Goal: Task Accomplishment & Management: Complete application form

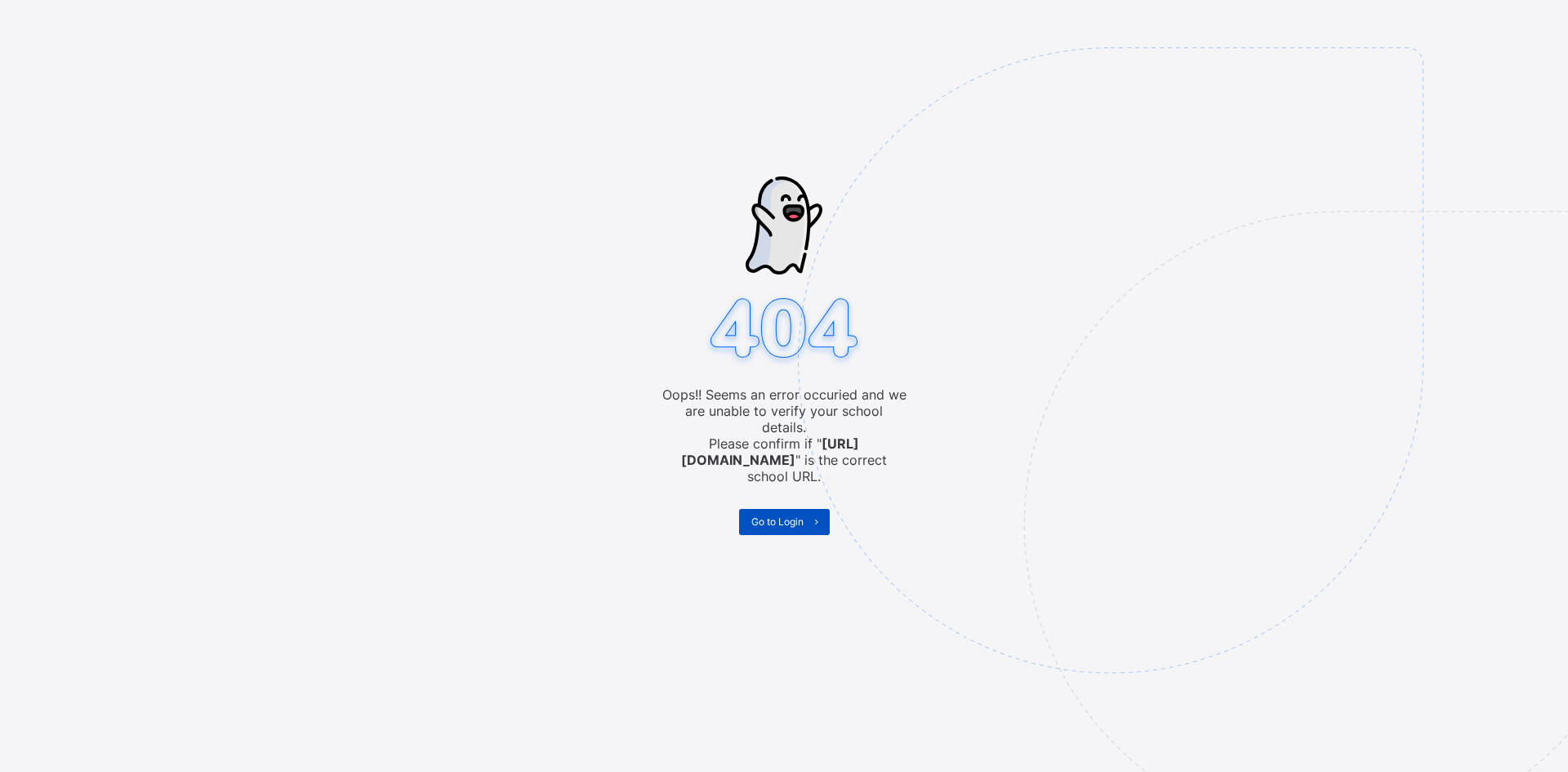
click at [771, 515] on span "Go to Login" at bounding box center [778, 521] width 52 height 12
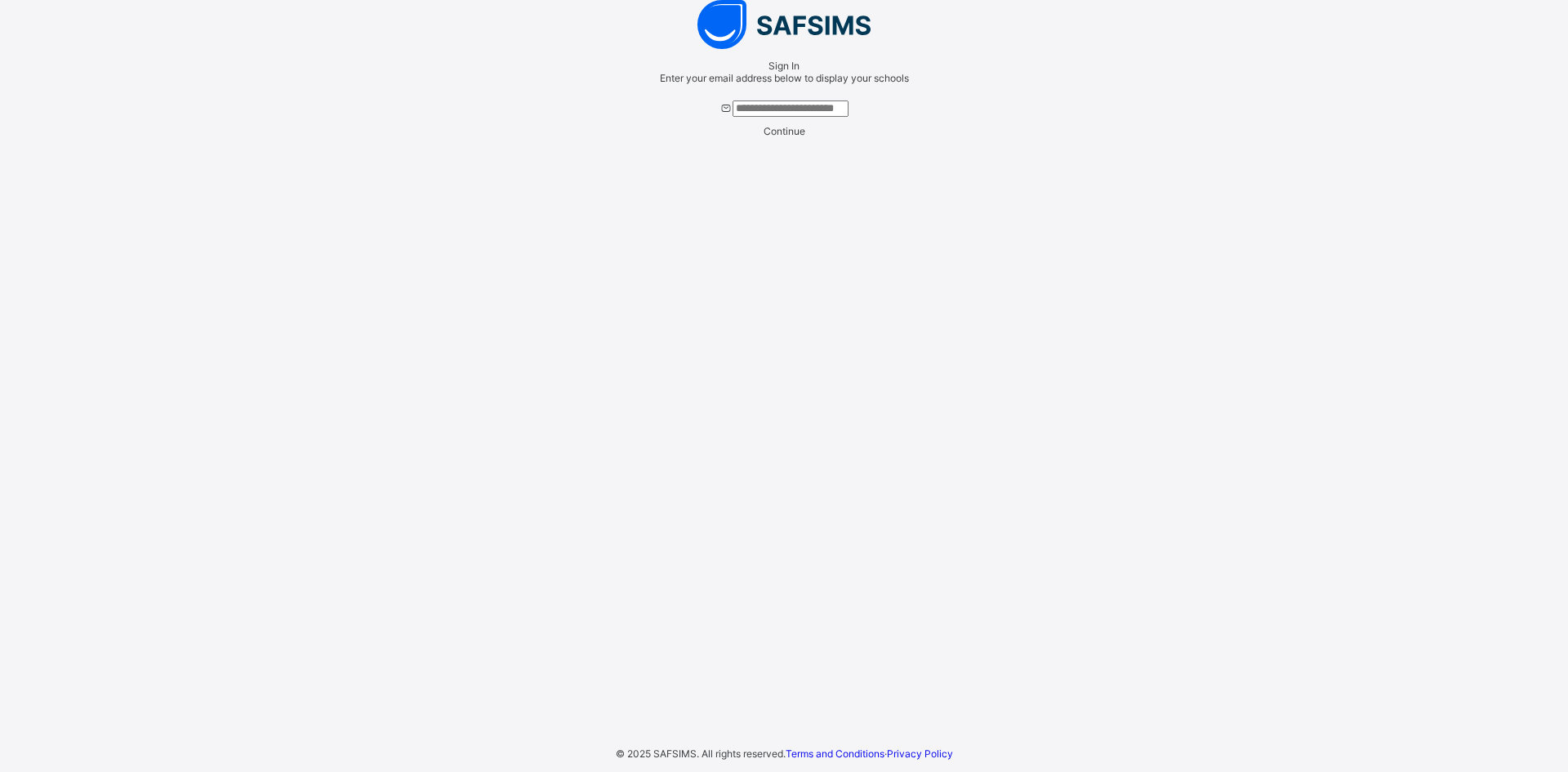
click at [776, 117] on input "text" at bounding box center [791, 107] width 116 height 16
click at [733, 117] on input "**********" at bounding box center [791, 107] width 116 height 16
type input "**********"
click at [805, 137] on span "Continue" at bounding box center [784, 131] width 42 height 12
click at [786, 223] on span "The [GEOGRAPHIC_DATA]" at bounding box center [784, 214] width 129 height 21
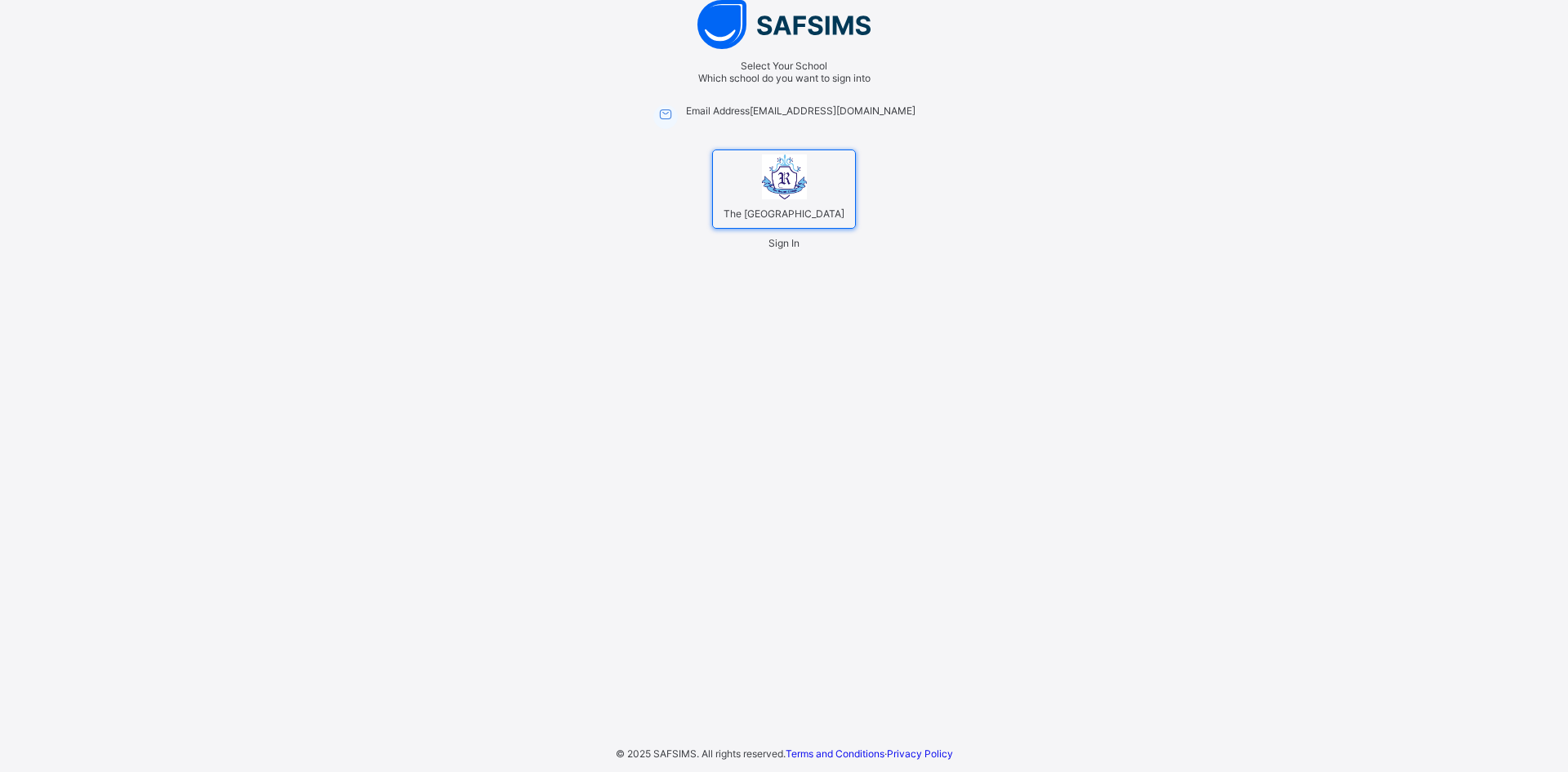
click at [799, 249] on div "Sign In" at bounding box center [784, 242] width 31 height 12
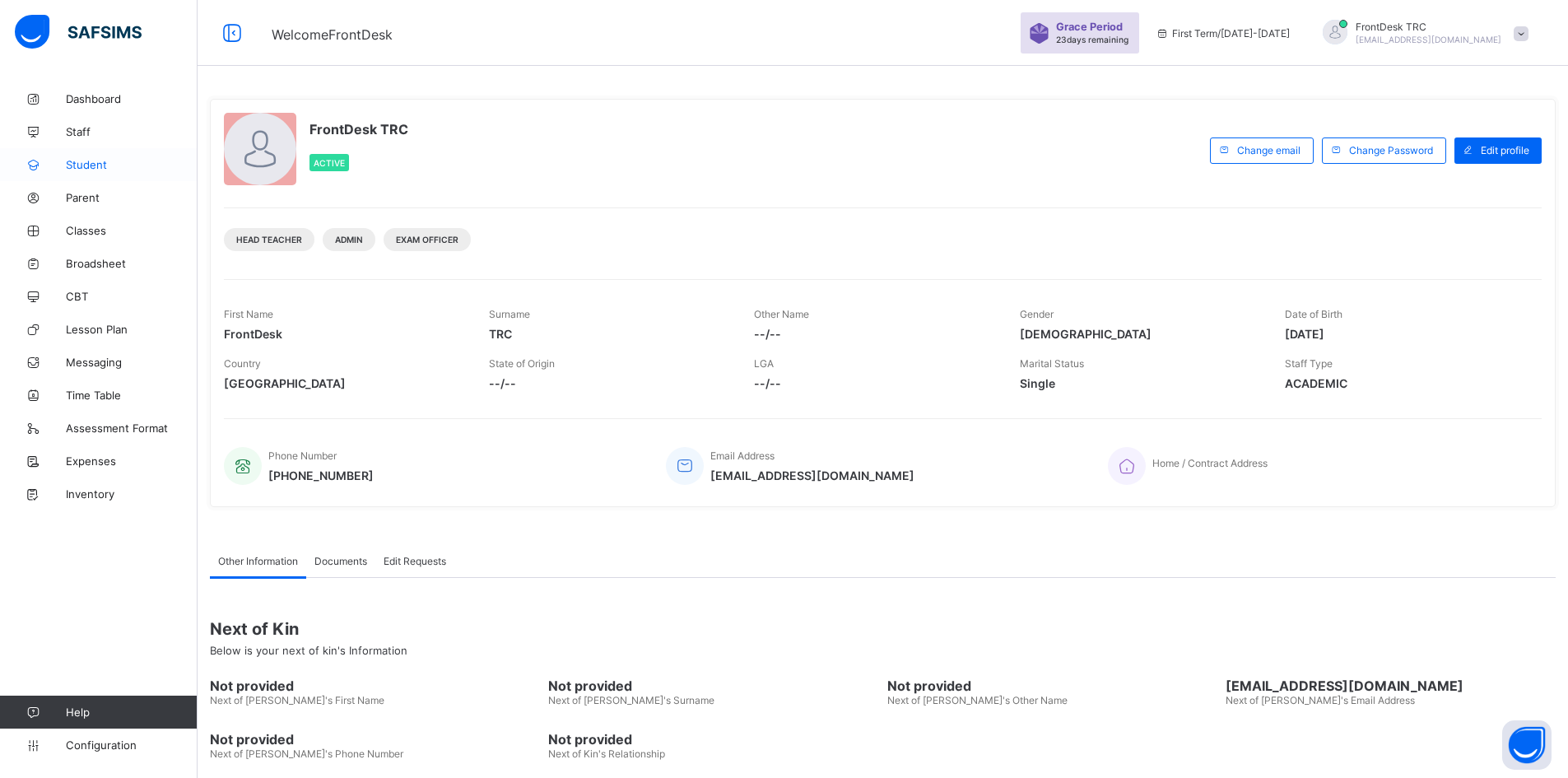
click at [109, 169] on span "Student" at bounding box center [132, 165] width 132 height 13
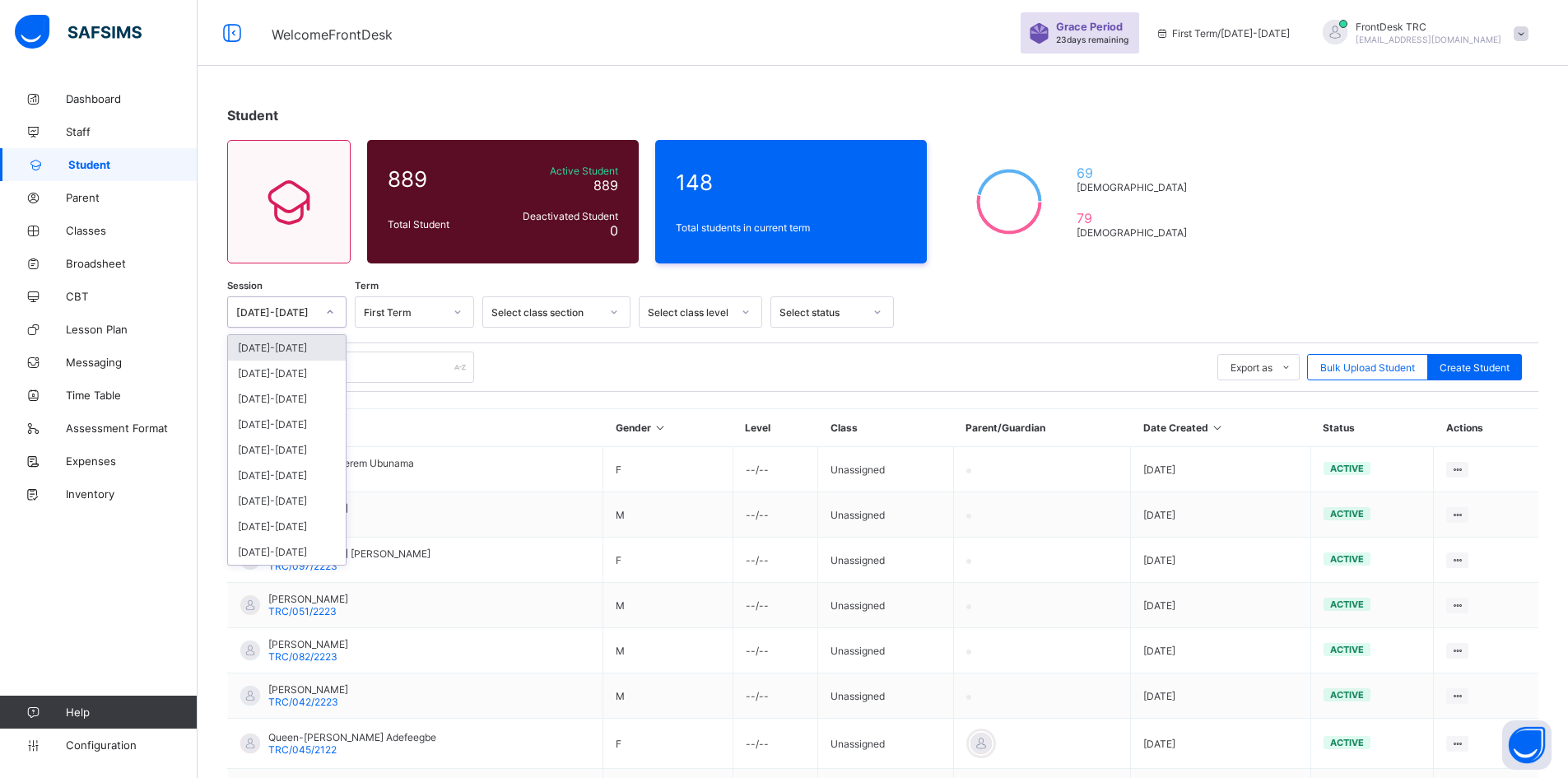
click at [330, 316] on icon at bounding box center [330, 311] width 9 height 16
click at [309, 348] on div "[DATE]-[DATE]" at bounding box center [286, 348] width 118 height 25
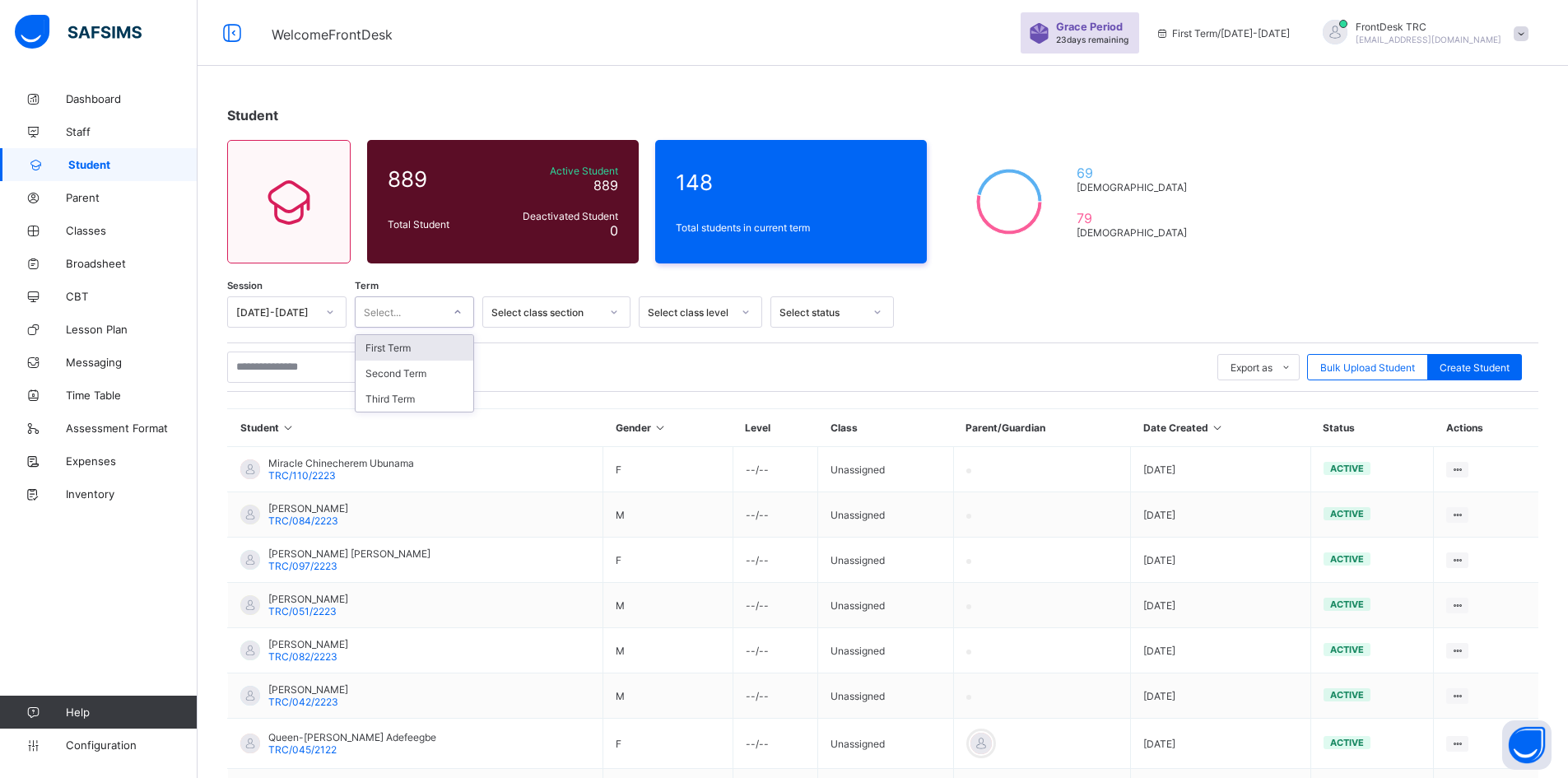
click at [457, 311] on icon at bounding box center [458, 311] width 9 height 16
drag, startPoint x: 306, startPoint y: 363, endPoint x: 303, endPoint y: 371, distance: 8.5
click at [306, 364] on input "text" at bounding box center [351, 366] width 247 height 31
paste input "**********"
type input "**********"
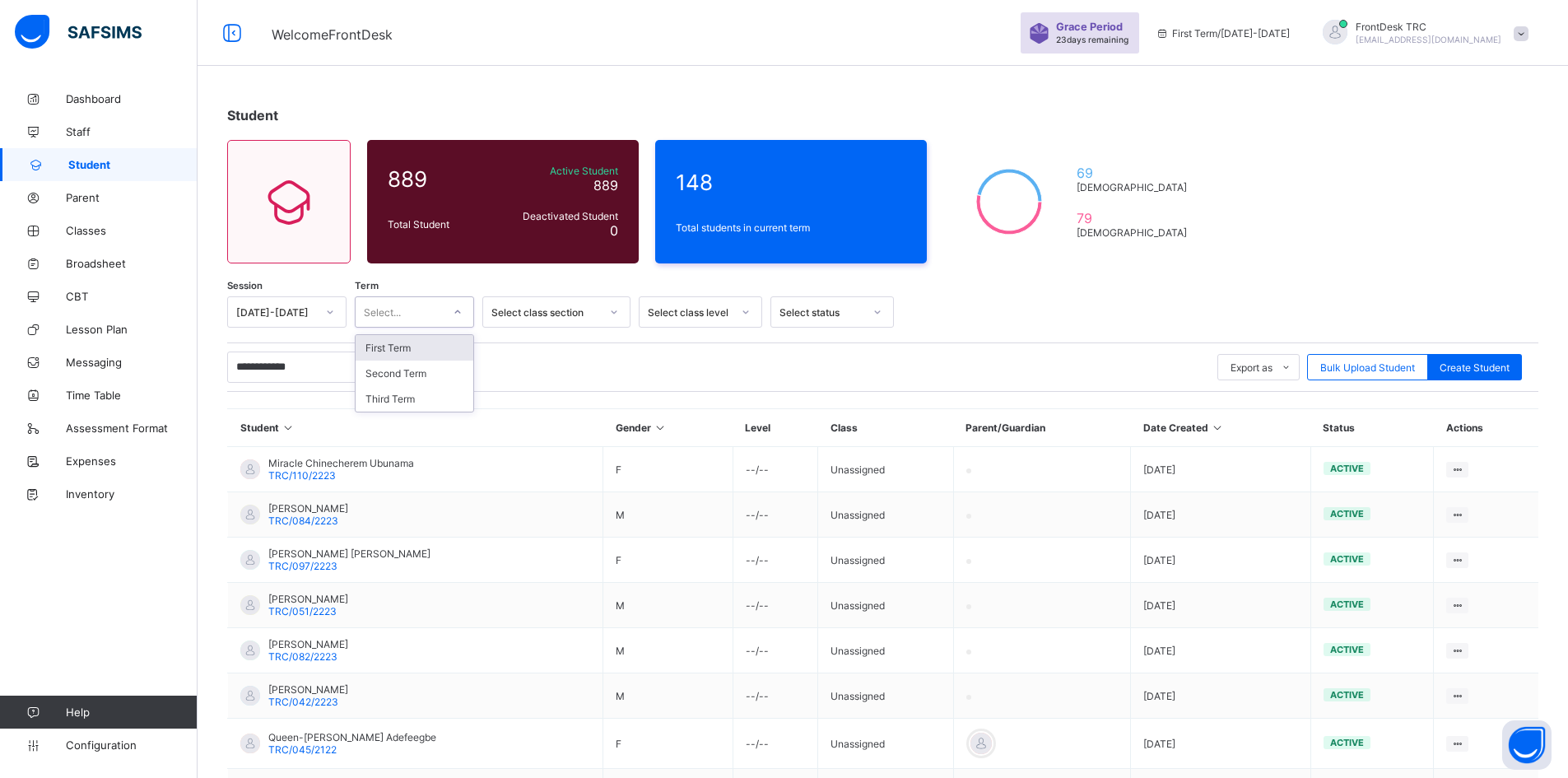
click at [460, 309] on icon at bounding box center [458, 311] width 9 height 16
click at [431, 348] on div "First Term" at bounding box center [414, 348] width 118 height 25
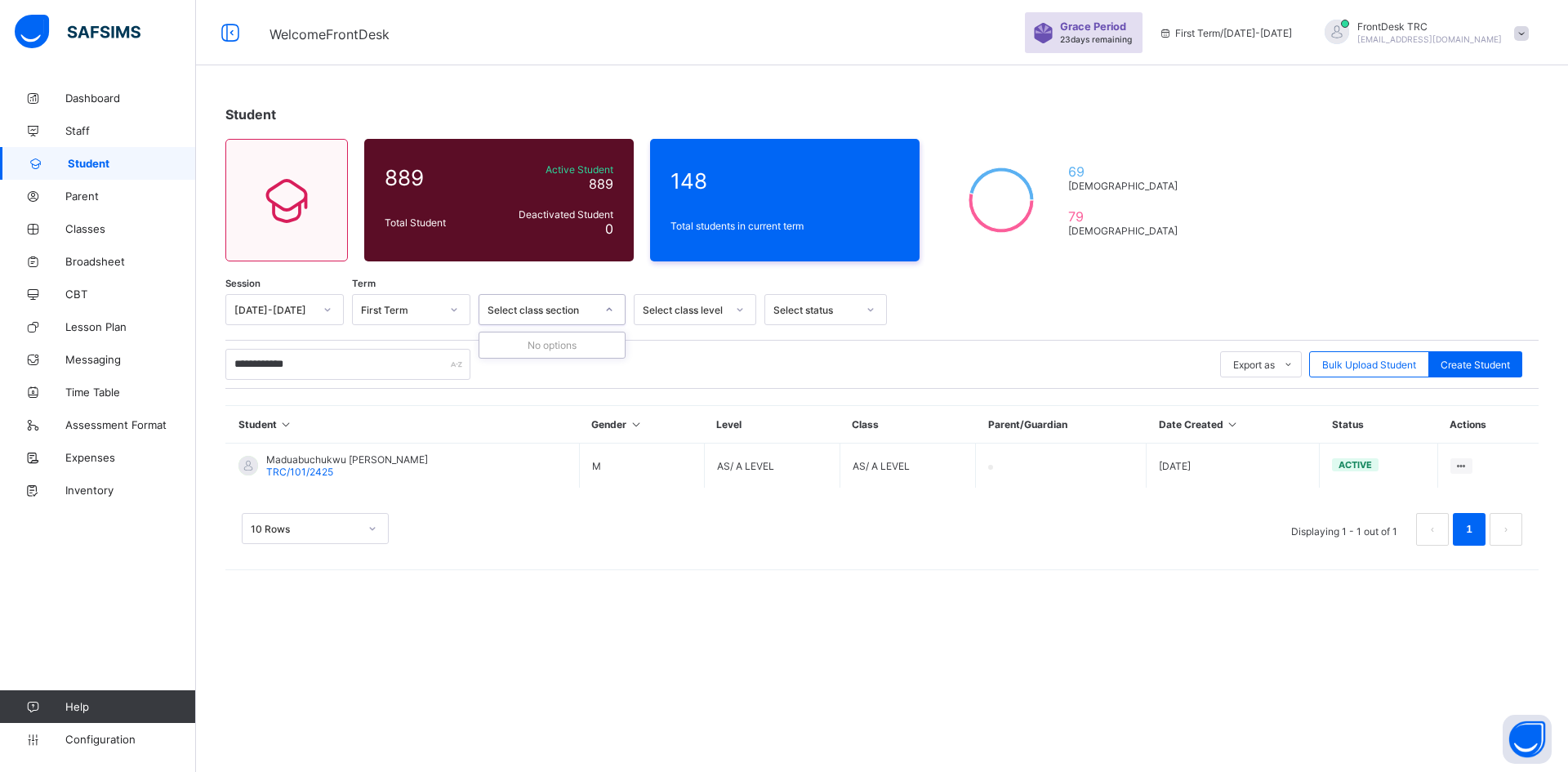
click at [613, 309] on icon at bounding box center [610, 308] width 9 height 16
click at [739, 307] on icon at bounding box center [740, 308] width 9 height 16
click at [704, 377] on div "AS/ A LEVEL" at bounding box center [695, 370] width 121 height 25
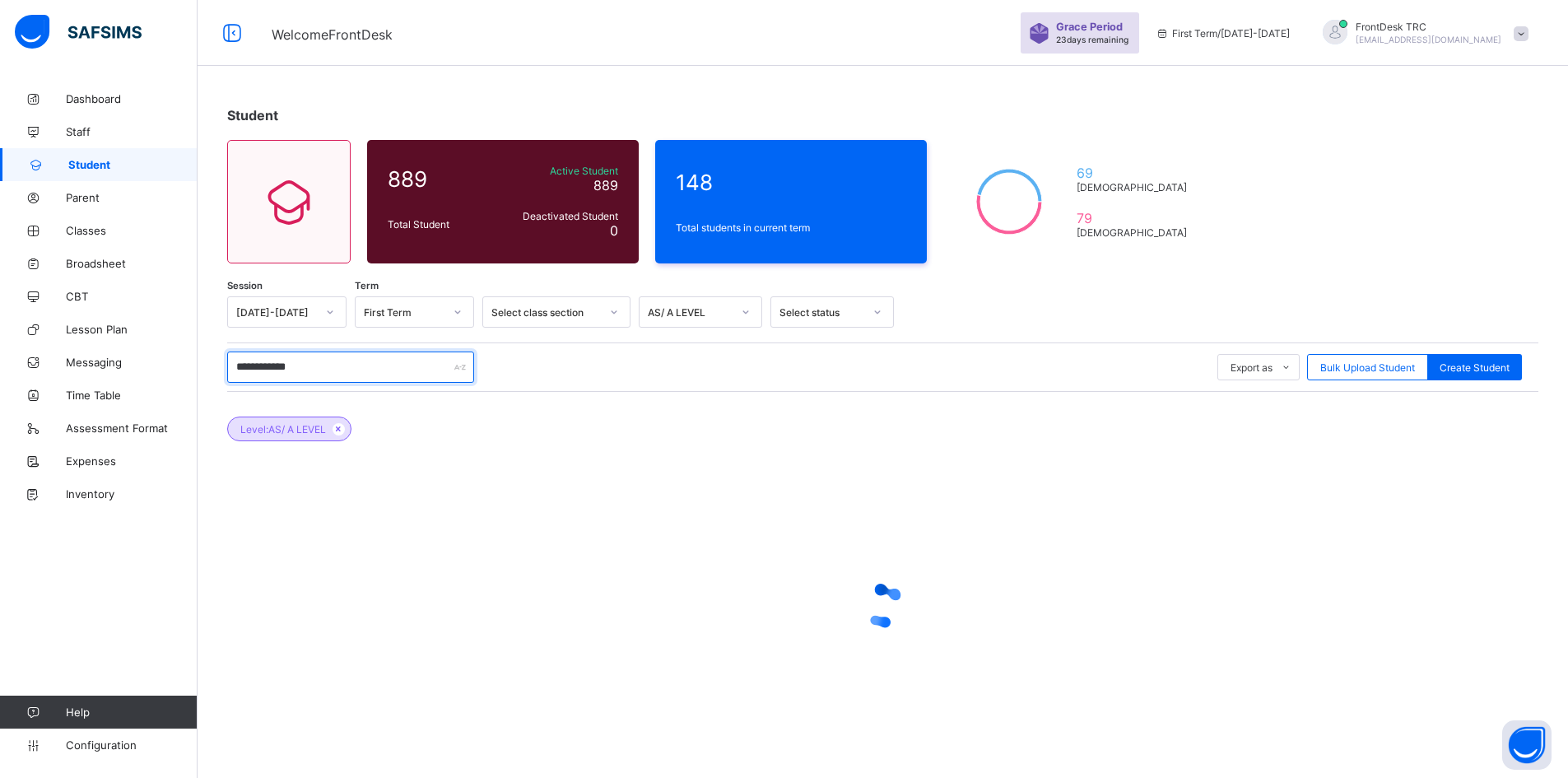
click at [351, 369] on input "**********" at bounding box center [351, 366] width 247 height 31
drag, startPoint x: 351, startPoint y: 369, endPoint x: 183, endPoint y: 355, distance: 168.6
click at [193, 383] on div "**********" at bounding box center [784, 393] width 1568 height 786
click at [326, 371] on input "**********" at bounding box center [351, 366] width 247 height 31
click at [319, 363] on input "**********" at bounding box center [351, 366] width 247 height 31
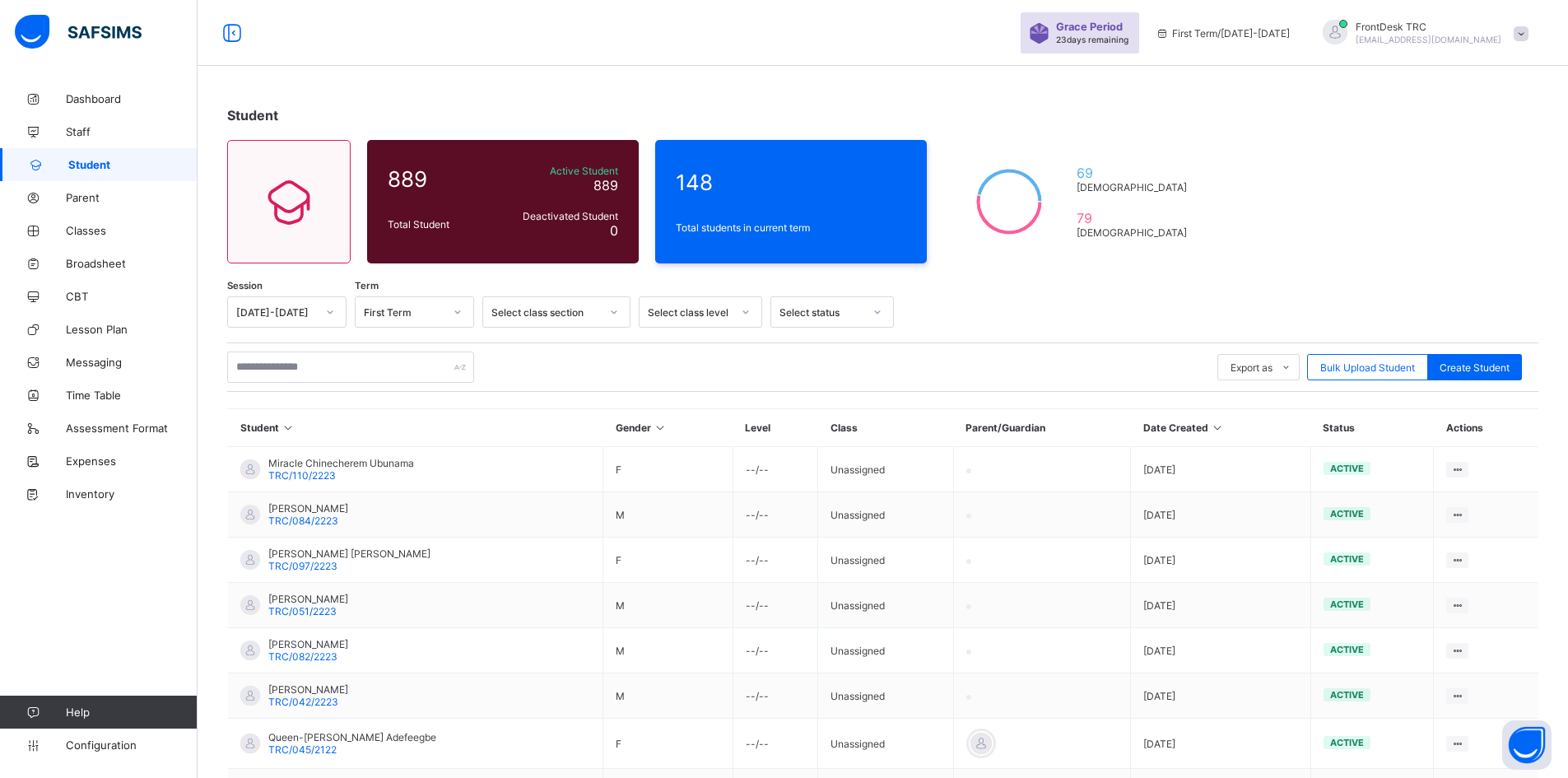
click at [332, 370] on input "text" at bounding box center [351, 366] width 247 height 31
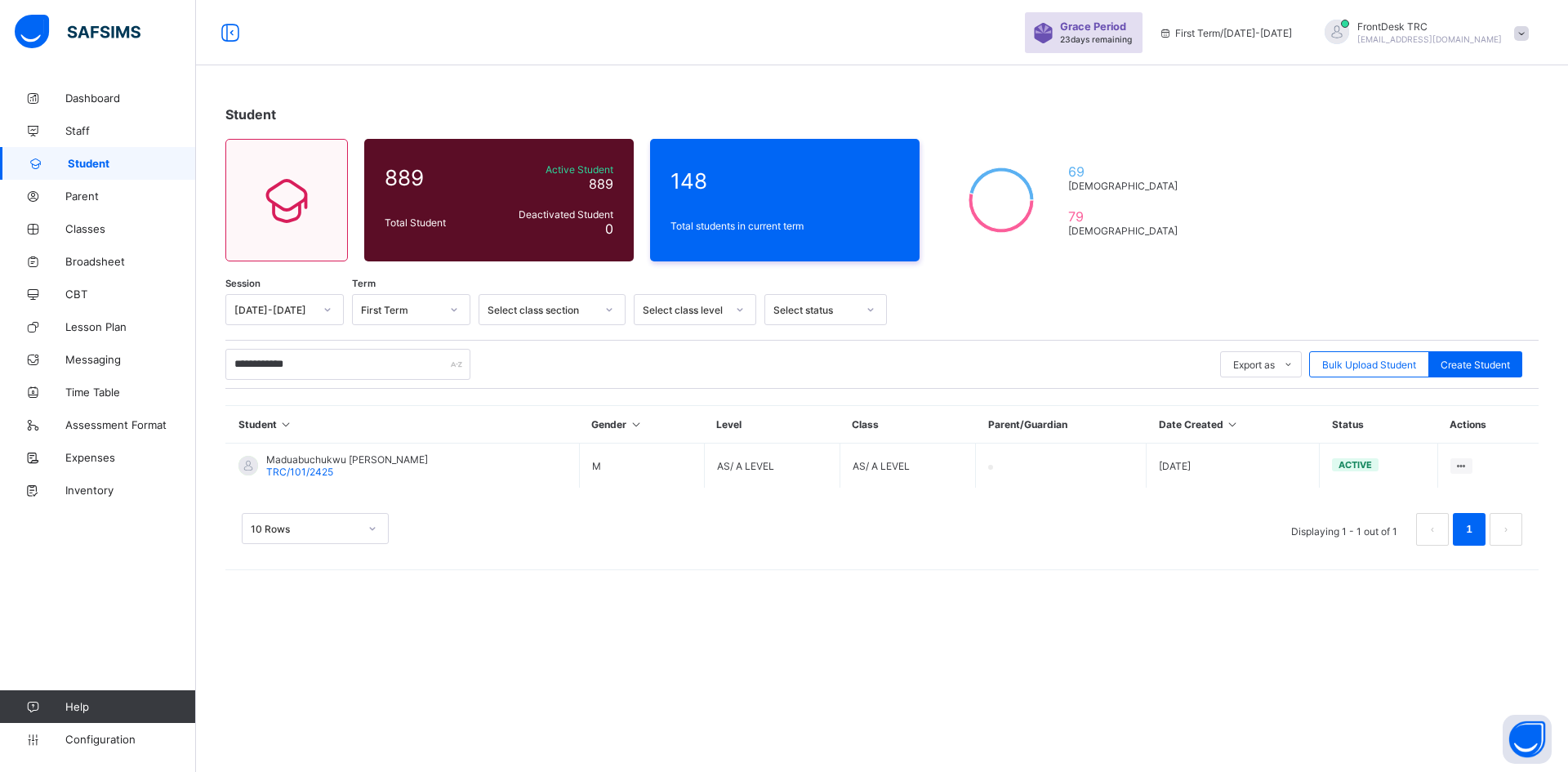
type input "**********"
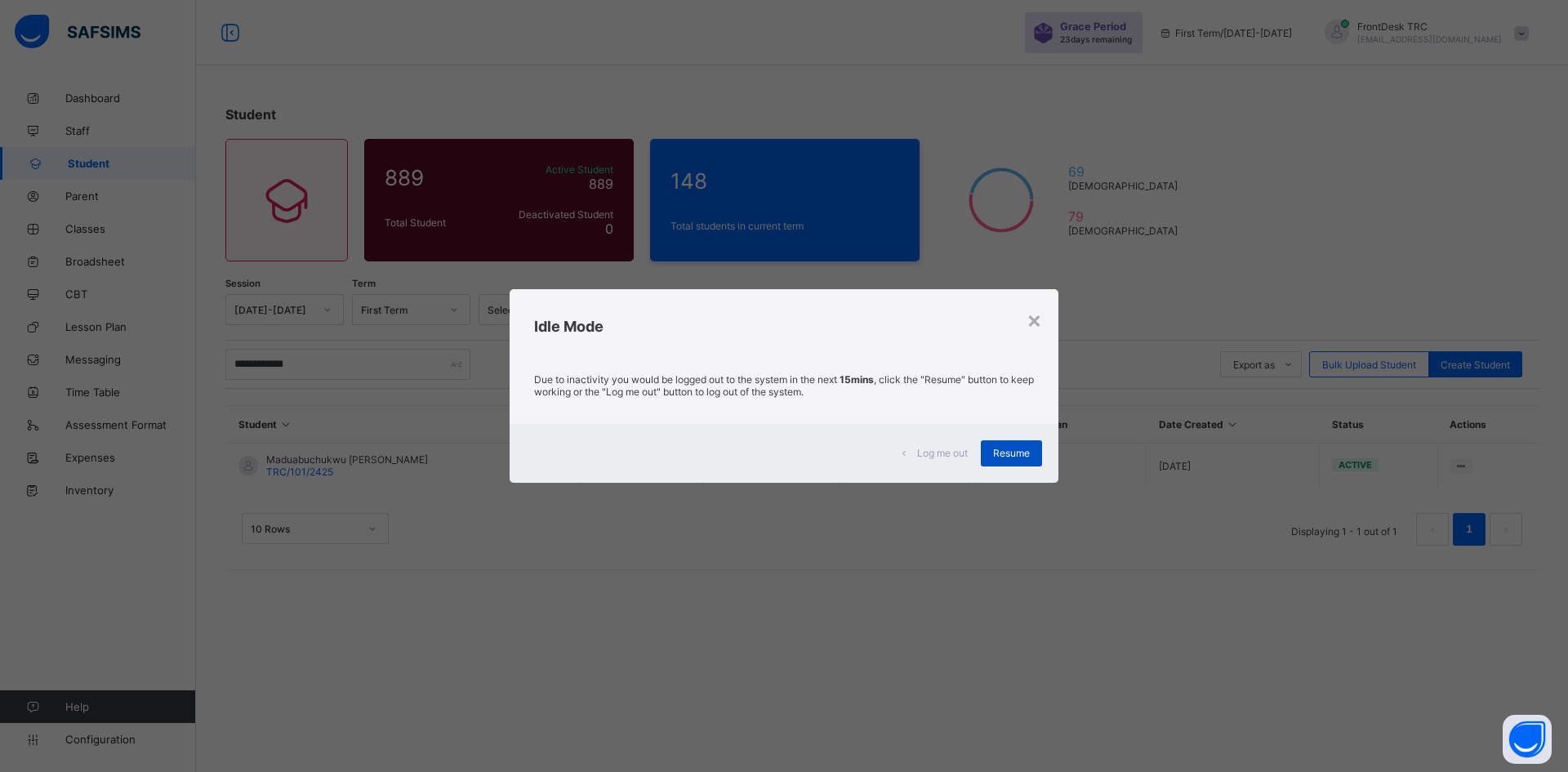
click at [1005, 452] on span "Resume" at bounding box center [1011, 452] width 36 height 12
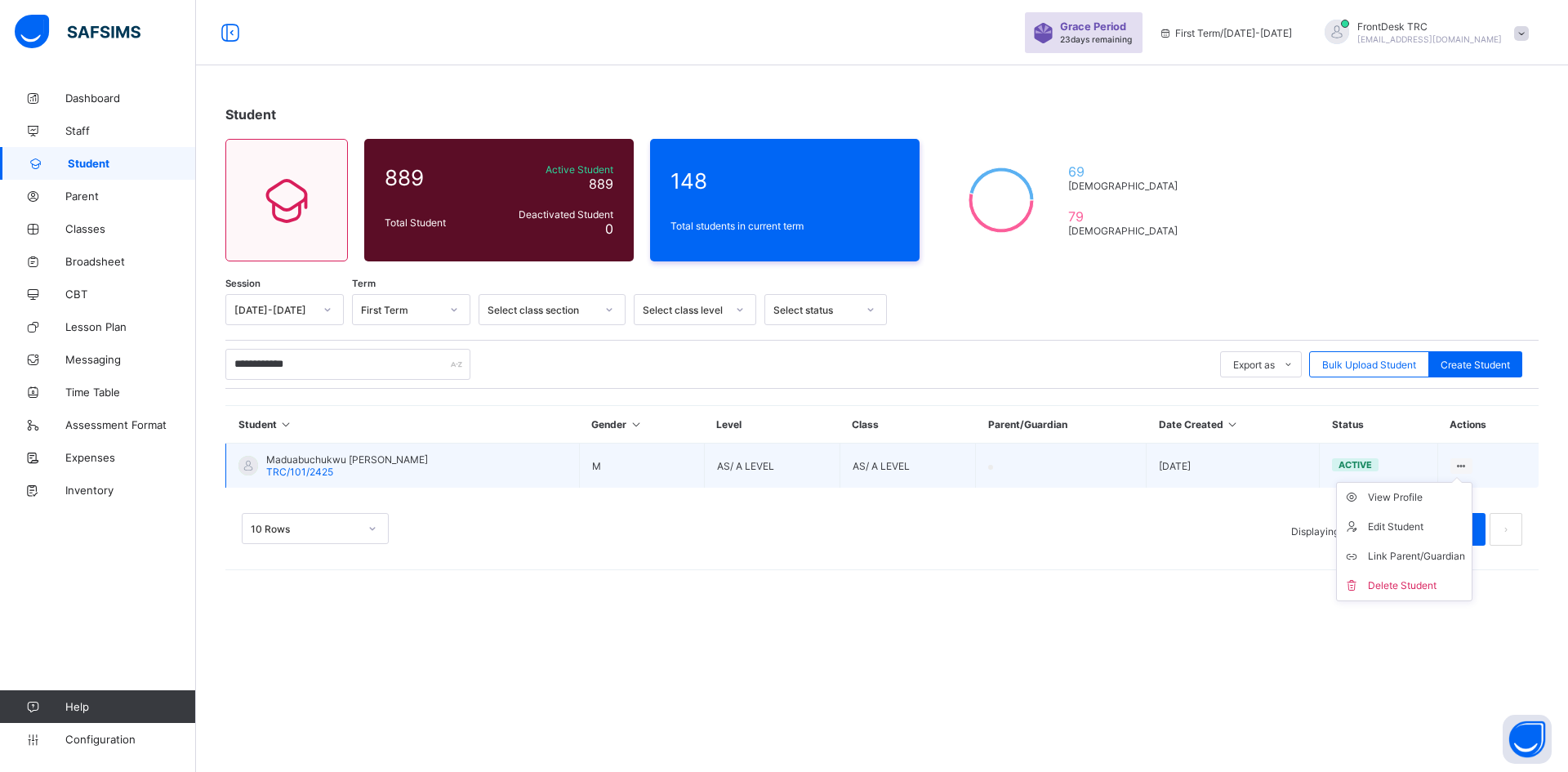
click at [1458, 464] on icon at bounding box center [1461, 465] width 14 height 12
click at [1414, 526] on div "Edit Student" at bounding box center [1417, 526] width 97 height 16
select select "**"
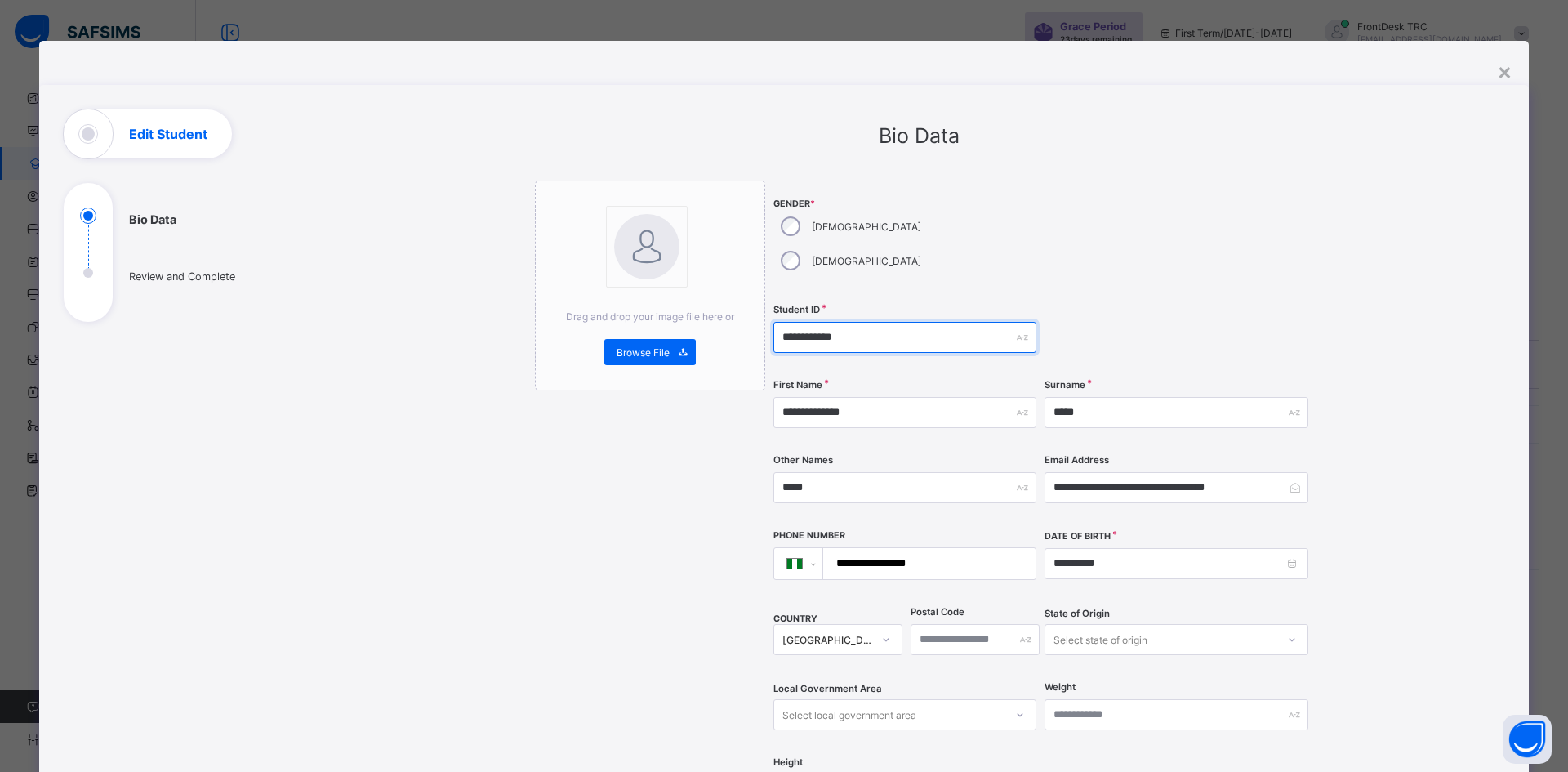
click at [823, 322] on input "**********" at bounding box center [904, 336] width 263 height 31
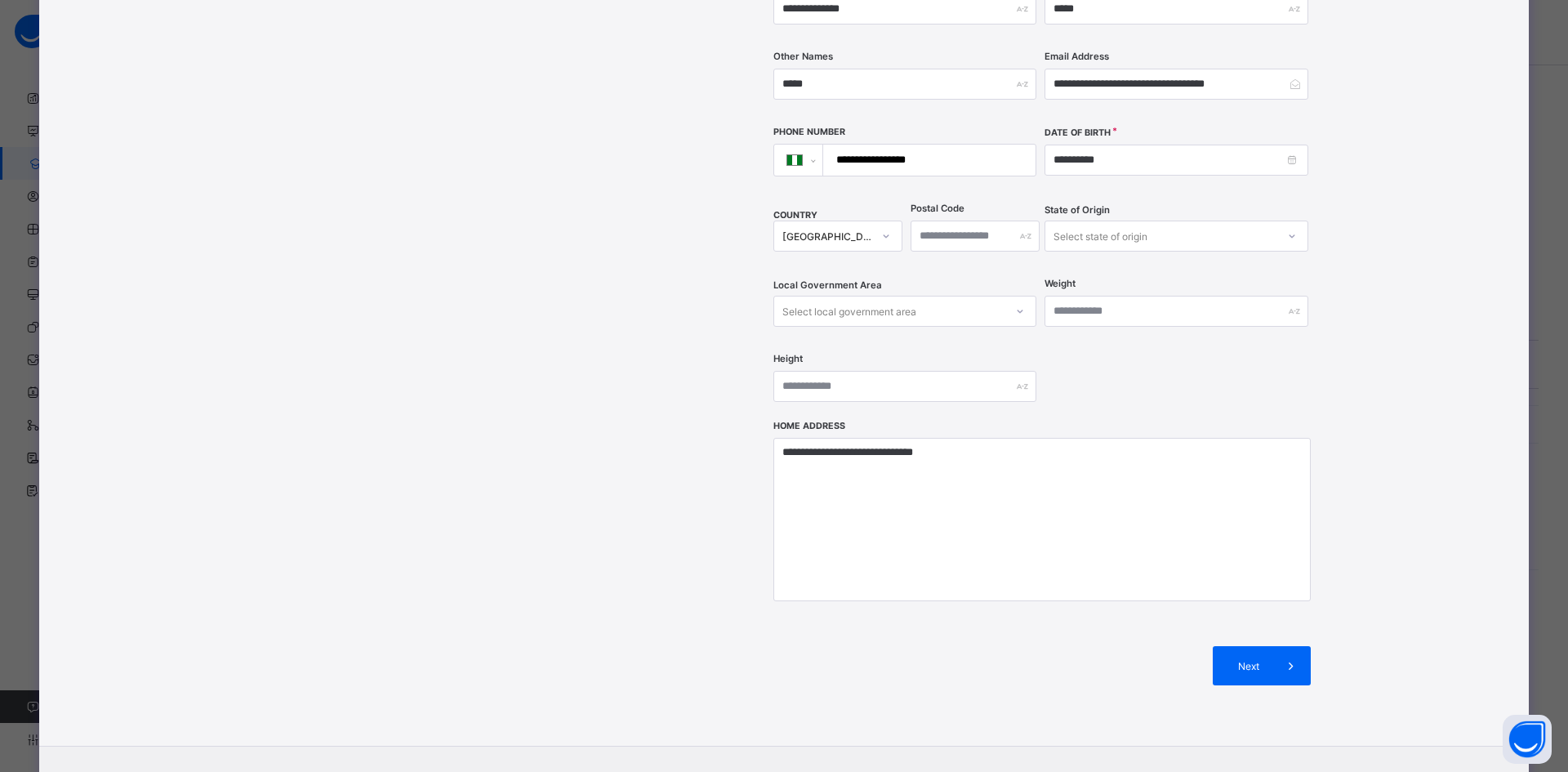
scroll to position [408, 0]
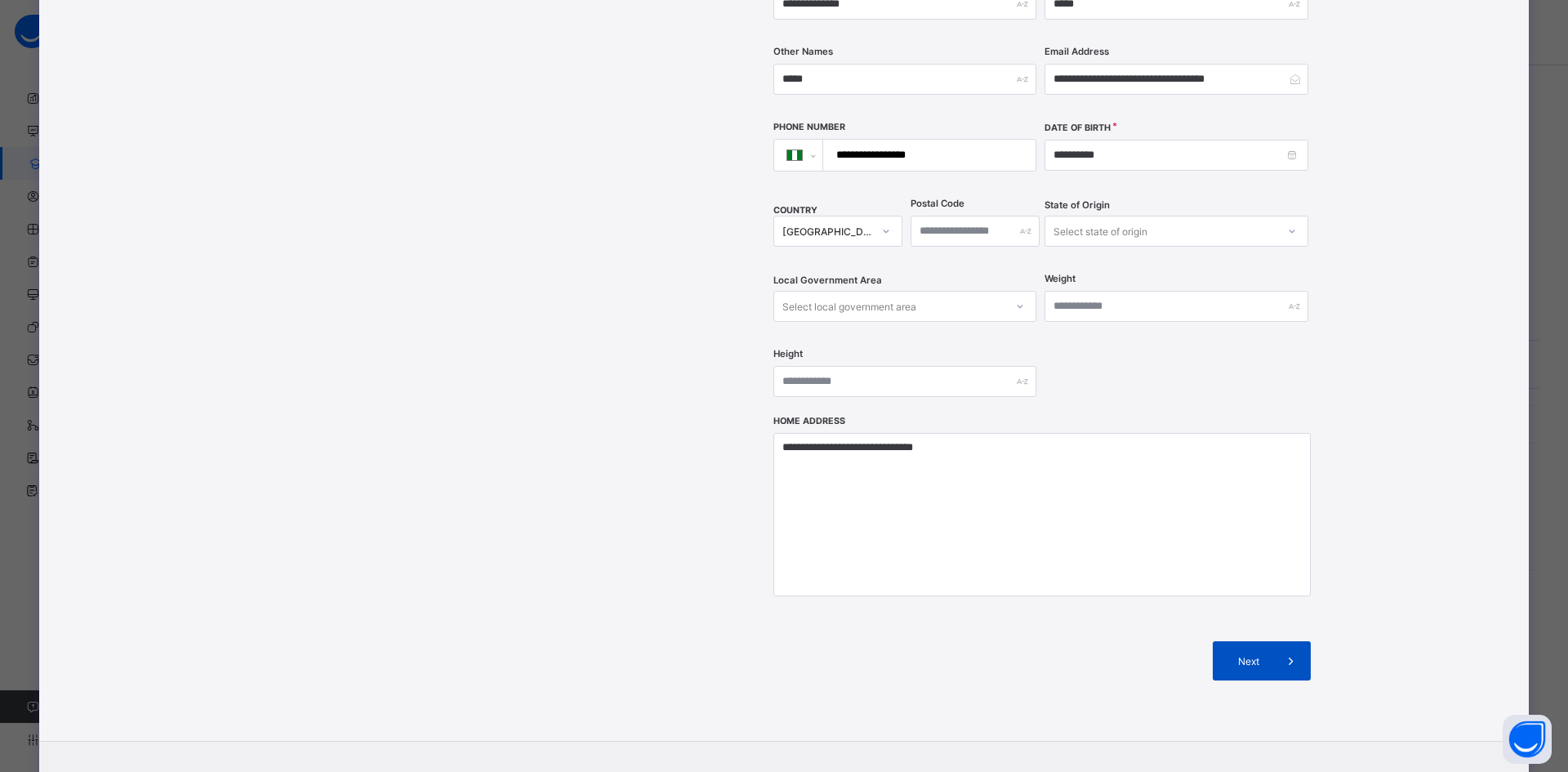
type input "**********"
click at [1259, 655] on span "Next" at bounding box center [1249, 661] width 47 height 12
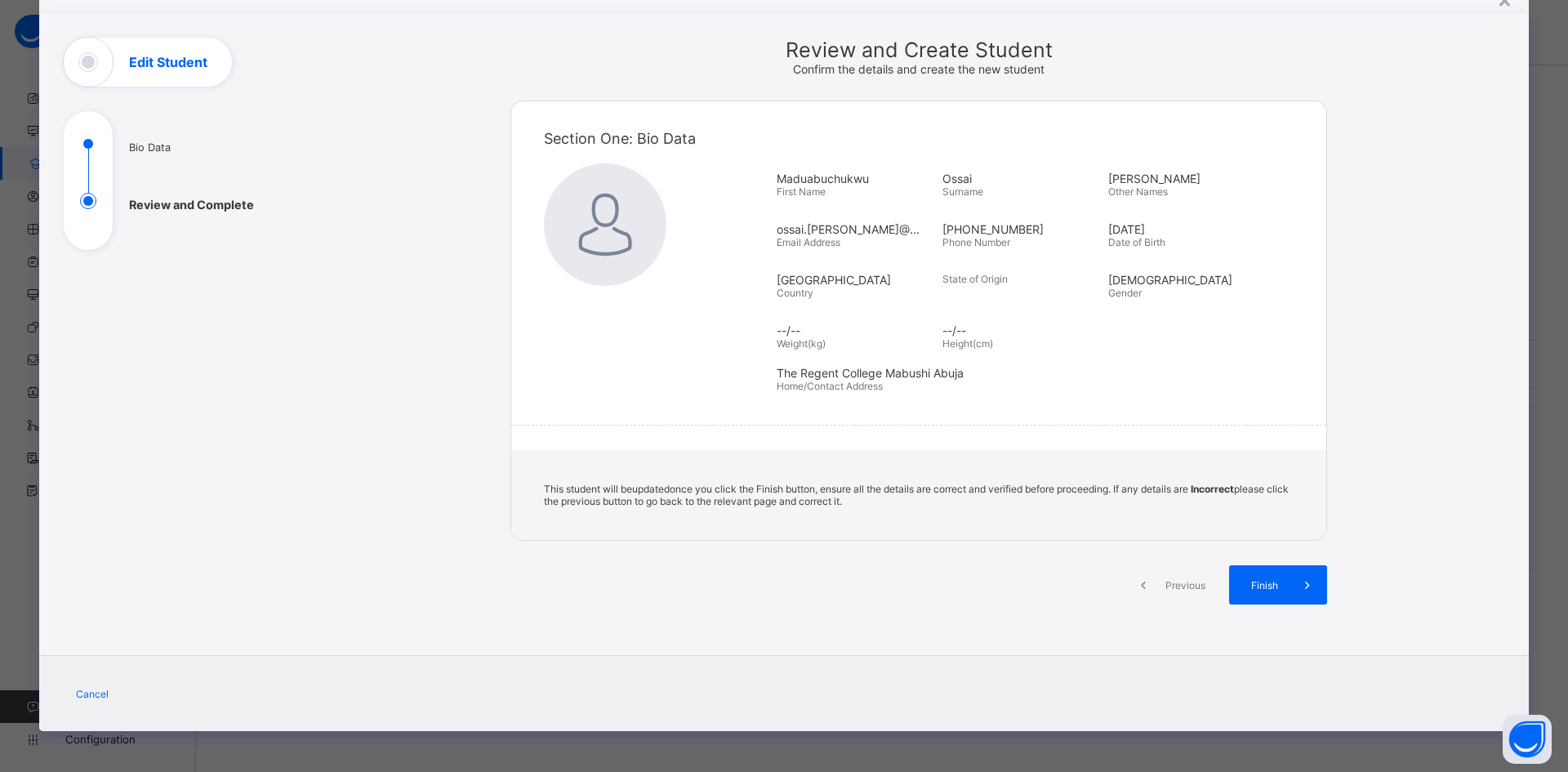
scroll to position [72, 0]
click at [1255, 589] on span "Finish" at bounding box center [1265, 584] width 47 height 12
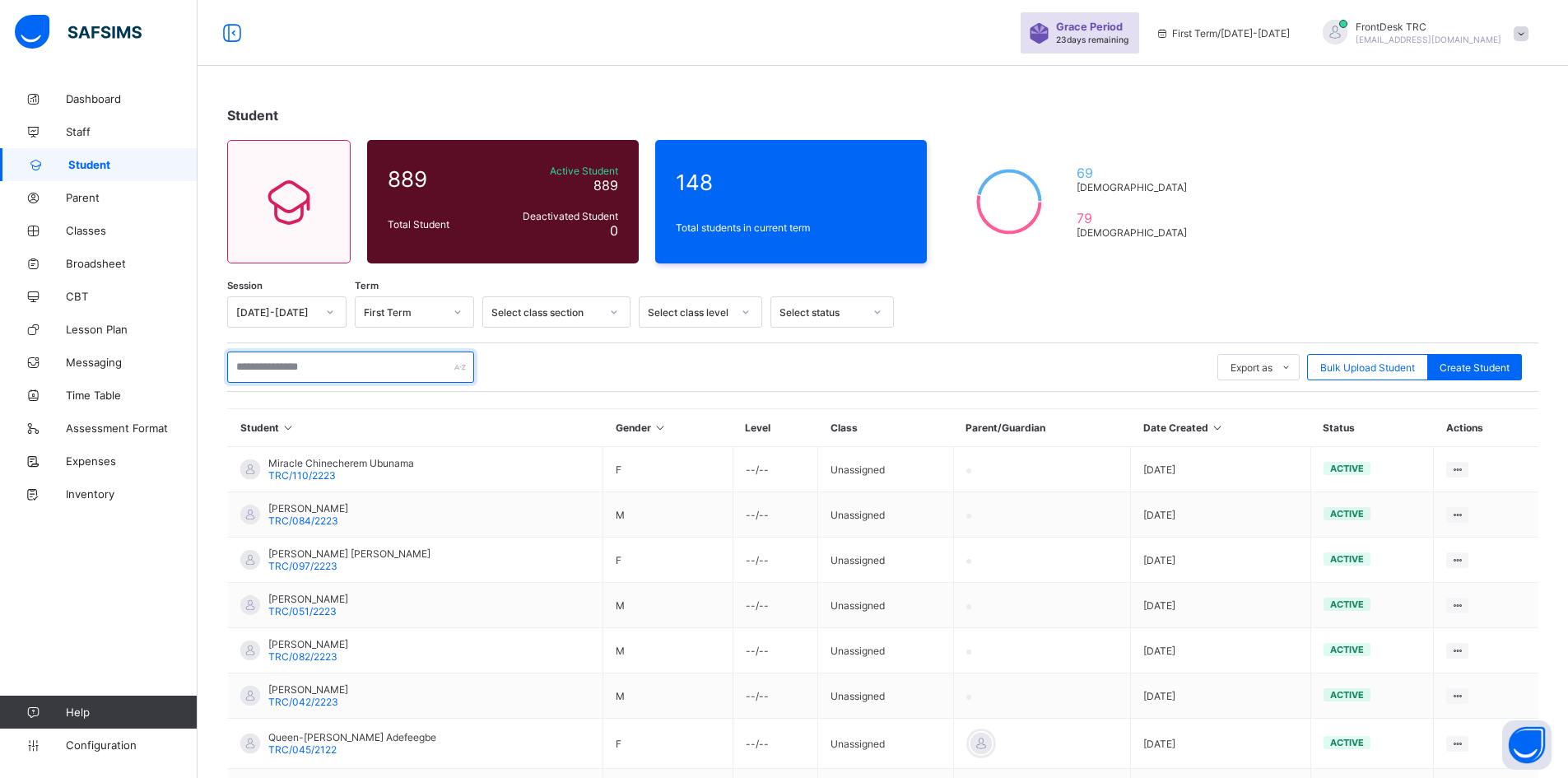
click at [312, 368] on input "text" at bounding box center [351, 366] width 247 height 31
paste input "**********"
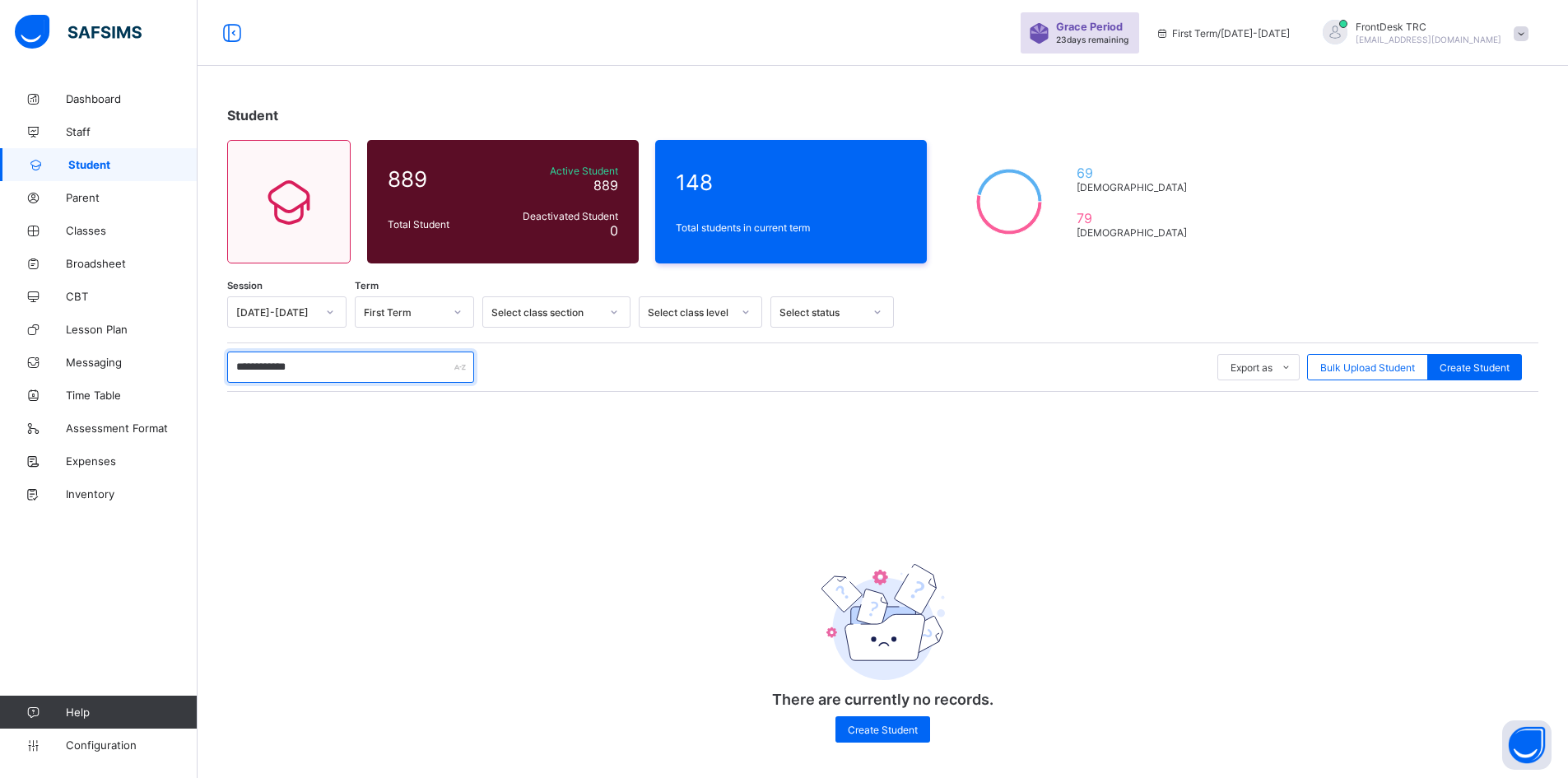
type input "**********"
click at [464, 436] on div "**********" at bounding box center [883, 527] width 1312 height 462
click at [104, 232] on span "Classes" at bounding box center [132, 231] width 132 height 13
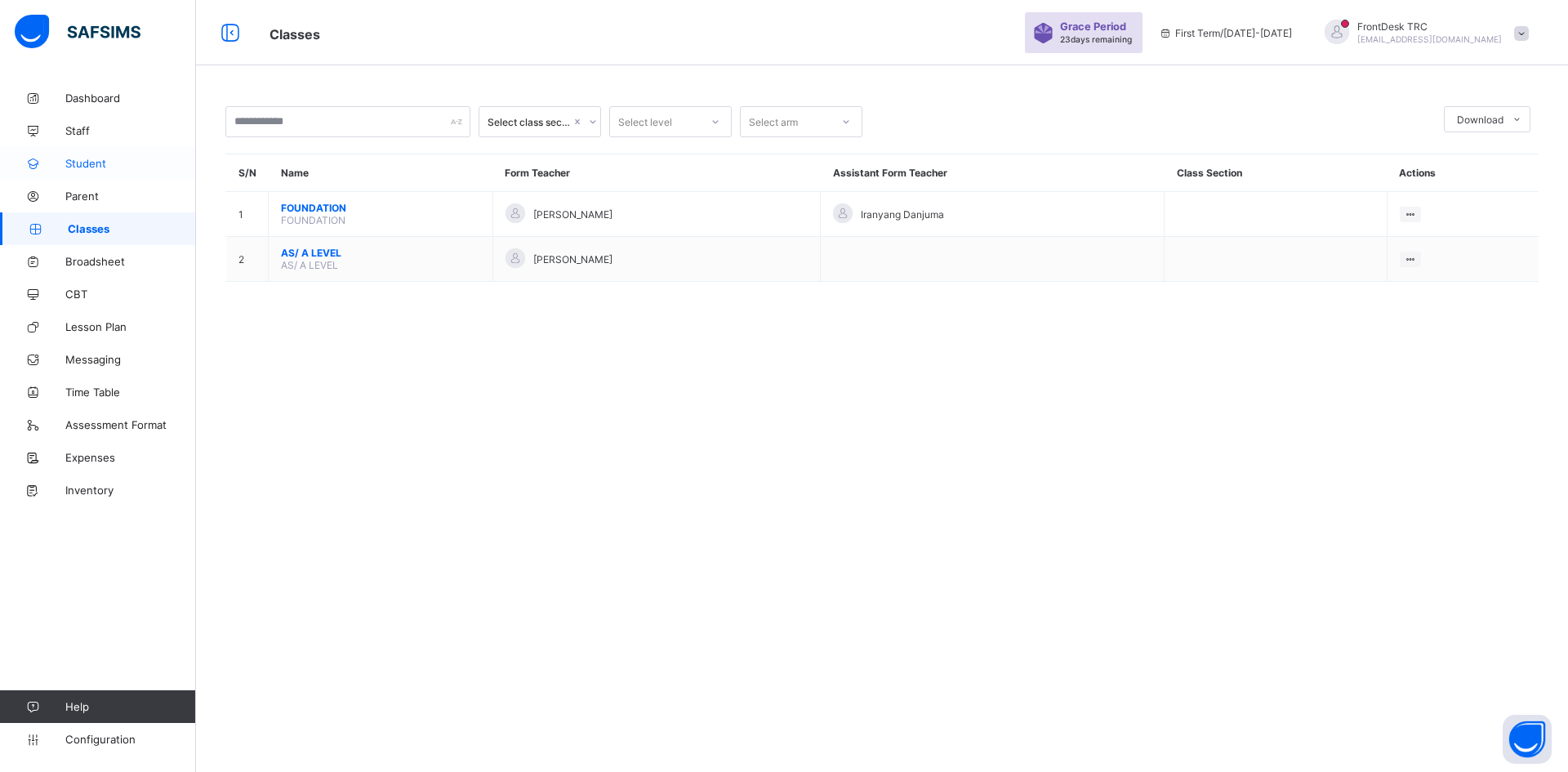
click at [102, 164] on span "Student" at bounding box center [131, 164] width 131 height 13
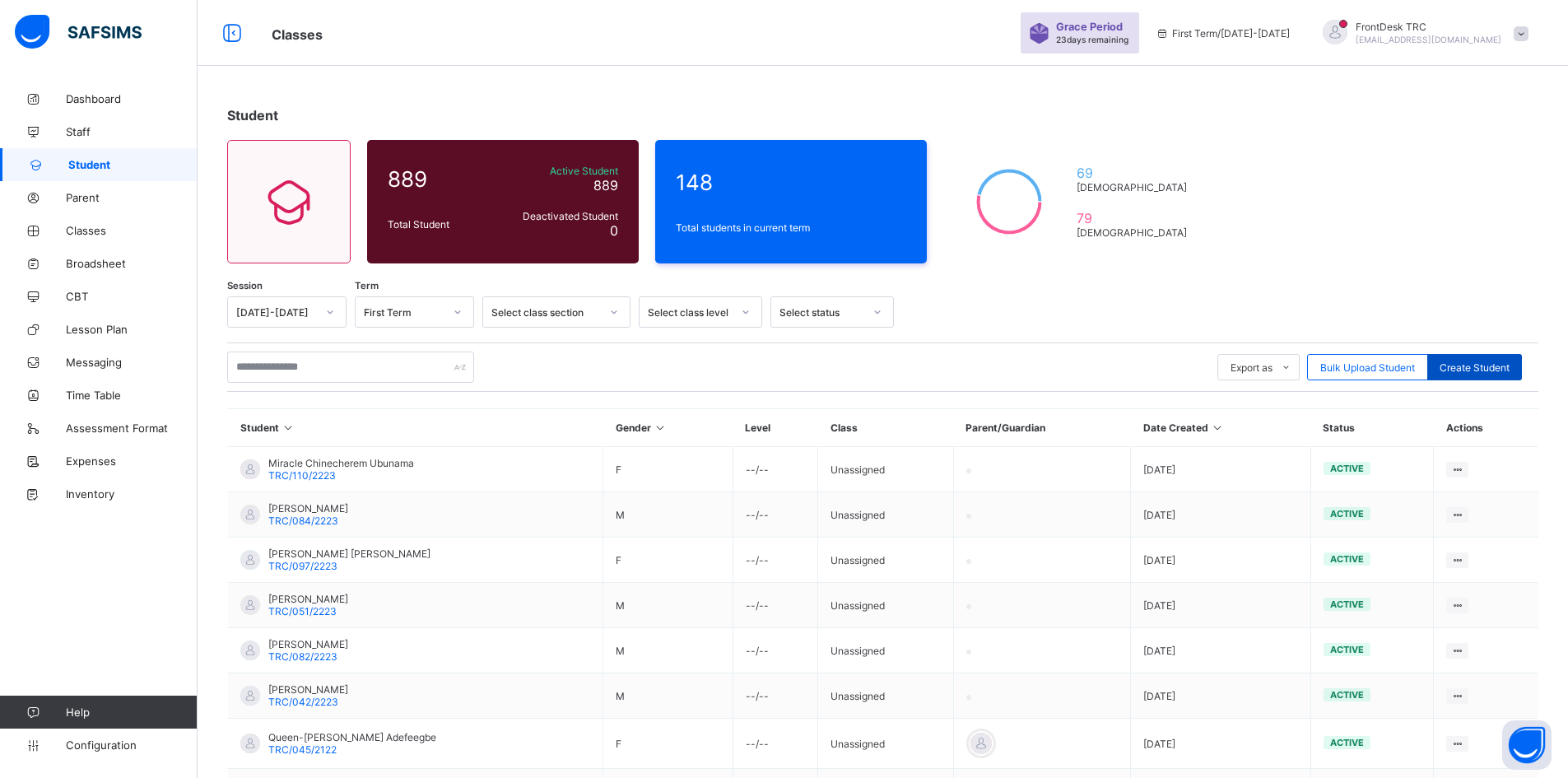
click at [1493, 368] on span "Create Student" at bounding box center [1475, 367] width 70 height 12
select select "**"
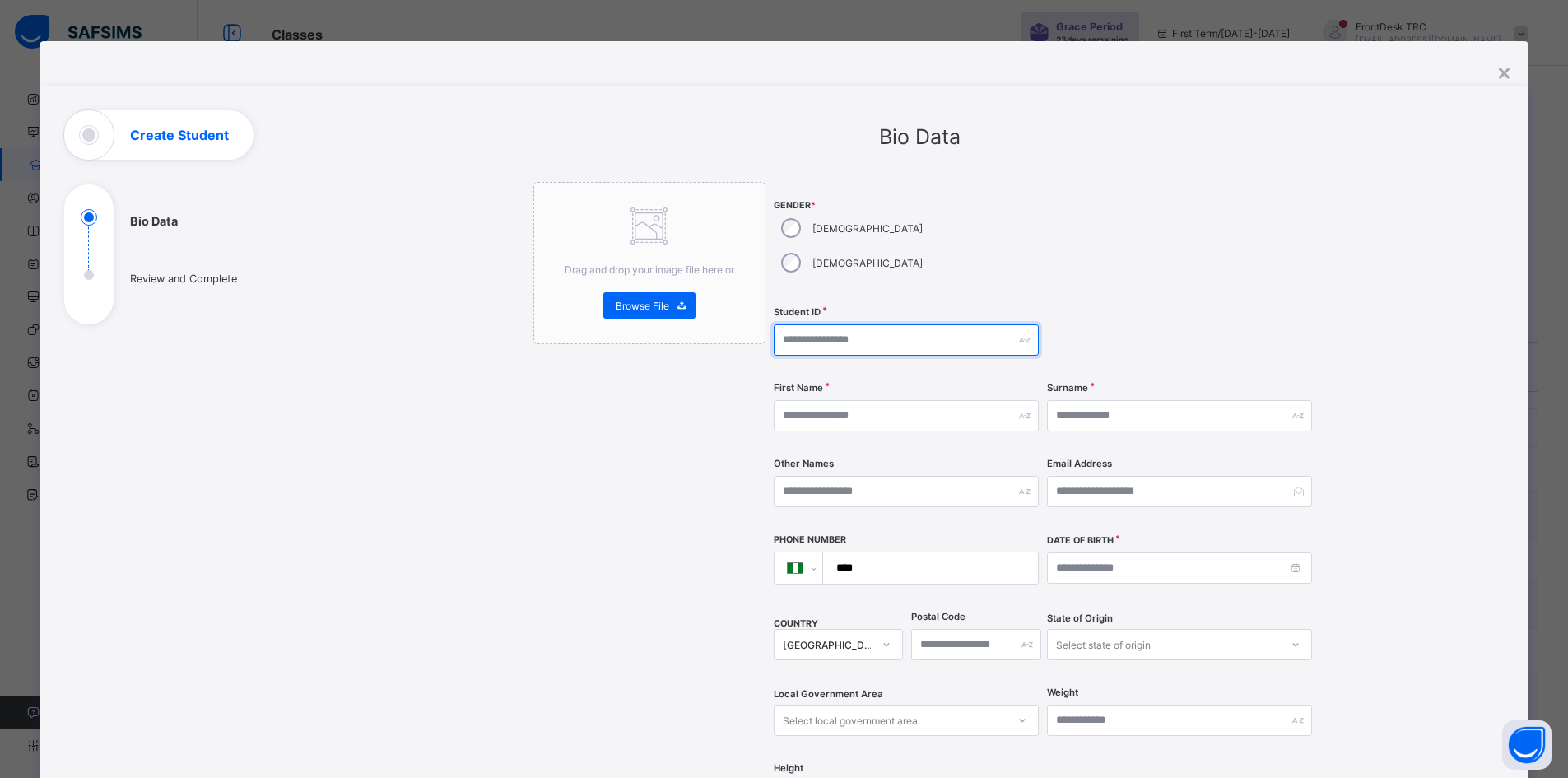
click at [884, 324] on input "text" at bounding box center [906, 339] width 265 height 31
paste input "**********"
type input "**********"
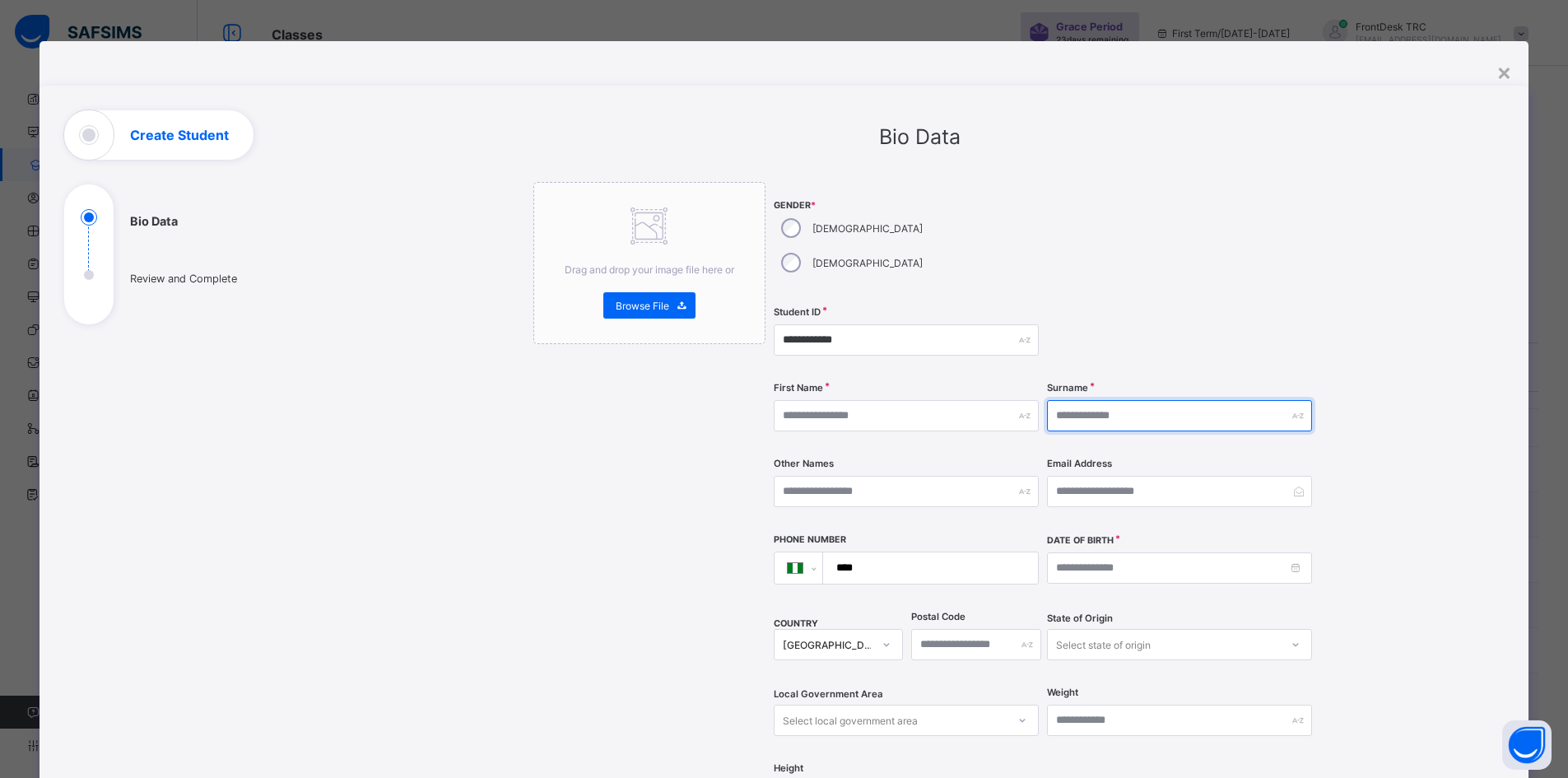
click at [1065, 400] on input "text" at bounding box center [1179, 415] width 265 height 31
paste input "*******"
type input "*******"
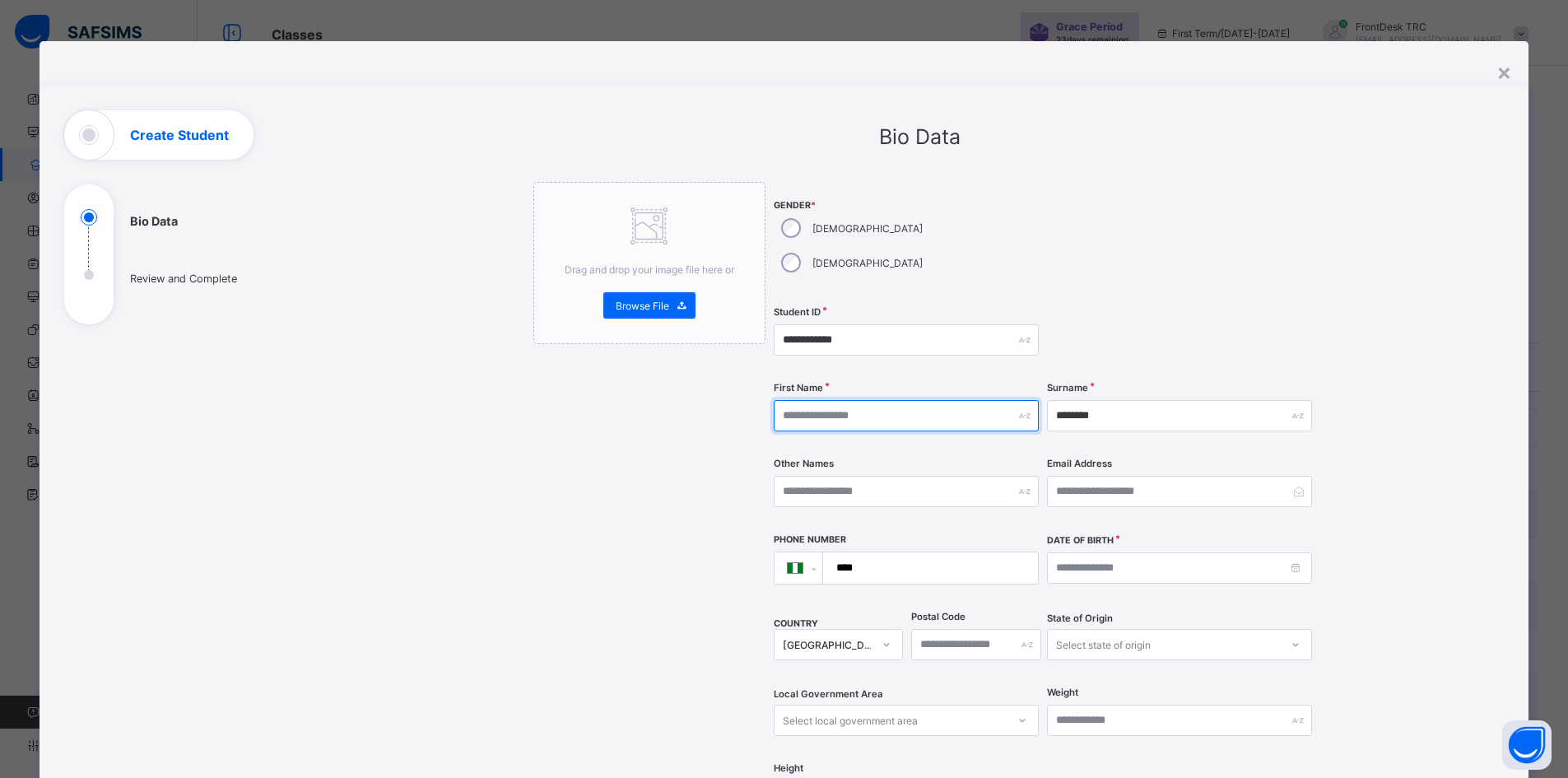
click at [883, 400] on input "text" at bounding box center [906, 415] width 265 height 31
type input "******"
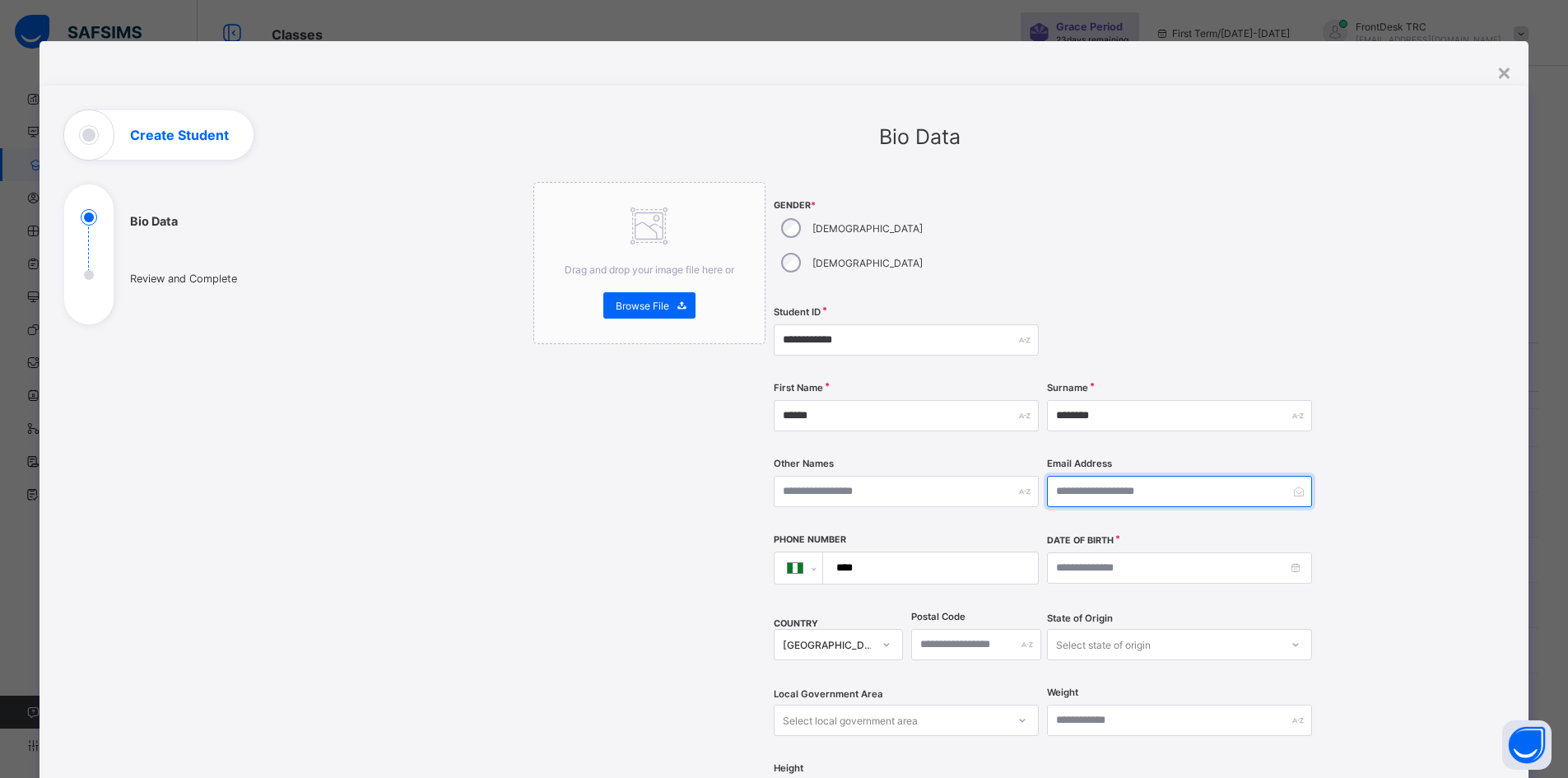
click at [1095, 476] on input "email" at bounding box center [1179, 491] width 265 height 31
paste input "**********"
type input "**********"
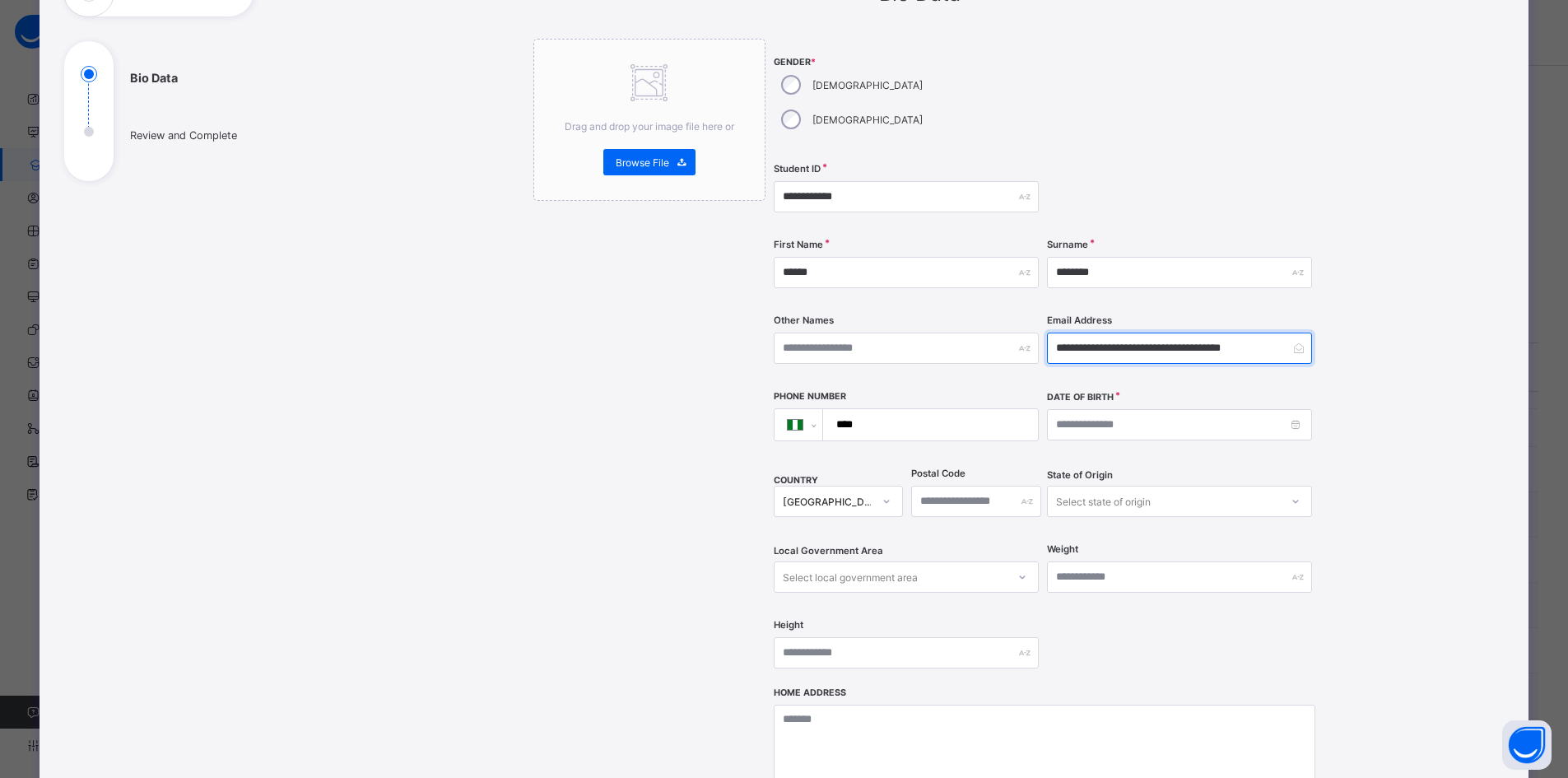
scroll to position [165, 0]
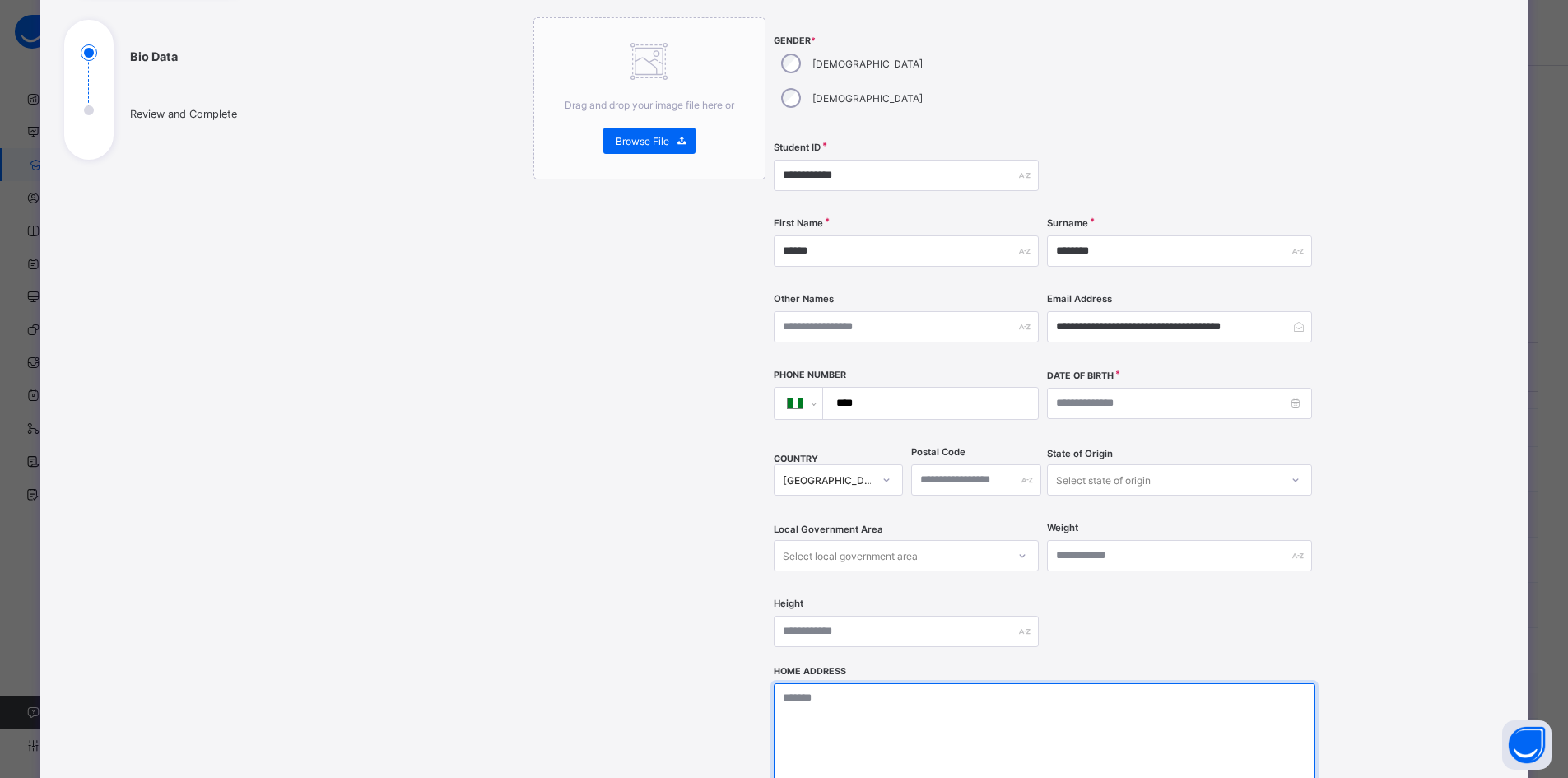
click at [882, 683] on textarea at bounding box center [1044, 765] width 542 height 165
paste textarea "*********"
type textarea "*********"
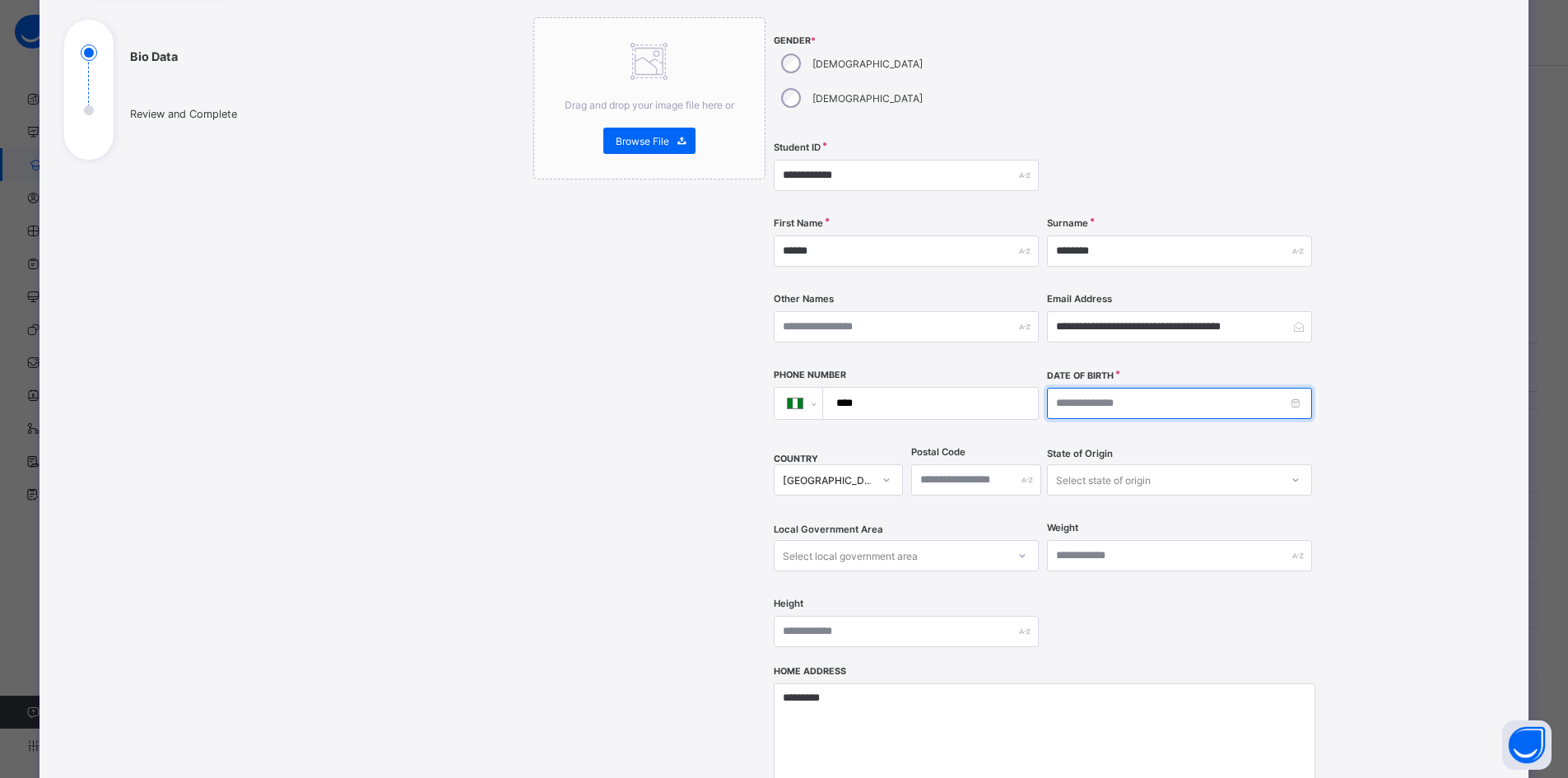
click at [1293, 387] on input at bounding box center [1179, 402] width 265 height 31
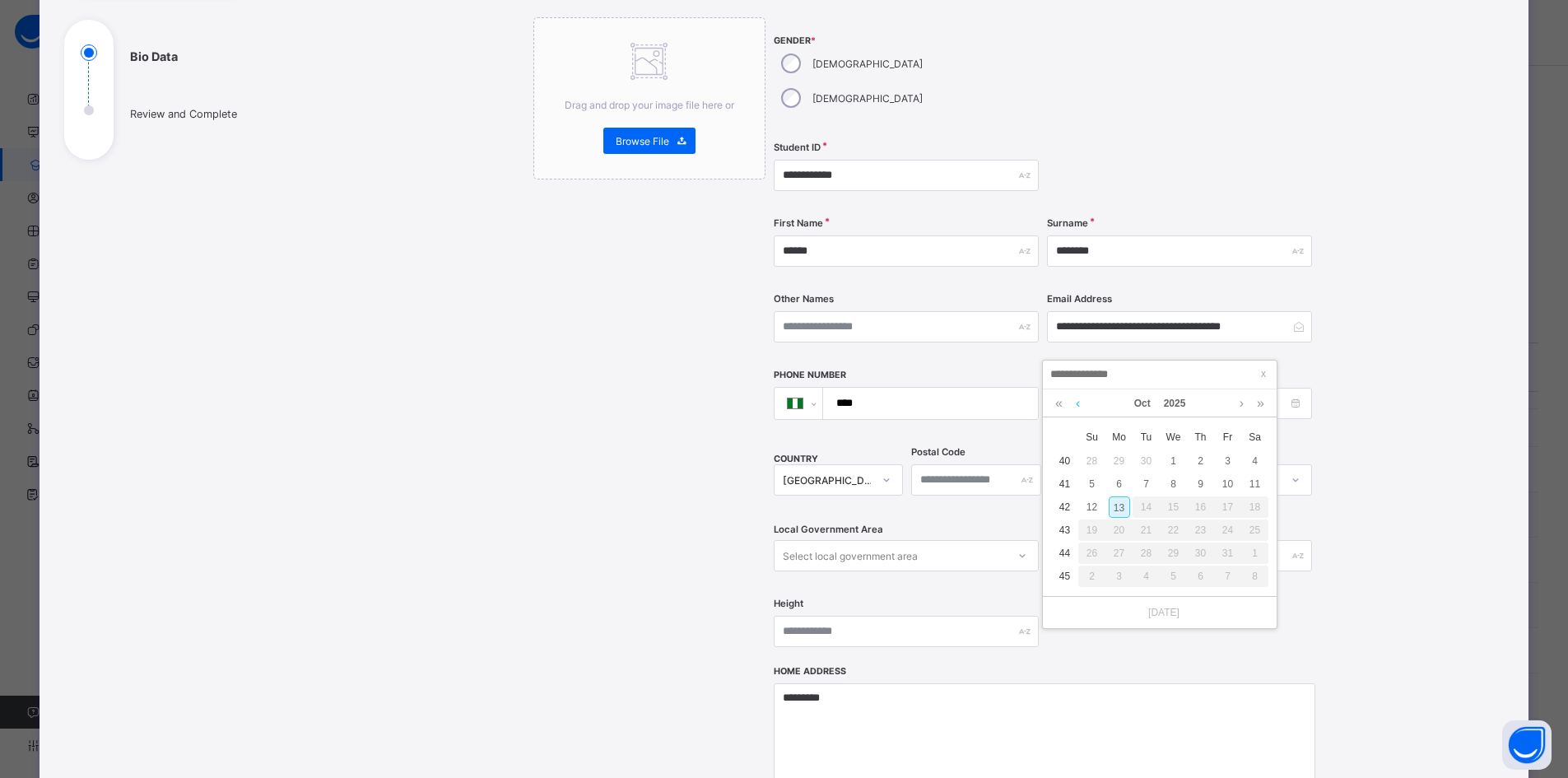
click at [1078, 405] on link at bounding box center [1078, 403] width 12 height 28
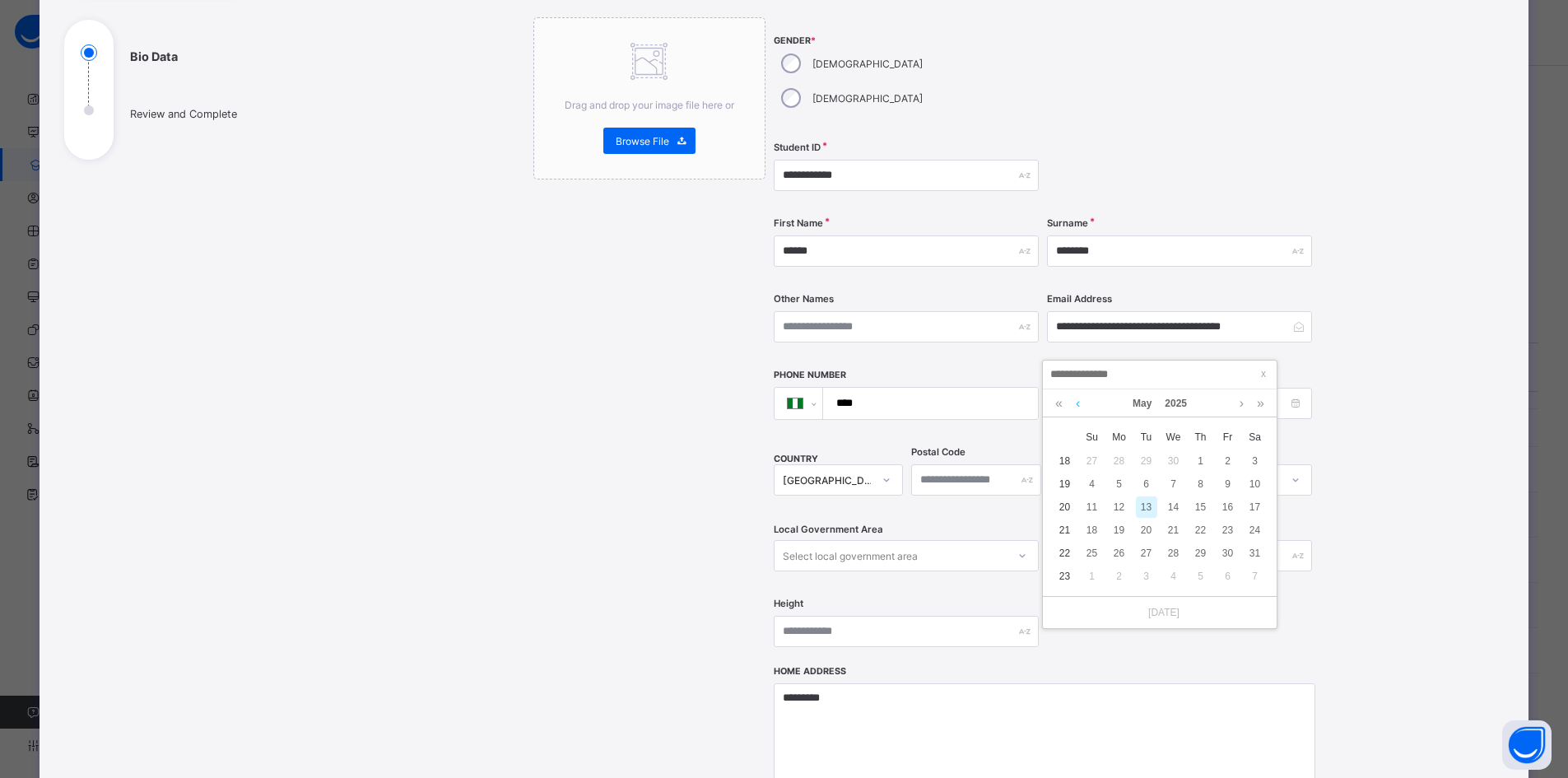
click at [1078, 405] on link at bounding box center [1078, 403] width 12 height 28
click at [1078, 407] on link at bounding box center [1078, 403] width 12 height 28
click at [1078, 406] on link at bounding box center [1078, 403] width 12 height 28
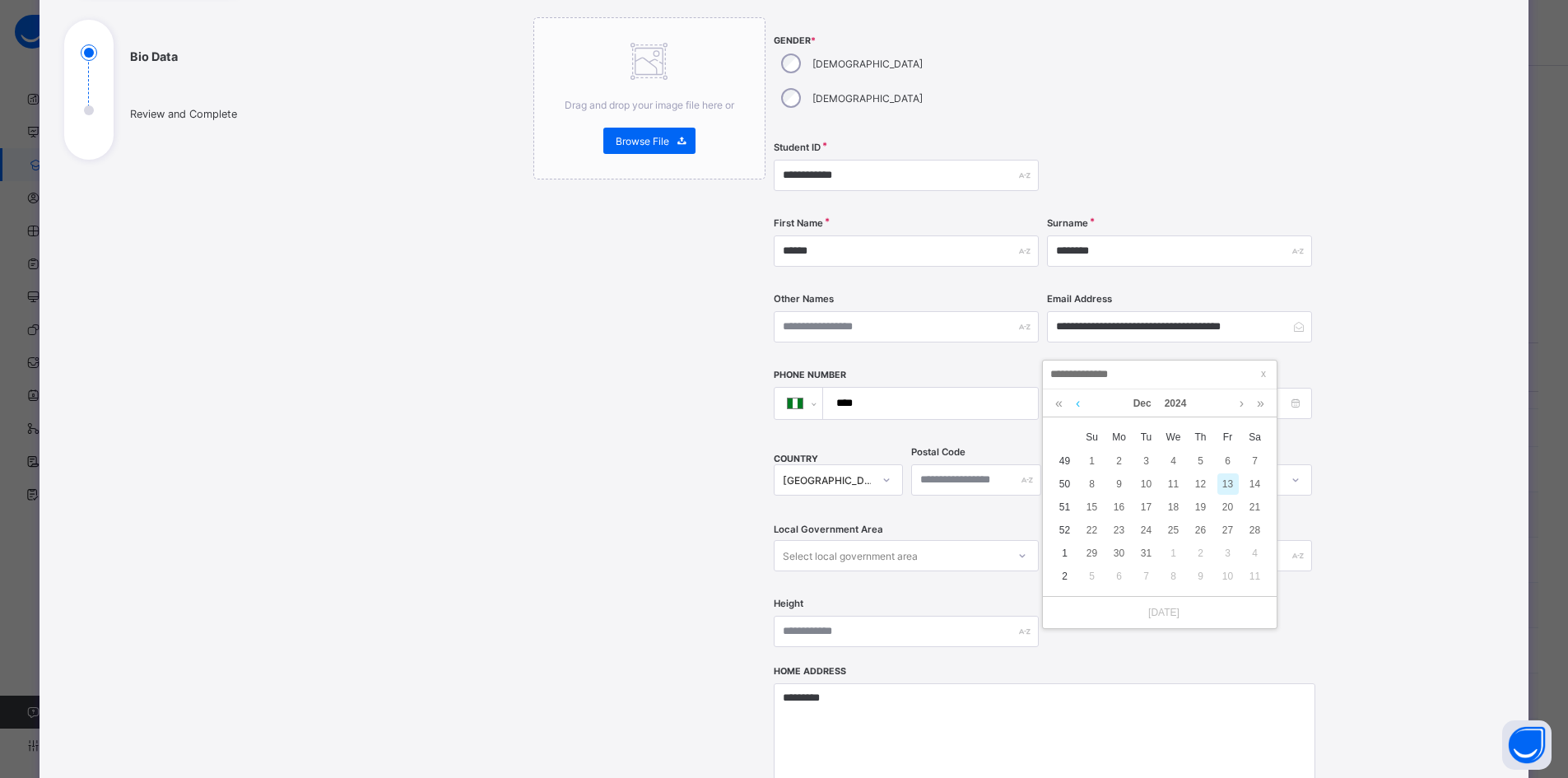
click at [1078, 402] on link at bounding box center [1078, 403] width 12 height 28
click at [1078, 405] on link at bounding box center [1078, 403] width 12 height 28
click at [1078, 397] on link at bounding box center [1078, 403] width 12 height 28
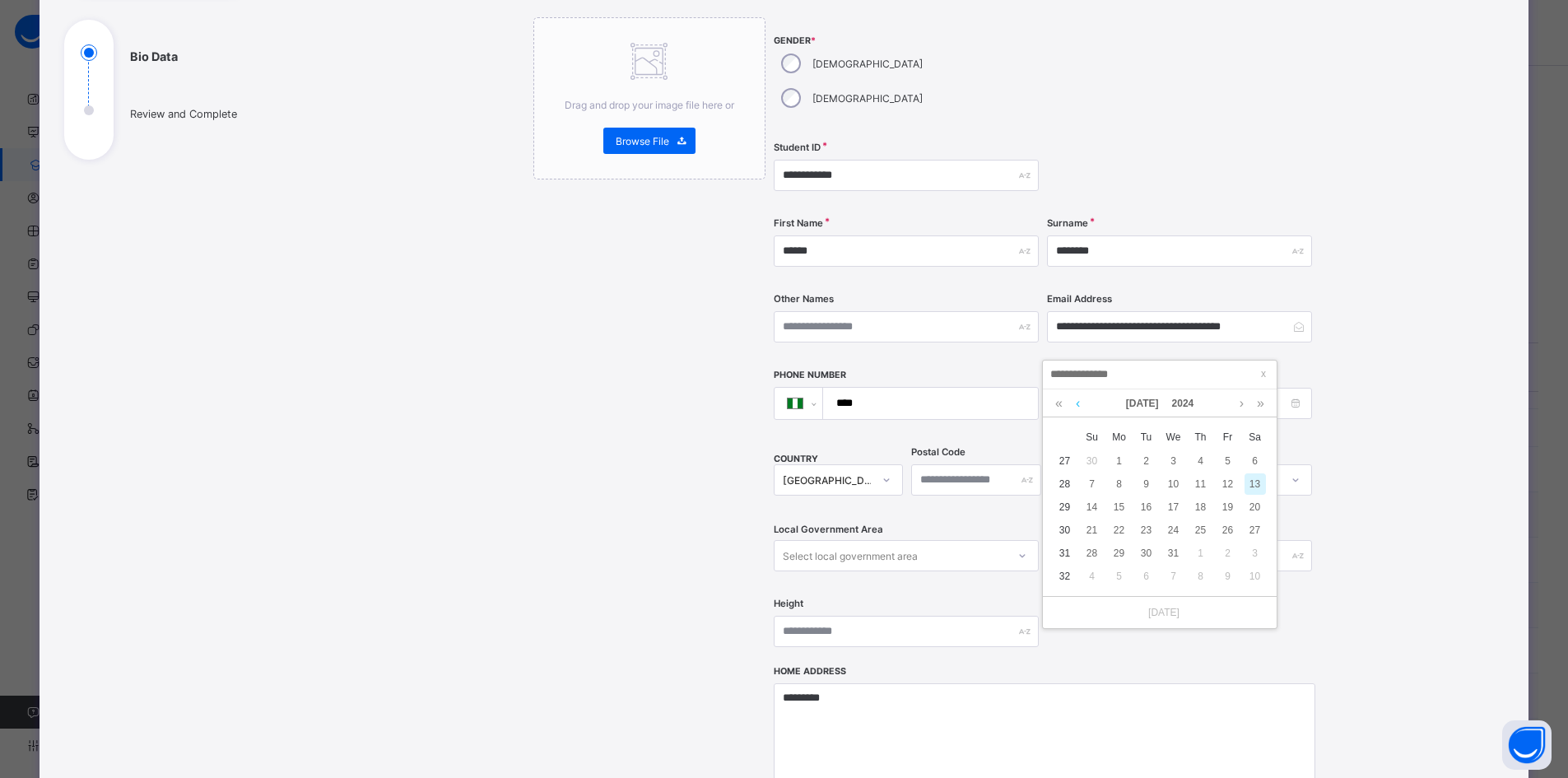
click at [1078, 397] on link at bounding box center [1078, 403] width 12 height 28
click at [1078, 399] on link at bounding box center [1078, 403] width 12 height 28
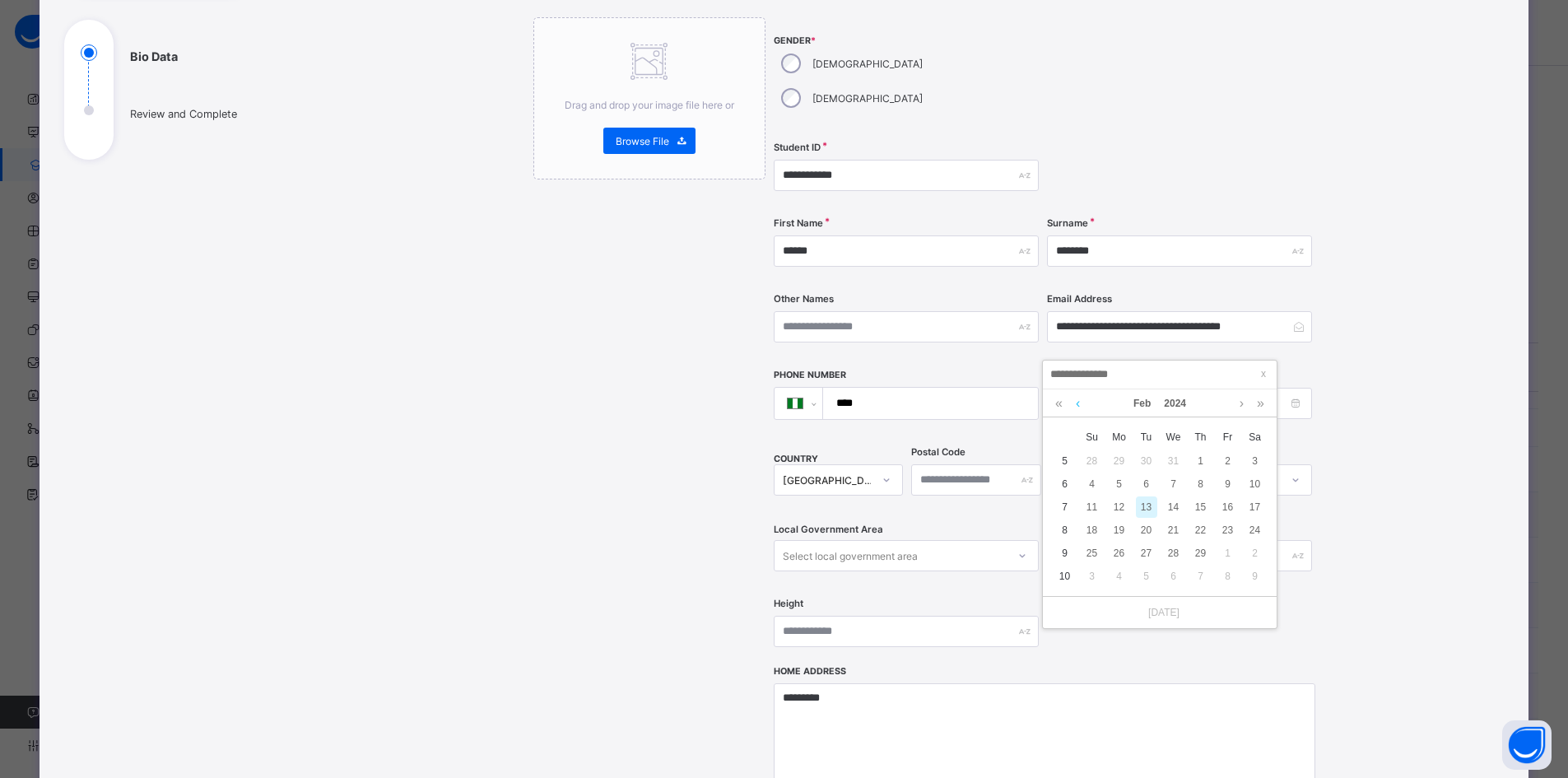
click at [1078, 398] on link at bounding box center [1078, 403] width 12 height 28
click at [1078, 397] on link at bounding box center [1078, 403] width 12 height 28
click at [1078, 398] on link at bounding box center [1078, 403] width 12 height 28
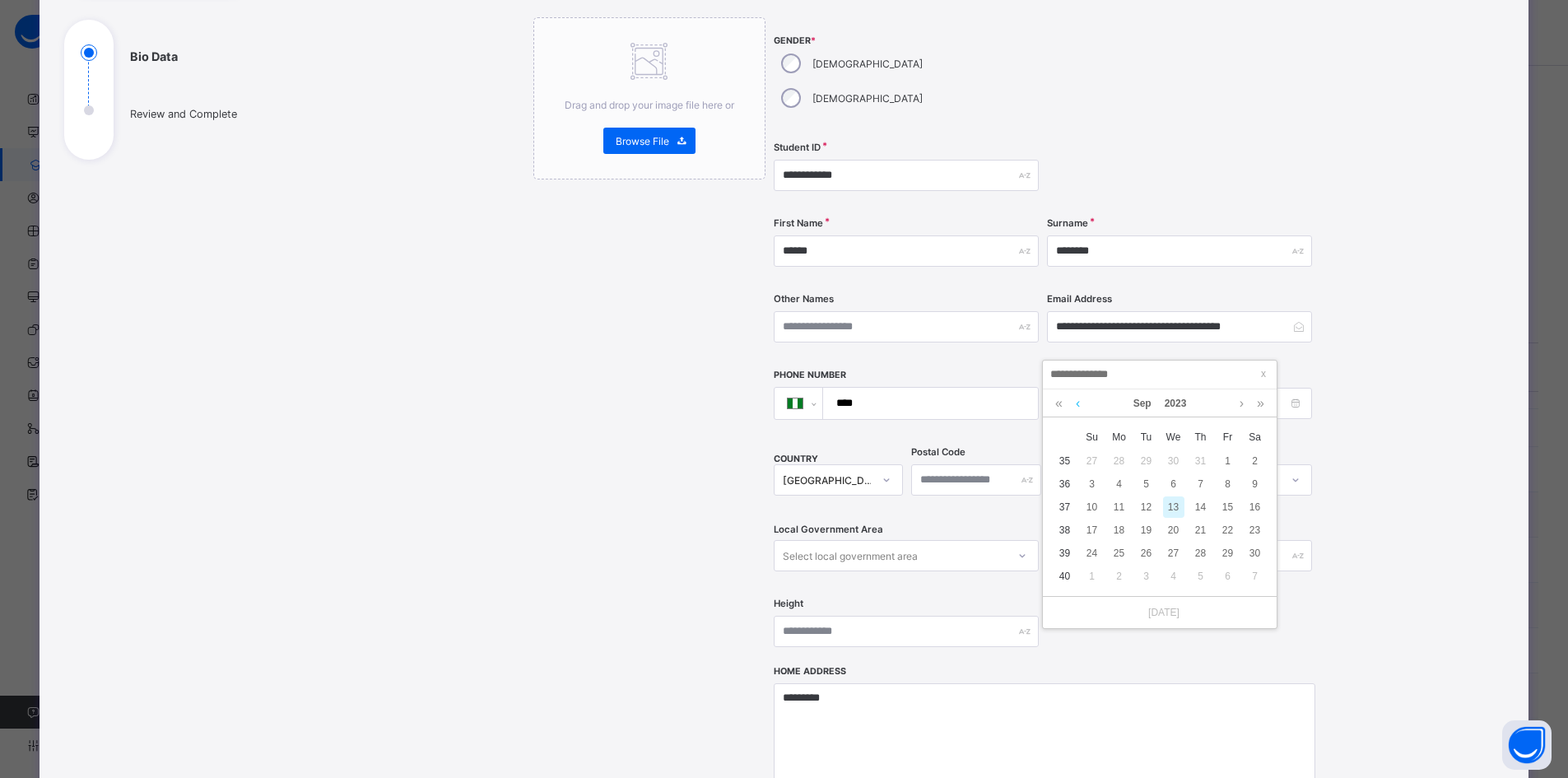
click at [1078, 400] on link at bounding box center [1078, 403] width 12 height 28
click at [1077, 397] on link at bounding box center [1078, 403] width 12 height 28
click at [1078, 394] on link at bounding box center [1078, 403] width 12 height 28
click at [1078, 401] on link at bounding box center [1078, 403] width 12 height 28
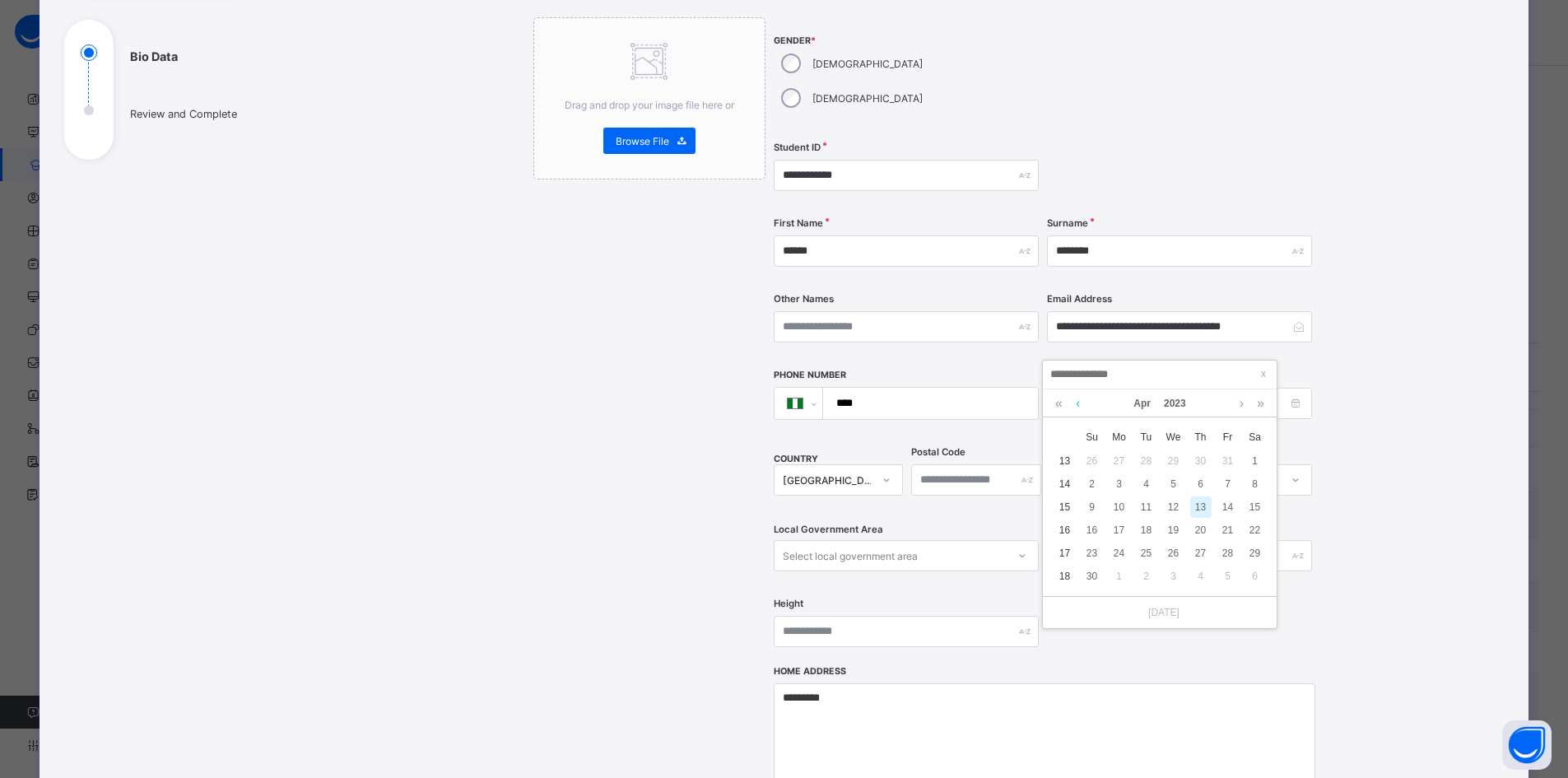
click at [1078, 400] on link at bounding box center [1078, 403] width 12 height 28
click at [1079, 399] on link at bounding box center [1078, 403] width 12 height 28
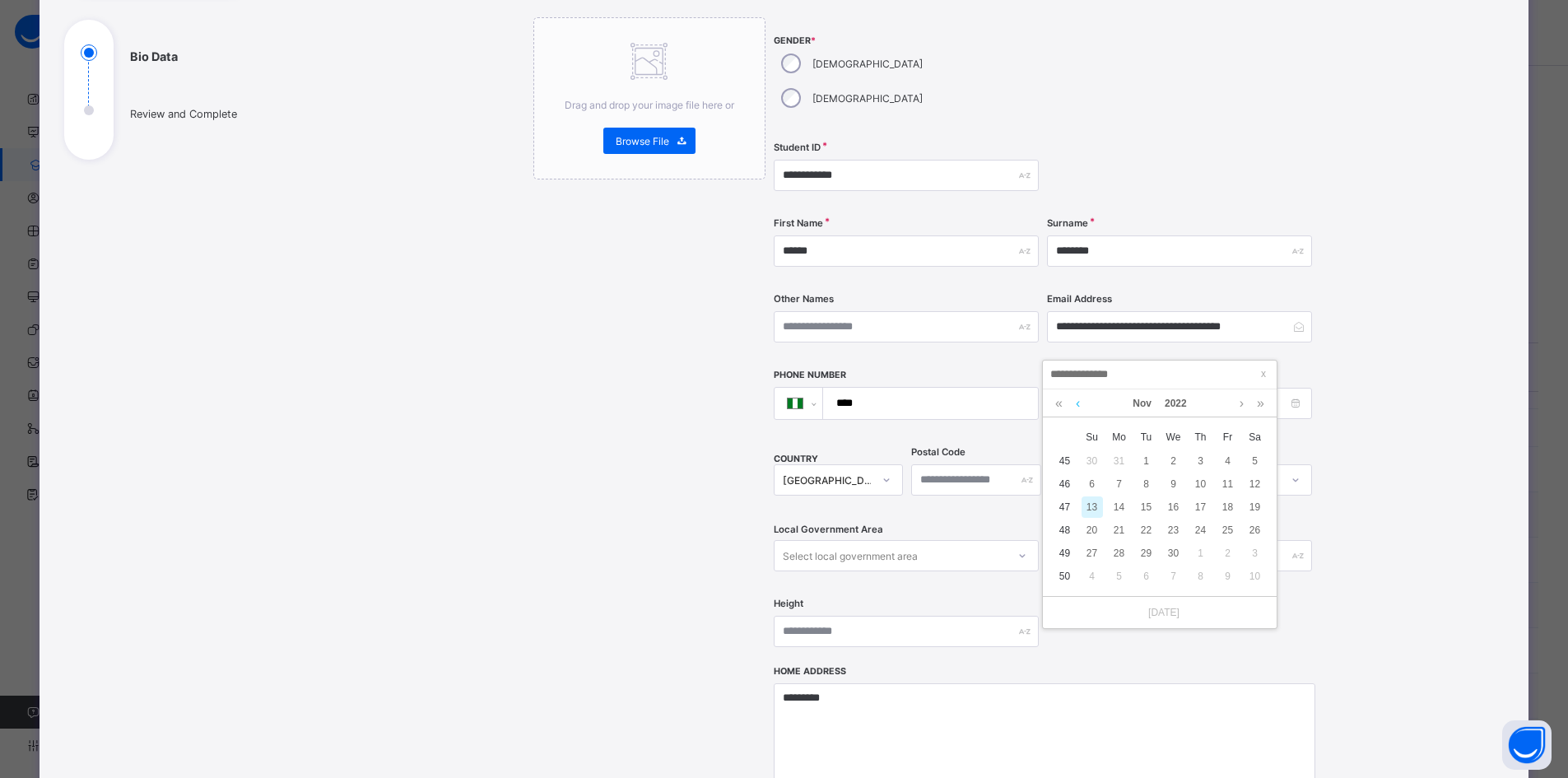
click at [1080, 400] on link at bounding box center [1078, 403] width 12 height 28
click at [1081, 398] on link at bounding box center [1078, 403] width 12 height 28
click at [1081, 399] on link at bounding box center [1078, 403] width 12 height 28
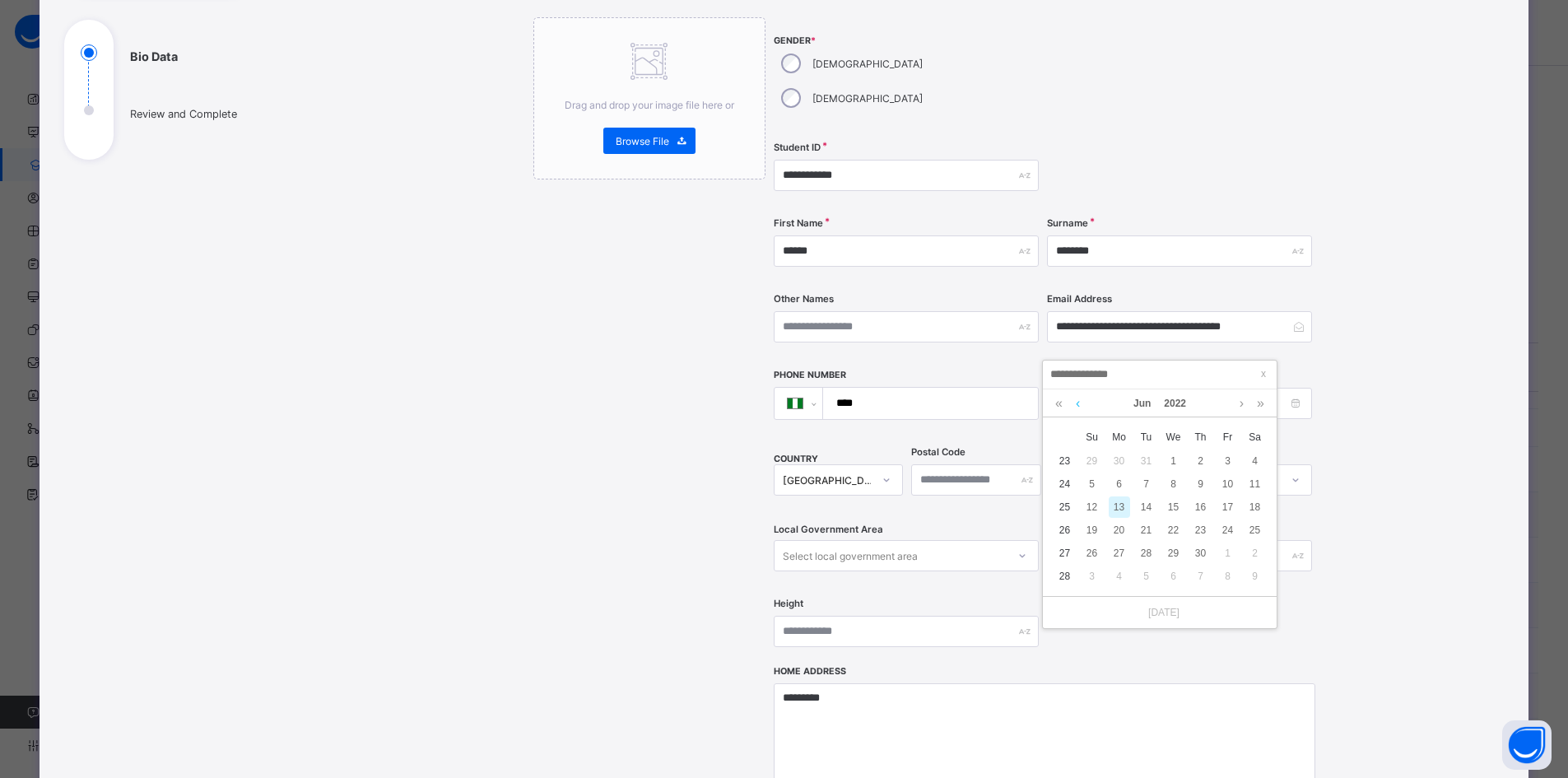
click at [1082, 398] on link at bounding box center [1078, 403] width 12 height 28
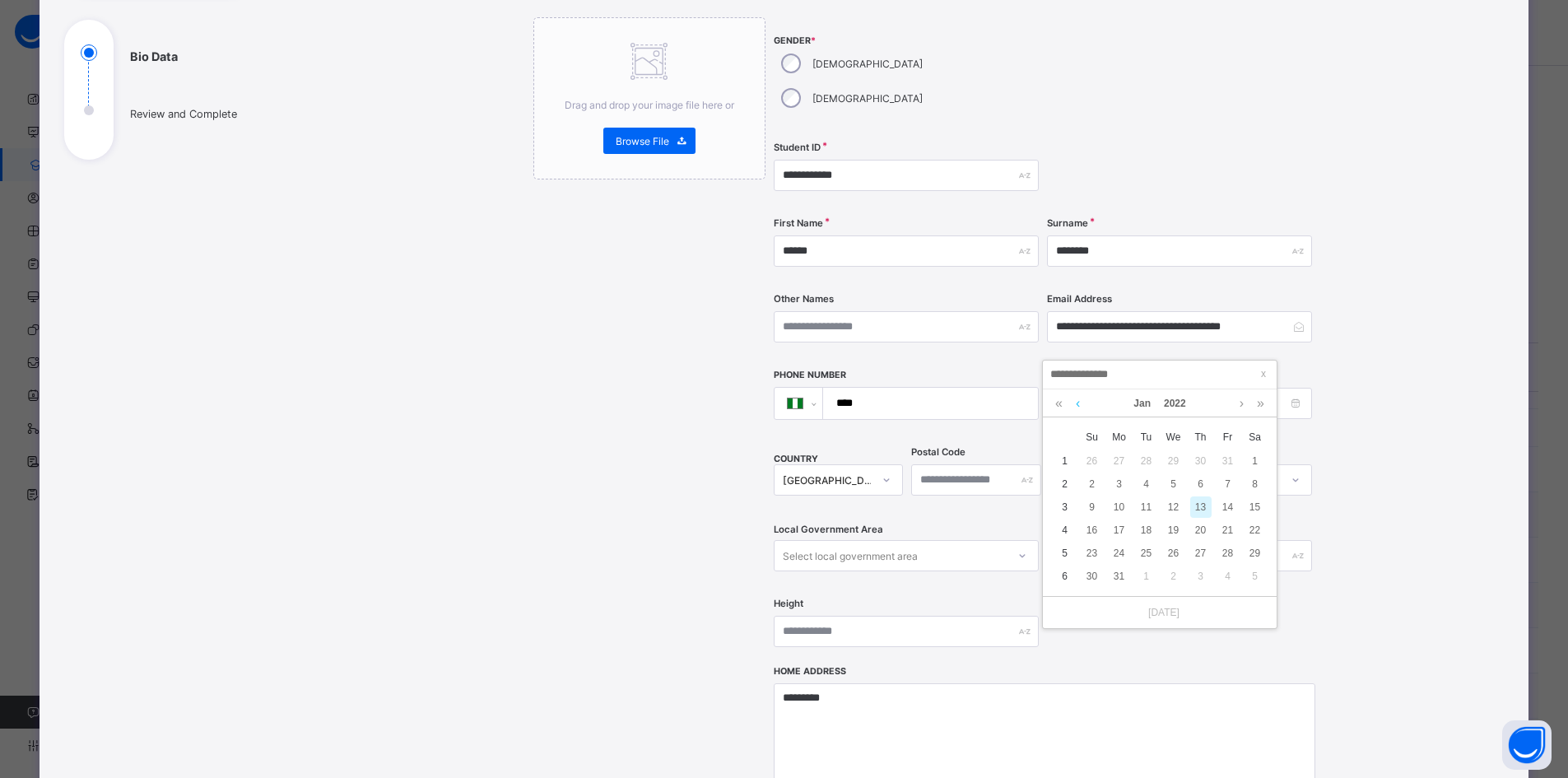
click at [1082, 398] on link at bounding box center [1078, 403] width 12 height 28
click at [1082, 400] on link at bounding box center [1078, 403] width 12 height 28
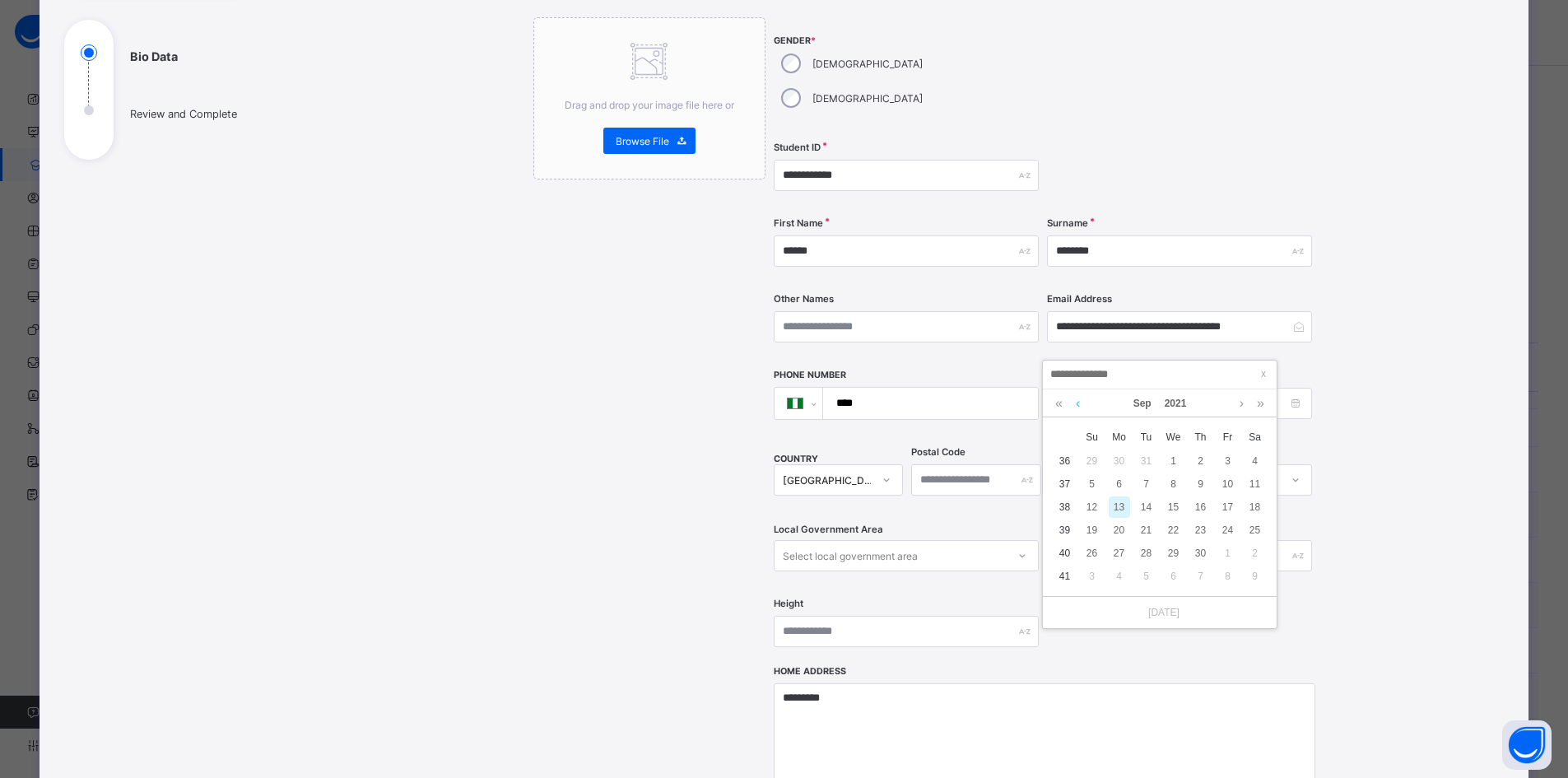
click at [1082, 400] on link at bounding box center [1078, 403] width 12 height 28
click at [1080, 400] on link at bounding box center [1078, 403] width 12 height 28
click at [1080, 401] on link at bounding box center [1078, 403] width 12 height 28
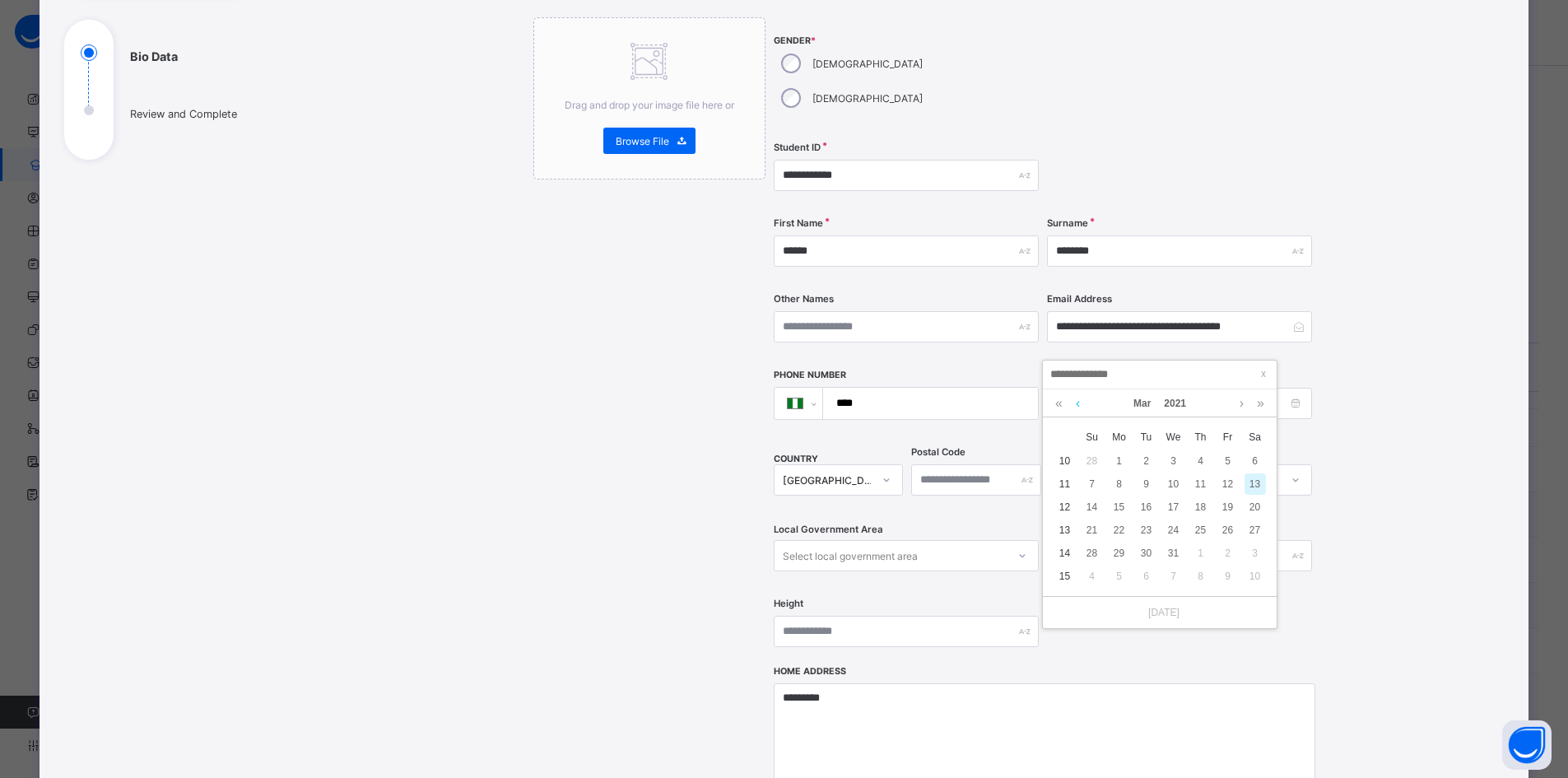
click at [1080, 400] on link at bounding box center [1078, 403] width 12 height 28
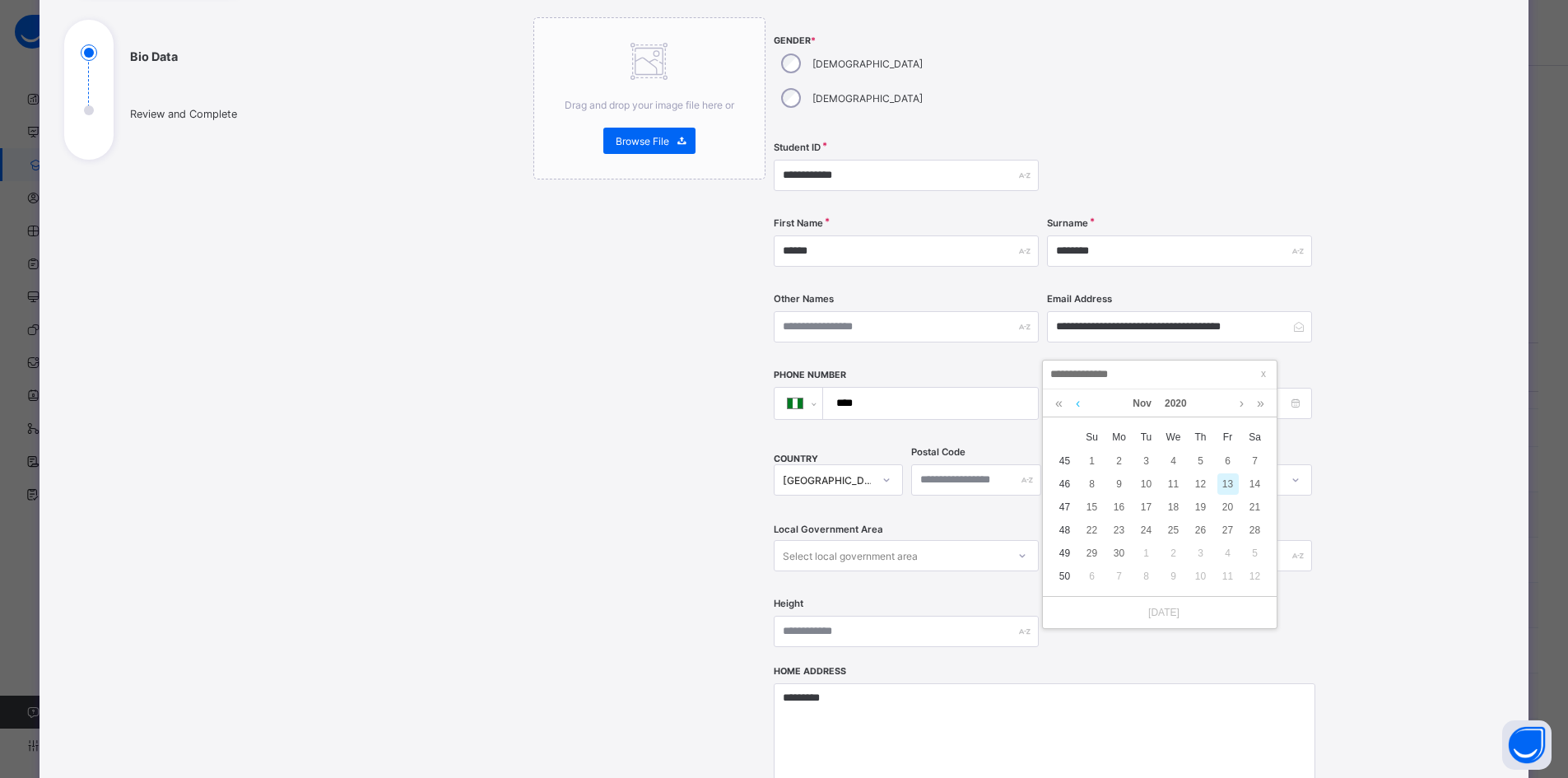
click at [1080, 400] on link at bounding box center [1078, 403] width 12 height 28
click at [1081, 400] on link at bounding box center [1078, 403] width 12 height 28
click at [1082, 400] on link at bounding box center [1078, 403] width 12 height 28
click at [1083, 399] on link at bounding box center [1078, 403] width 12 height 28
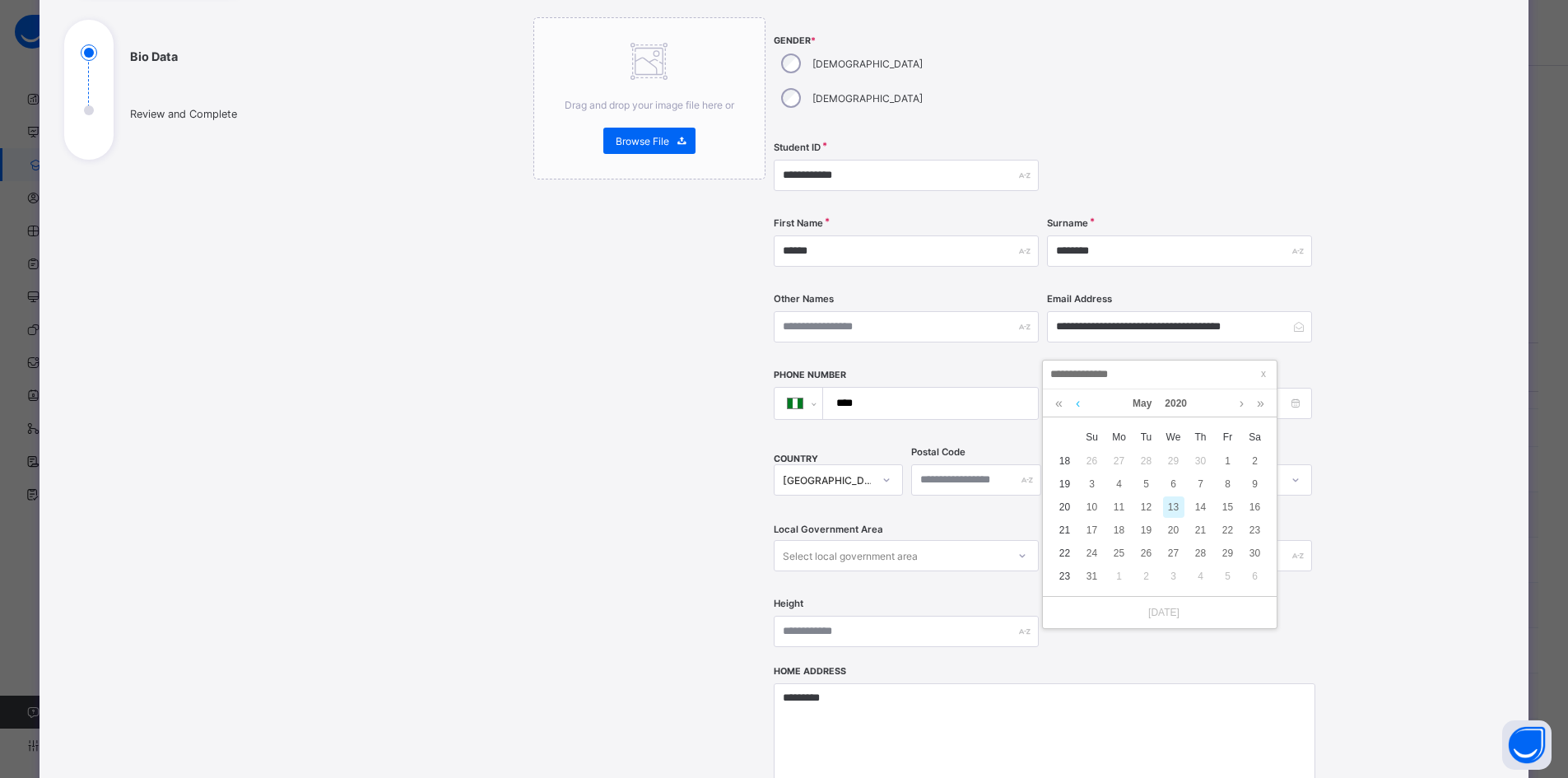
click at [1079, 404] on link at bounding box center [1078, 403] width 12 height 28
click at [1079, 406] on link at bounding box center [1078, 403] width 12 height 28
click at [1080, 406] on link at bounding box center [1078, 403] width 12 height 28
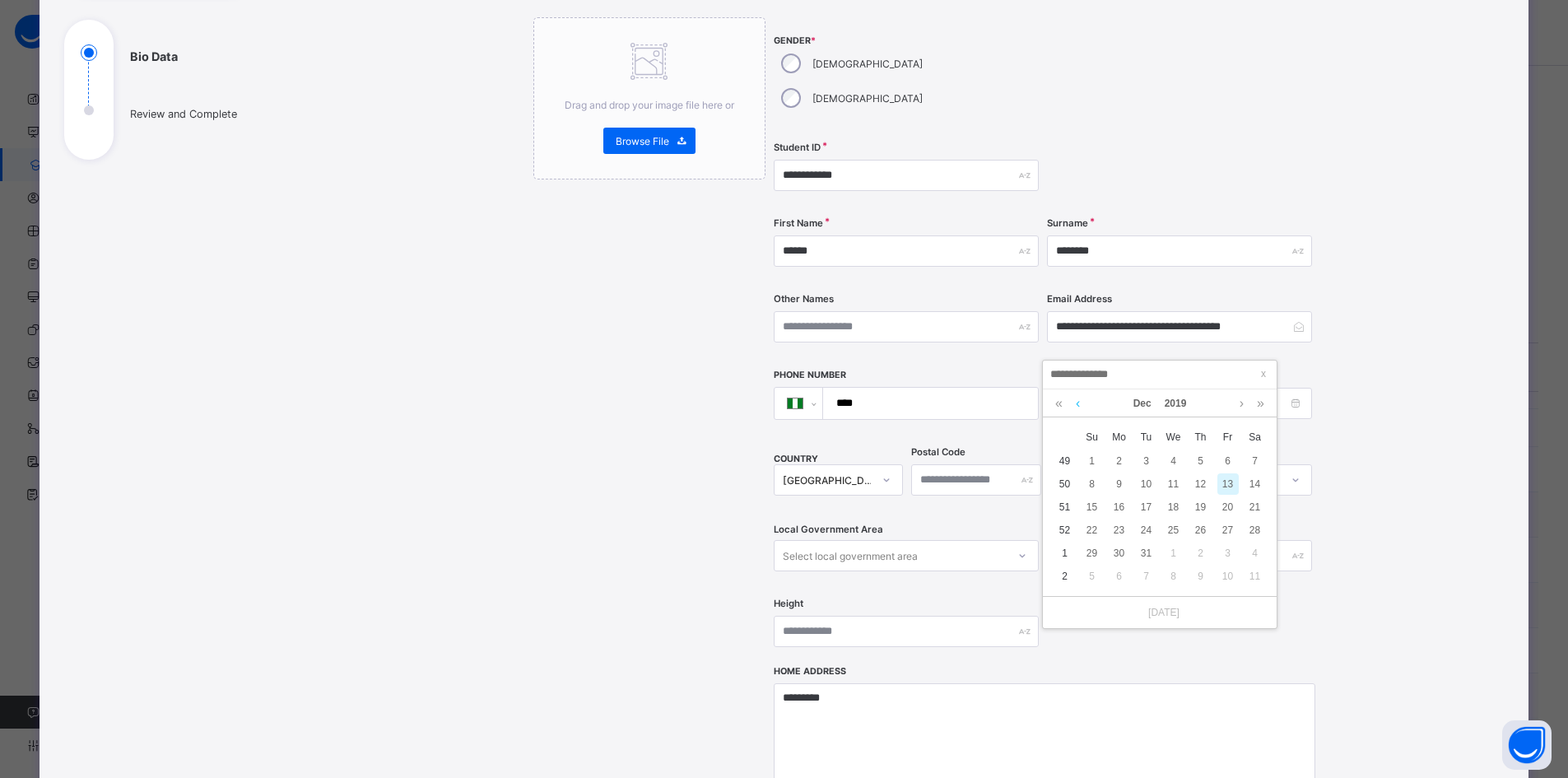
click at [1080, 403] on link at bounding box center [1078, 403] width 12 height 28
click at [1080, 404] on link at bounding box center [1078, 403] width 12 height 28
click at [1081, 403] on link at bounding box center [1078, 403] width 12 height 28
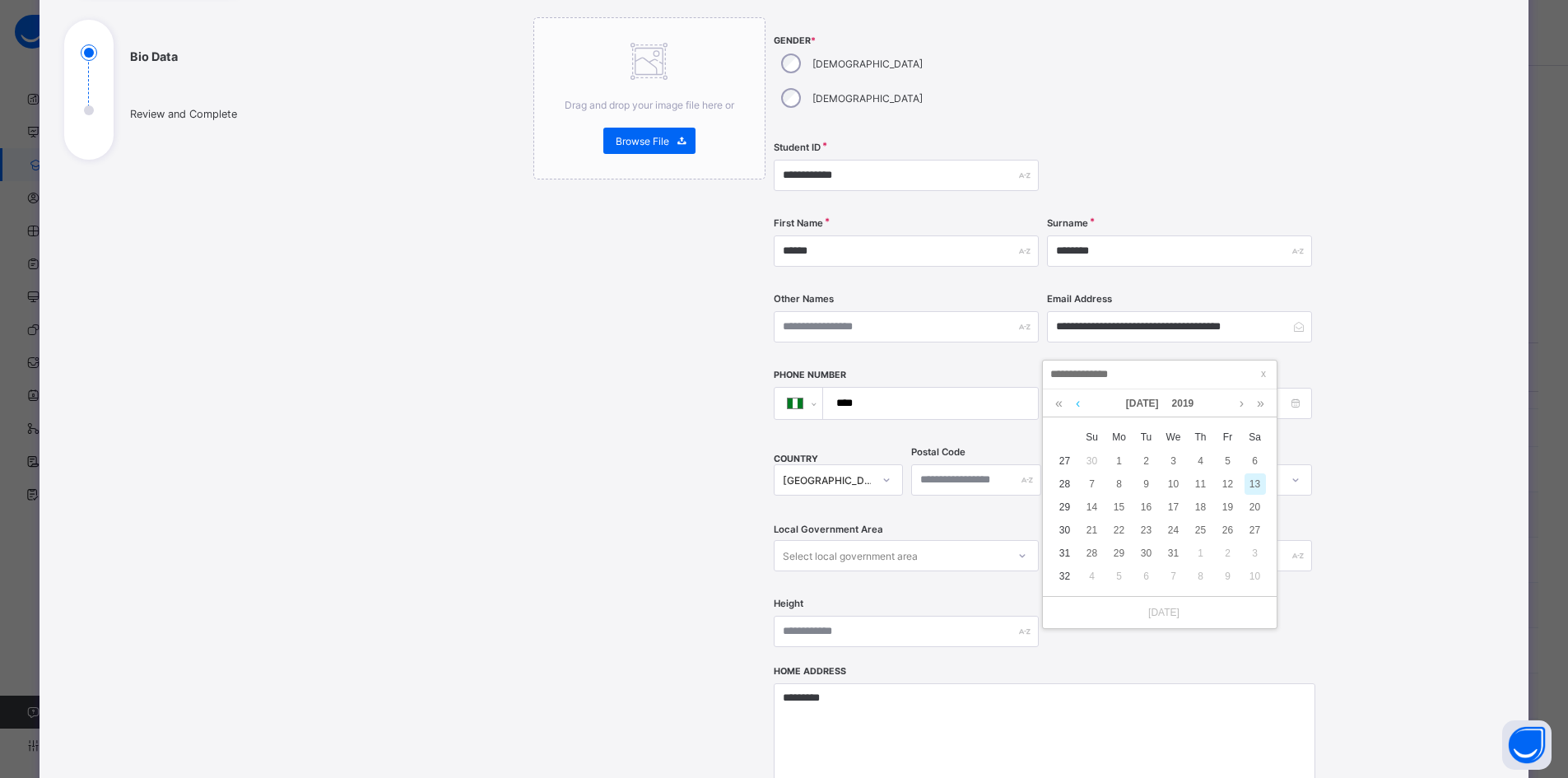
click at [1081, 403] on link at bounding box center [1078, 403] width 12 height 28
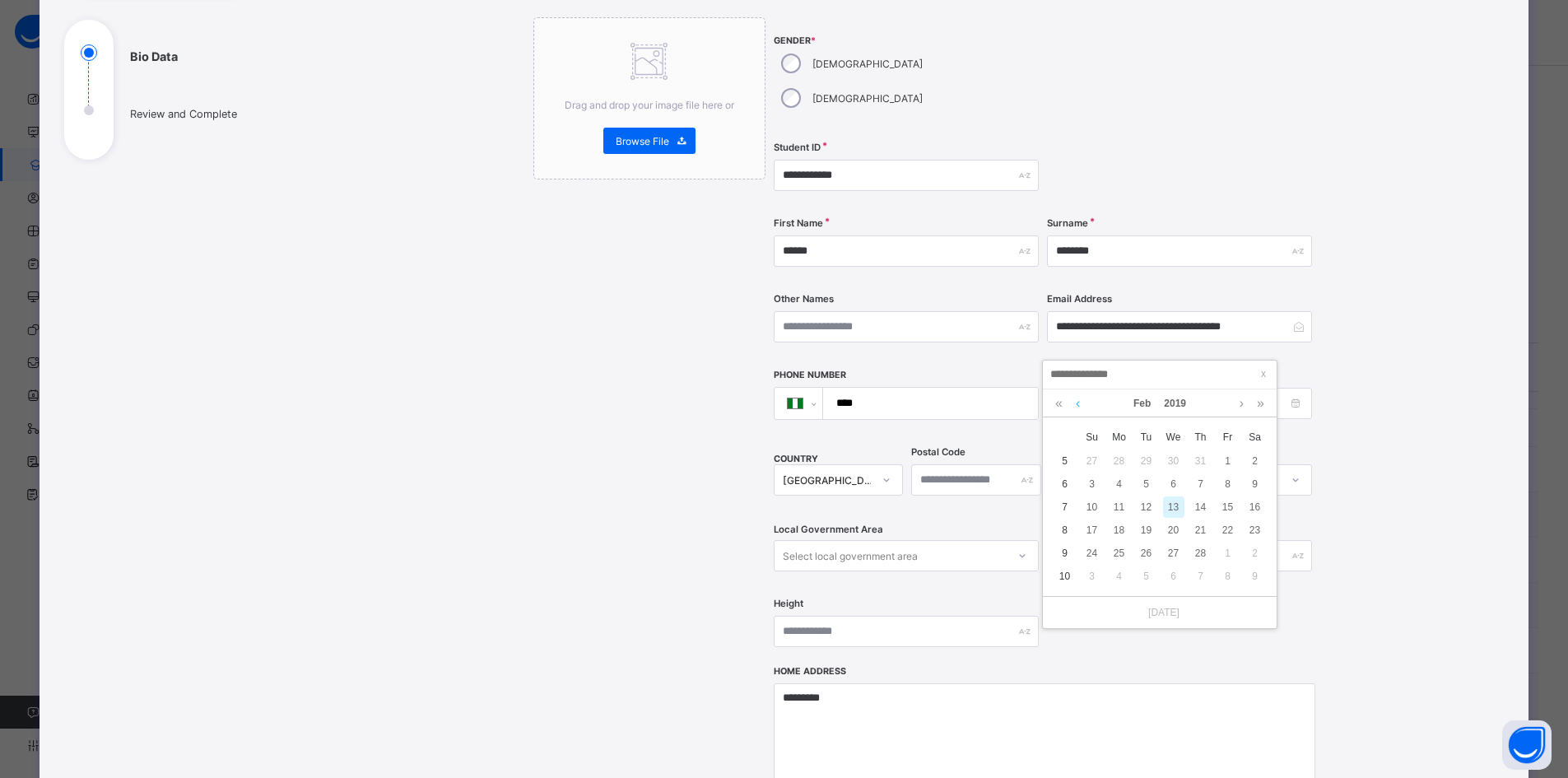
click at [1081, 403] on link at bounding box center [1078, 403] width 12 height 28
click at [1081, 404] on link at bounding box center [1078, 403] width 12 height 28
click at [1080, 404] on link at bounding box center [1078, 403] width 12 height 28
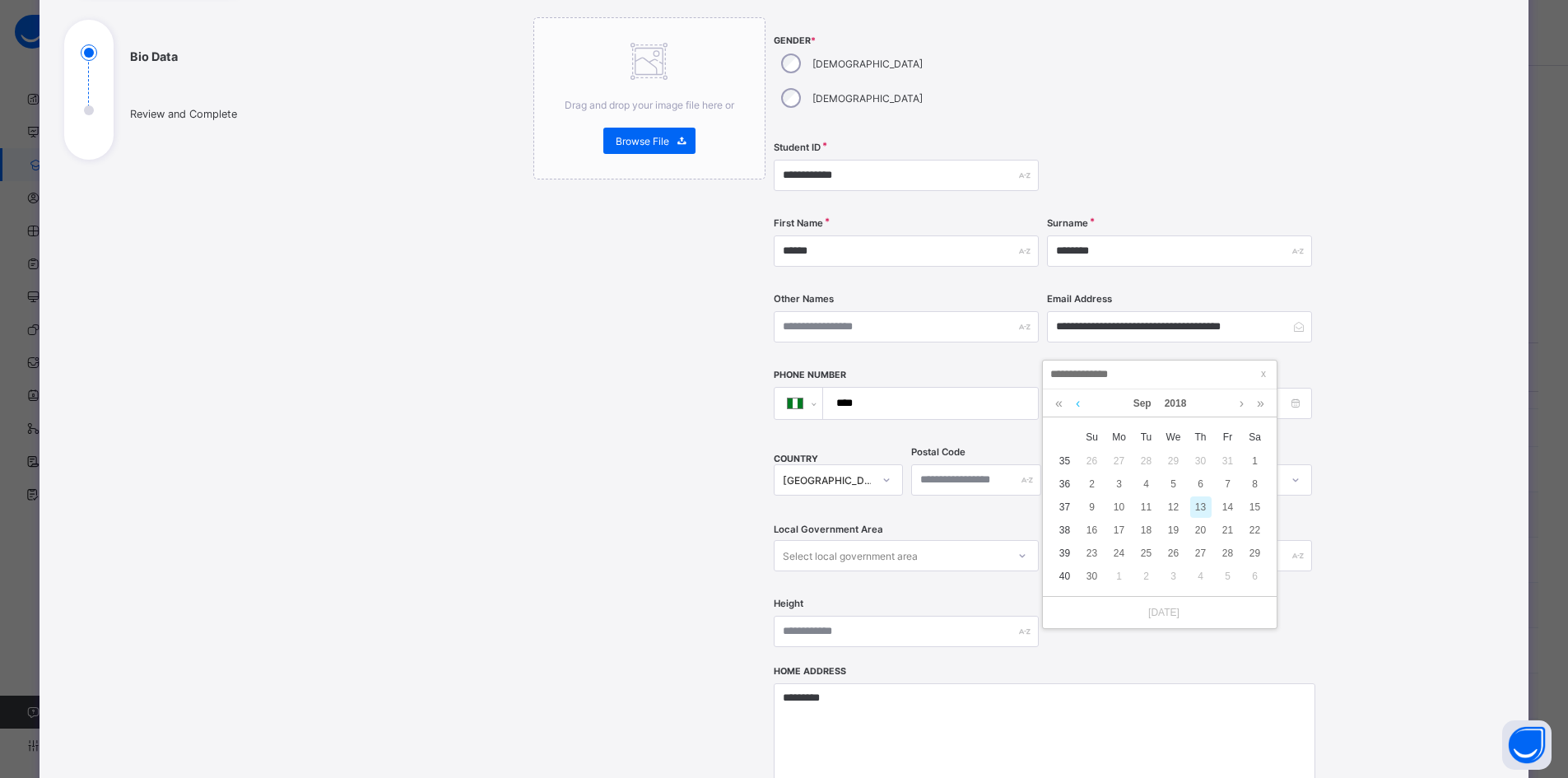
click at [1080, 404] on link at bounding box center [1078, 403] width 12 height 28
click at [1079, 404] on link at bounding box center [1078, 403] width 12 height 28
click at [1079, 403] on link at bounding box center [1078, 403] width 12 height 28
click at [1078, 403] on link at bounding box center [1078, 403] width 12 height 28
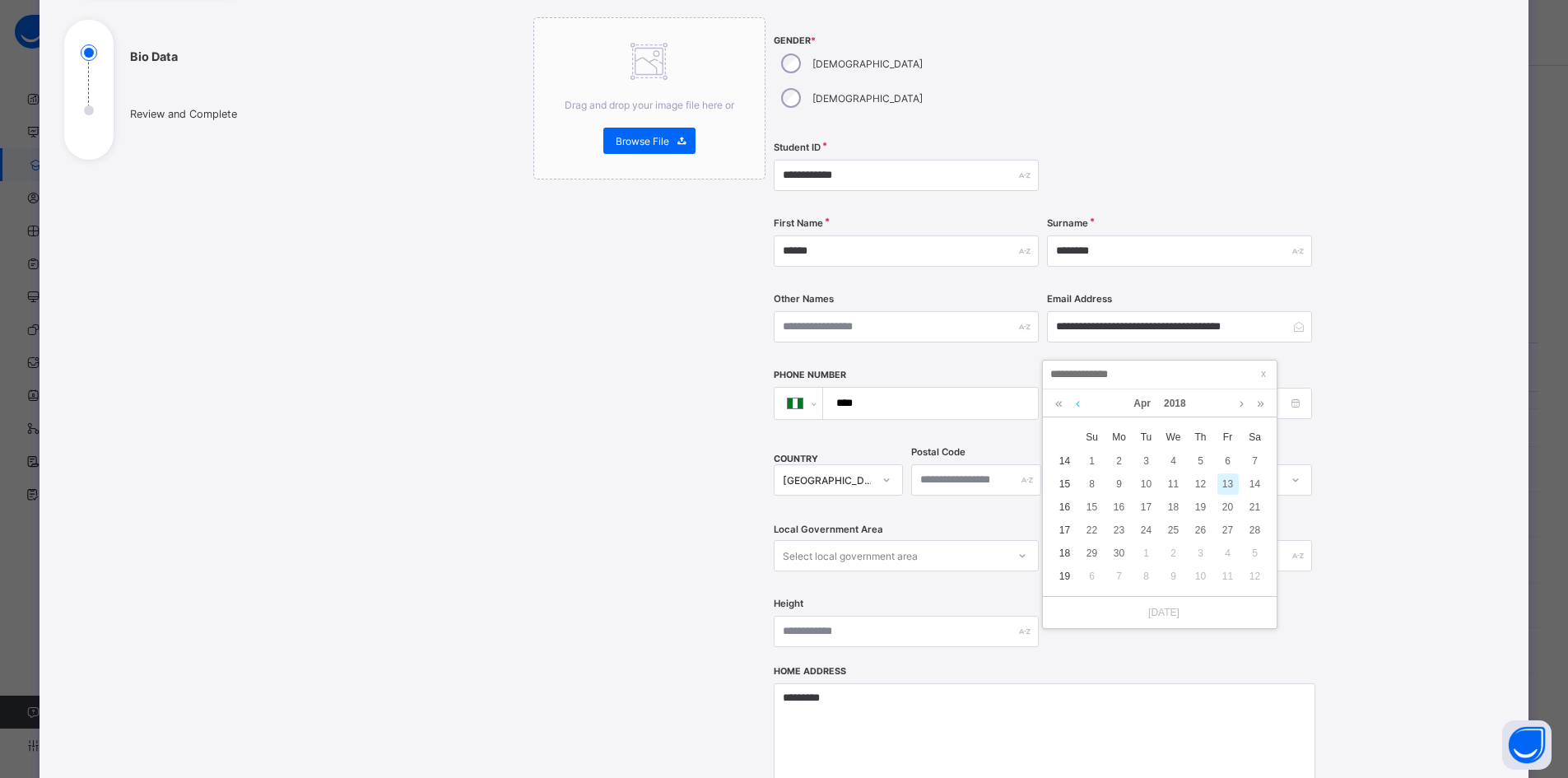
click at [1078, 405] on link at bounding box center [1078, 403] width 12 height 28
click at [1078, 402] on link at bounding box center [1078, 403] width 12 height 28
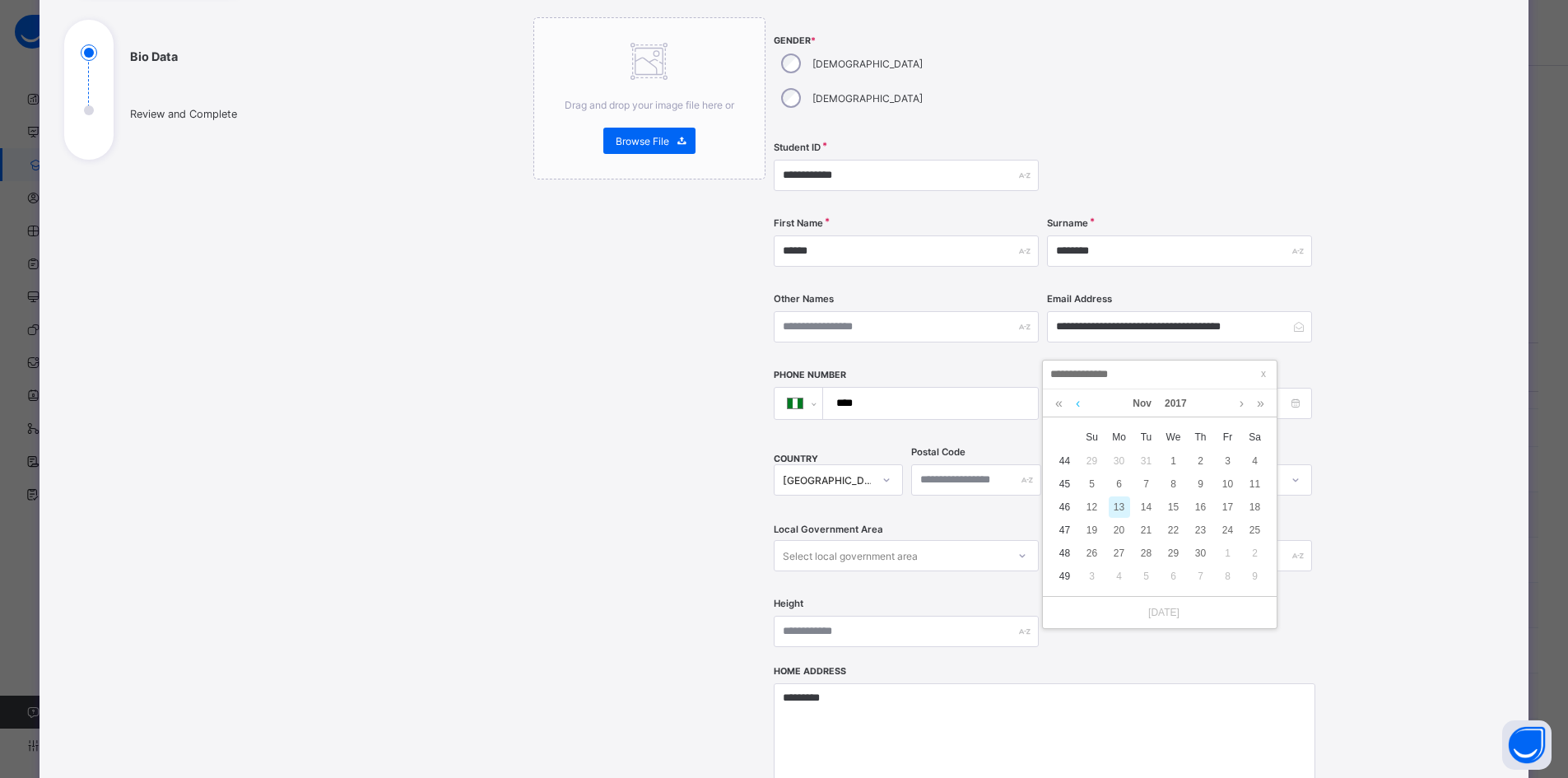
click at [1078, 402] on link at bounding box center [1078, 403] width 12 height 28
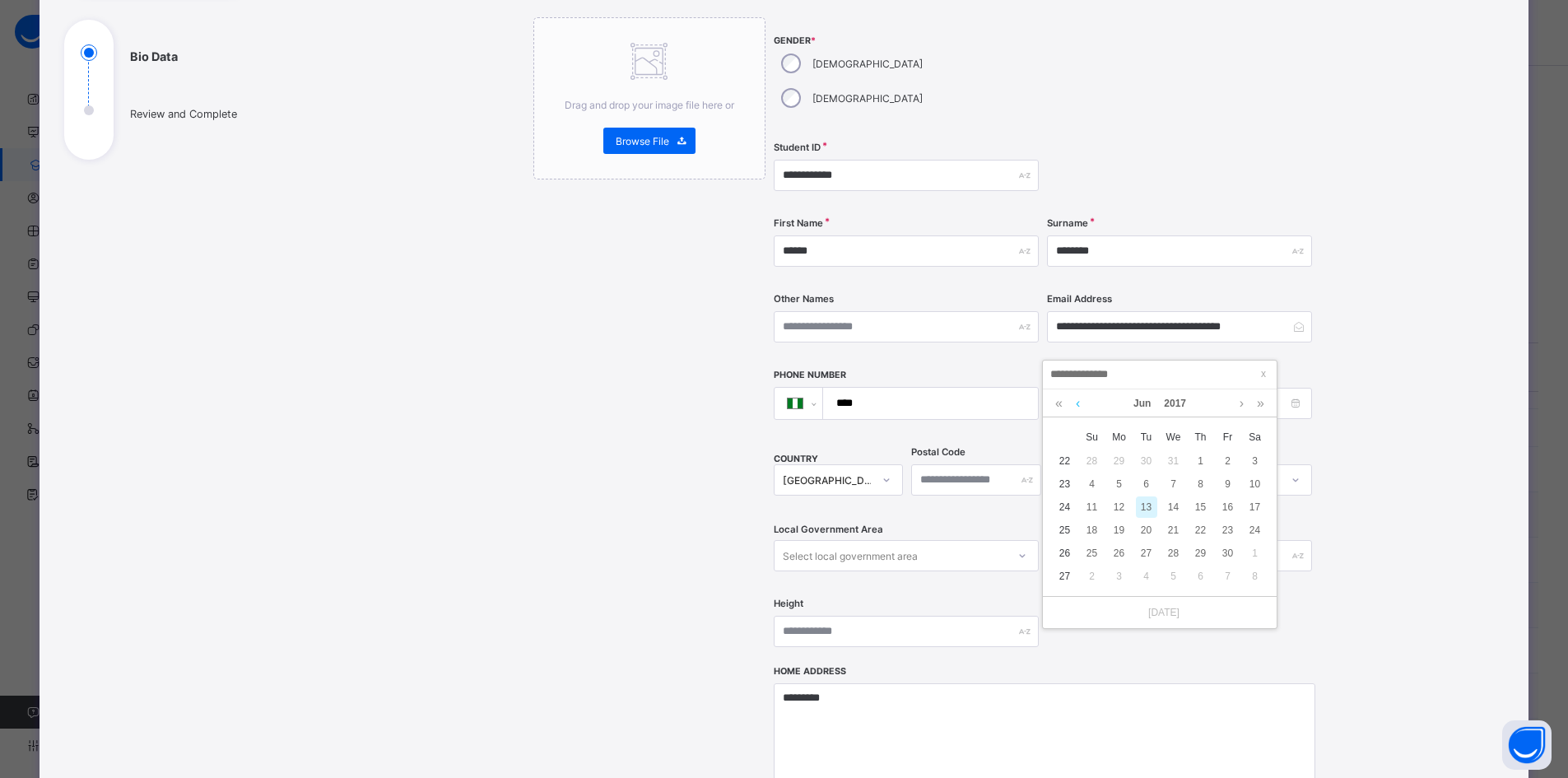
click at [1078, 402] on link at bounding box center [1078, 403] width 12 height 28
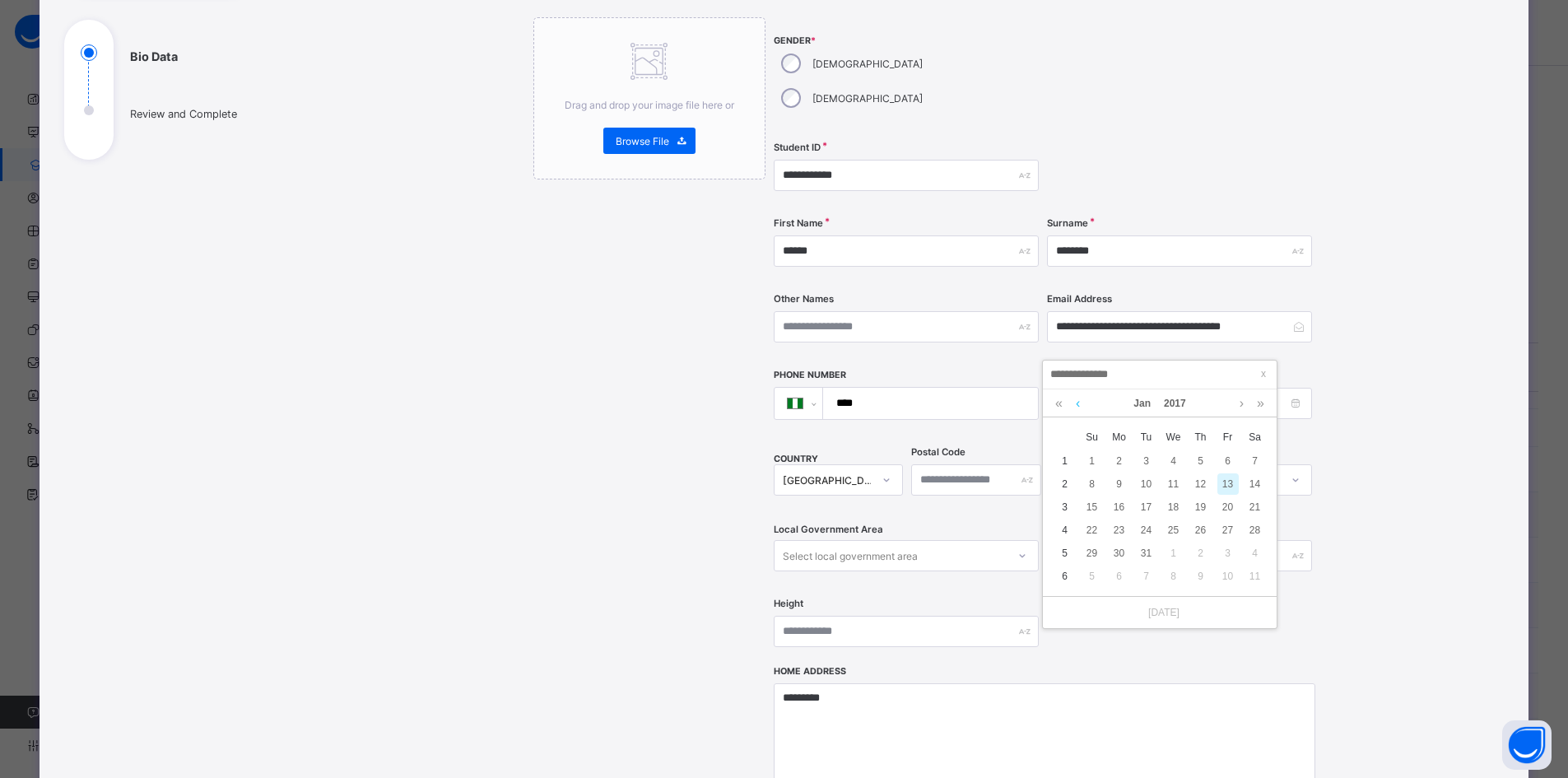
click at [1078, 402] on link at bounding box center [1078, 403] width 12 height 28
click at [1079, 403] on link at bounding box center [1078, 403] width 12 height 28
click at [1077, 403] on link at bounding box center [1078, 403] width 12 height 28
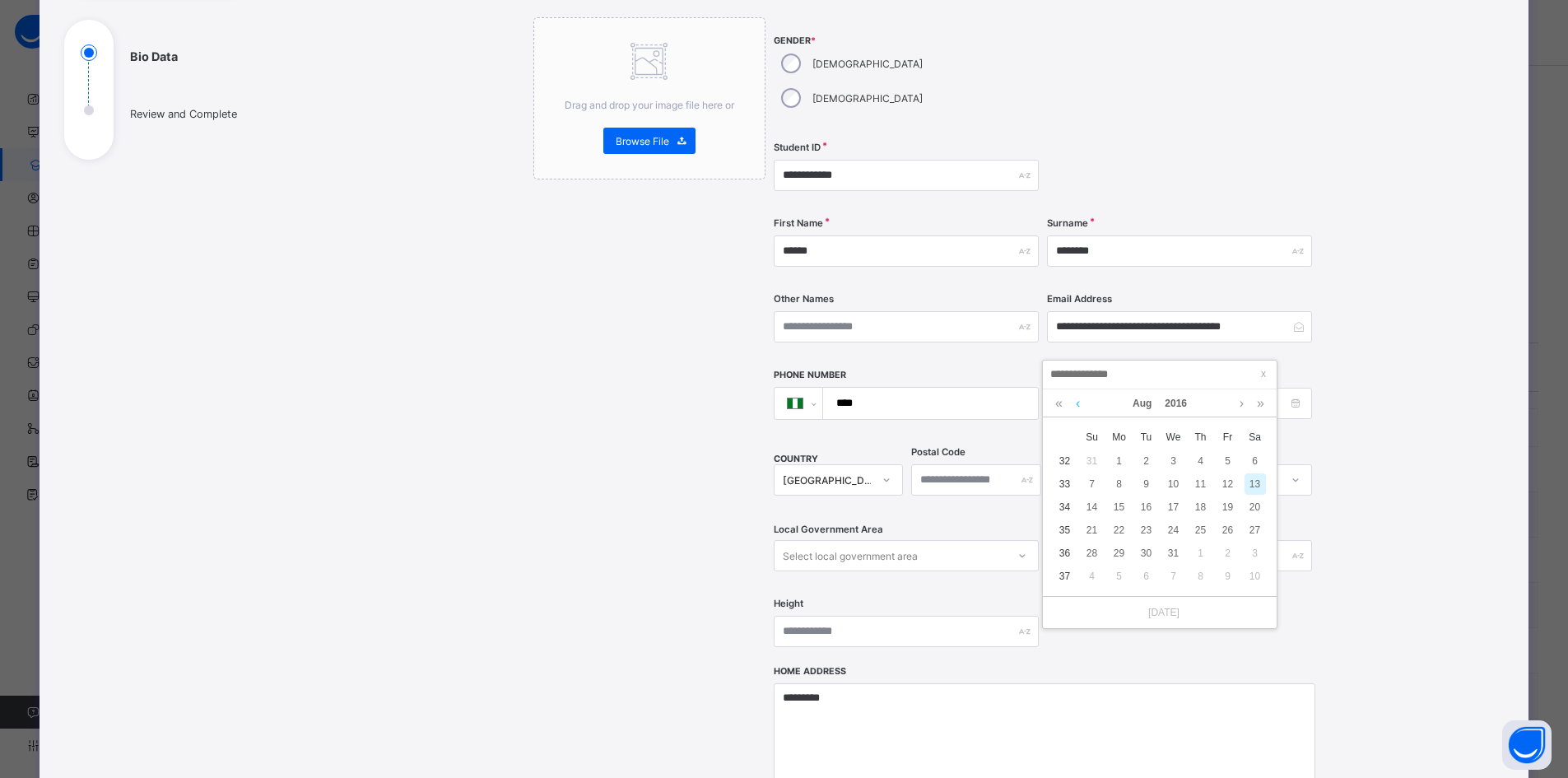
click at [1077, 403] on link at bounding box center [1078, 403] width 12 height 28
click at [1079, 402] on link at bounding box center [1078, 403] width 12 height 28
click at [1079, 401] on link at bounding box center [1078, 403] width 12 height 28
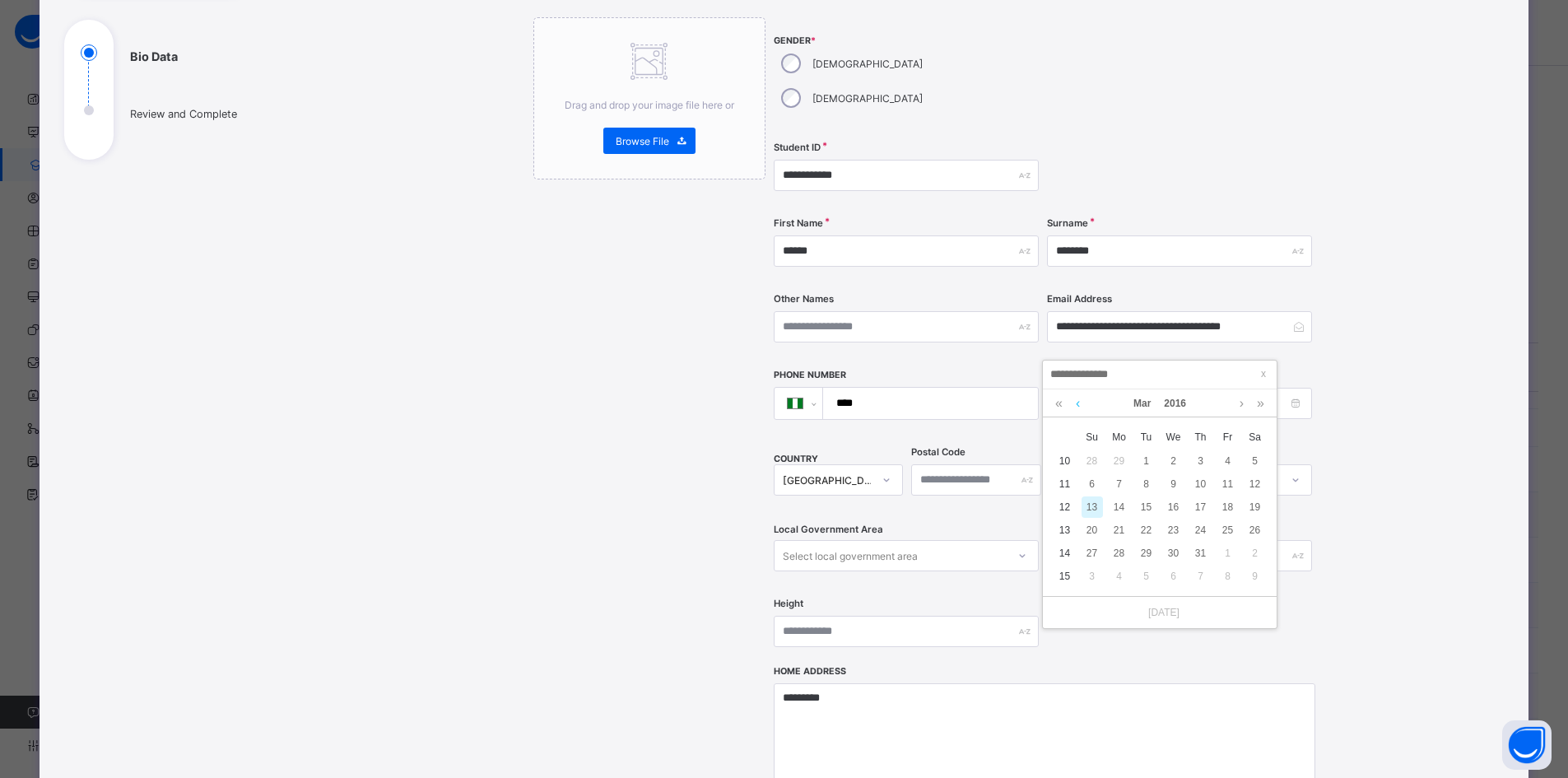
click at [1079, 400] on link at bounding box center [1078, 403] width 12 height 28
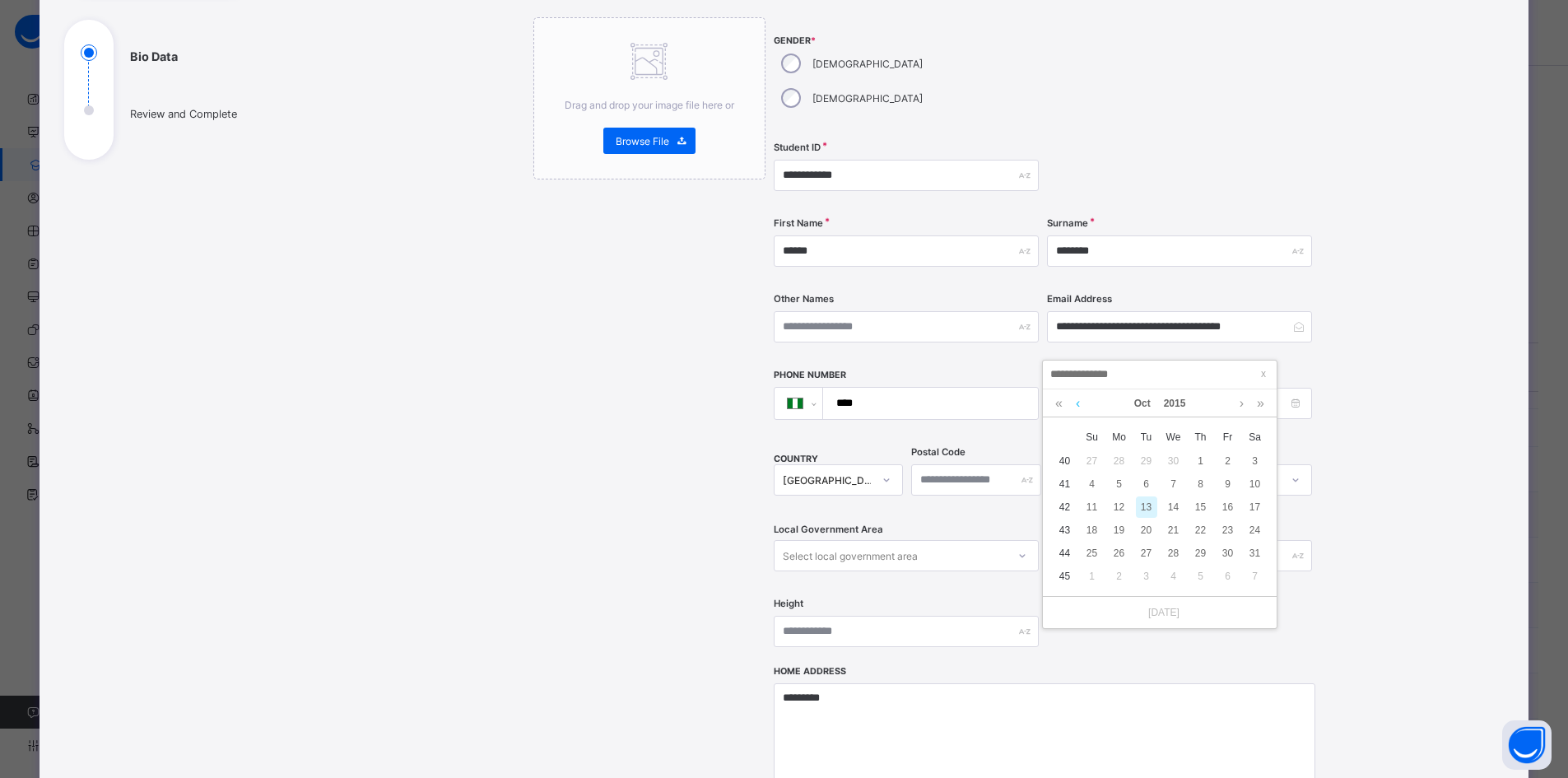
click at [1079, 400] on link at bounding box center [1078, 403] width 12 height 28
click at [1079, 402] on link at bounding box center [1078, 403] width 12 height 28
click at [1079, 401] on link at bounding box center [1078, 403] width 12 height 28
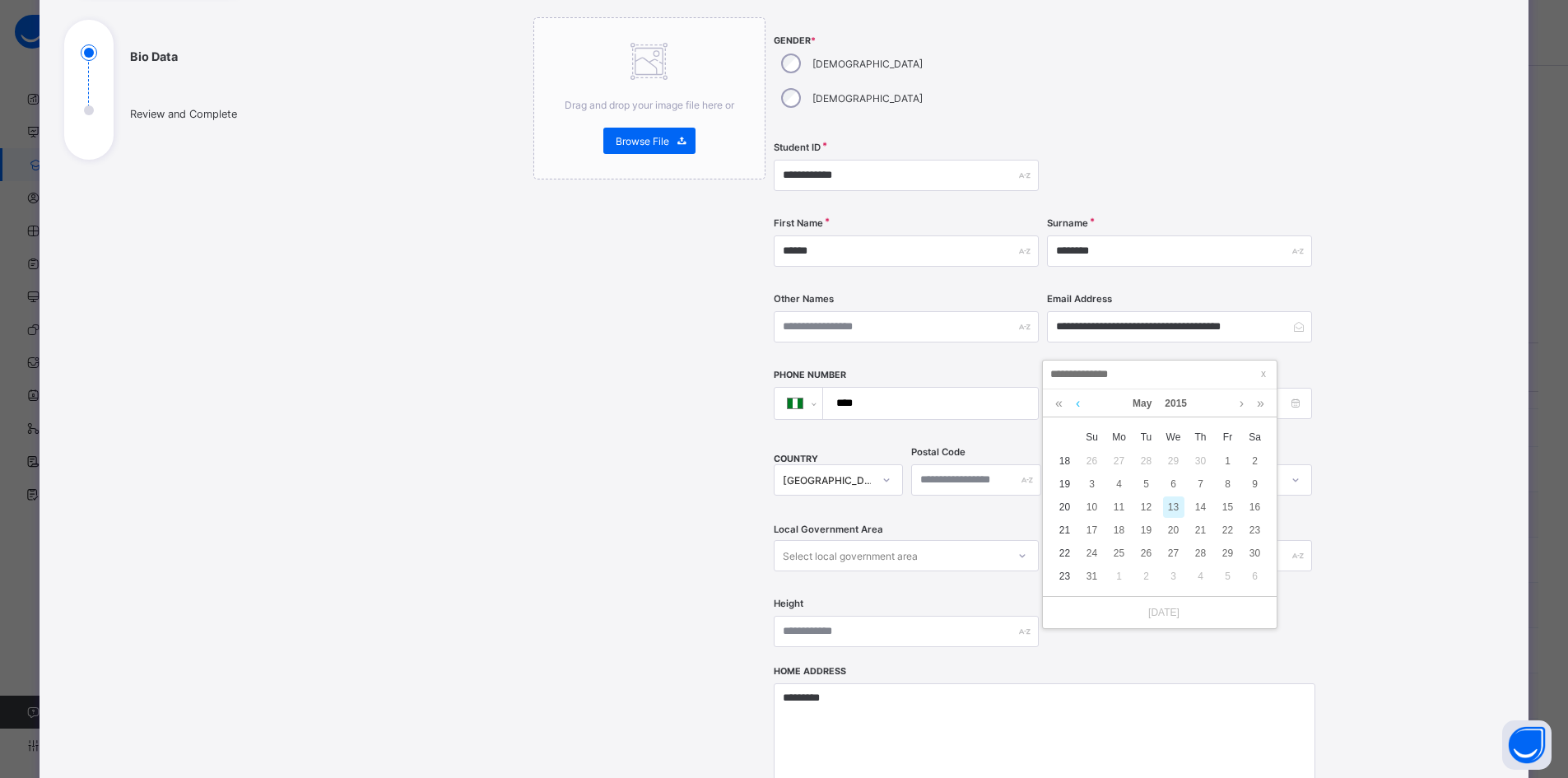
click at [1079, 402] on link at bounding box center [1078, 403] width 12 height 28
click at [1079, 401] on link at bounding box center [1078, 403] width 12 height 28
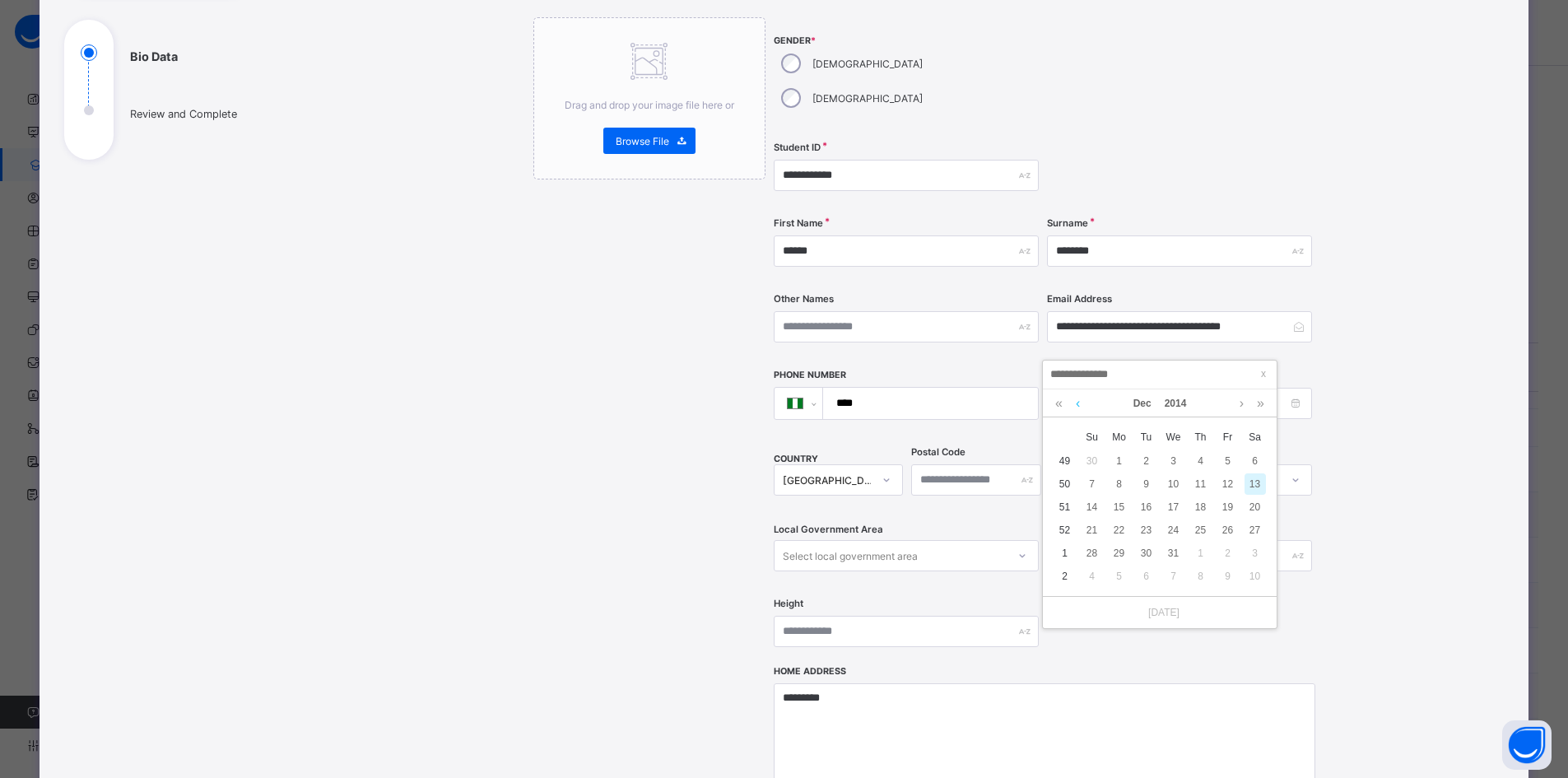
click at [1079, 401] on link at bounding box center [1078, 403] width 12 height 28
click at [1080, 403] on link at bounding box center [1078, 403] width 12 height 28
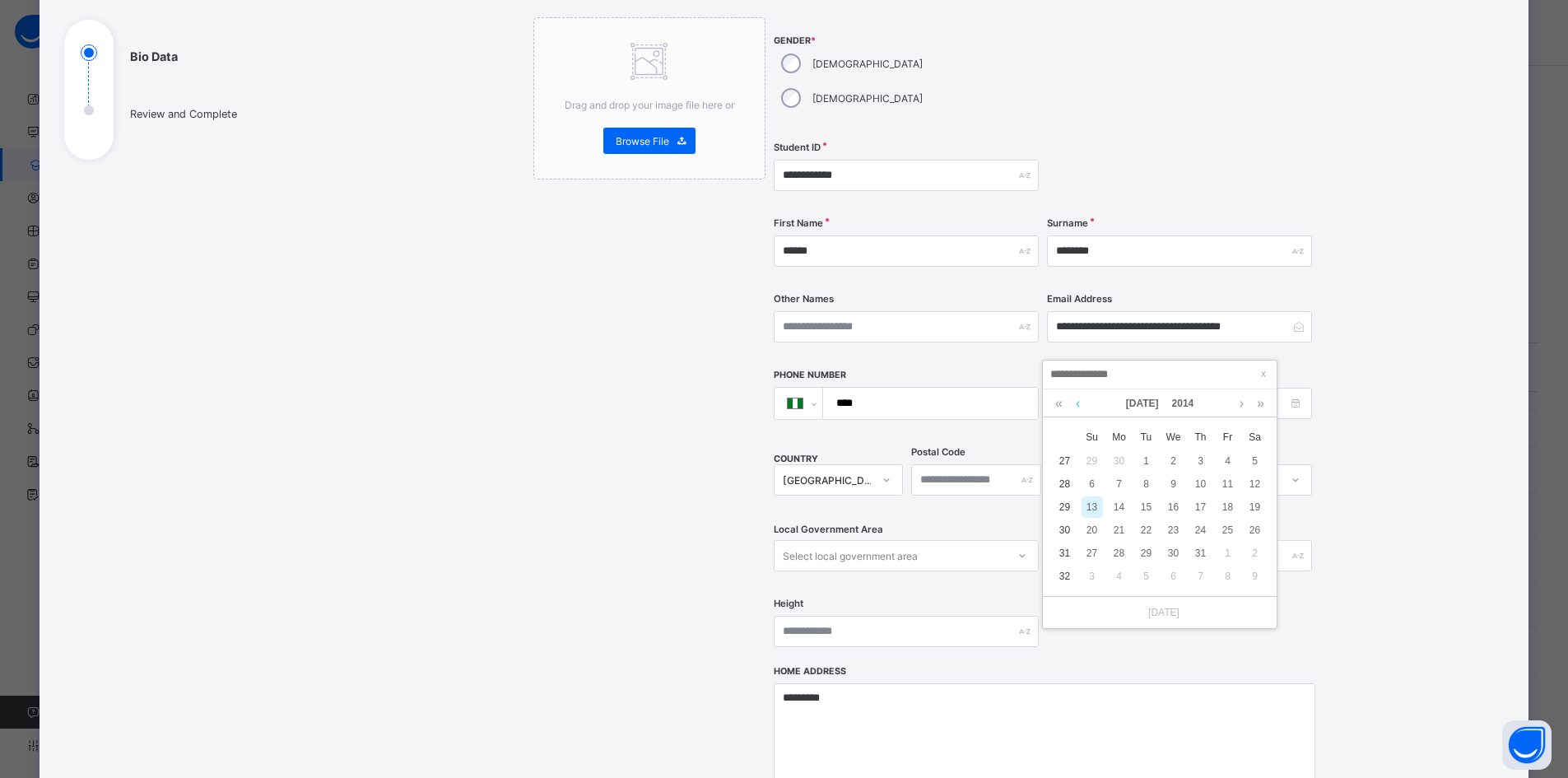
click at [1080, 404] on link at bounding box center [1078, 403] width 12 height 28
click at [1080, 405] on link at bounding box center [1078, 403] width 12 height 28
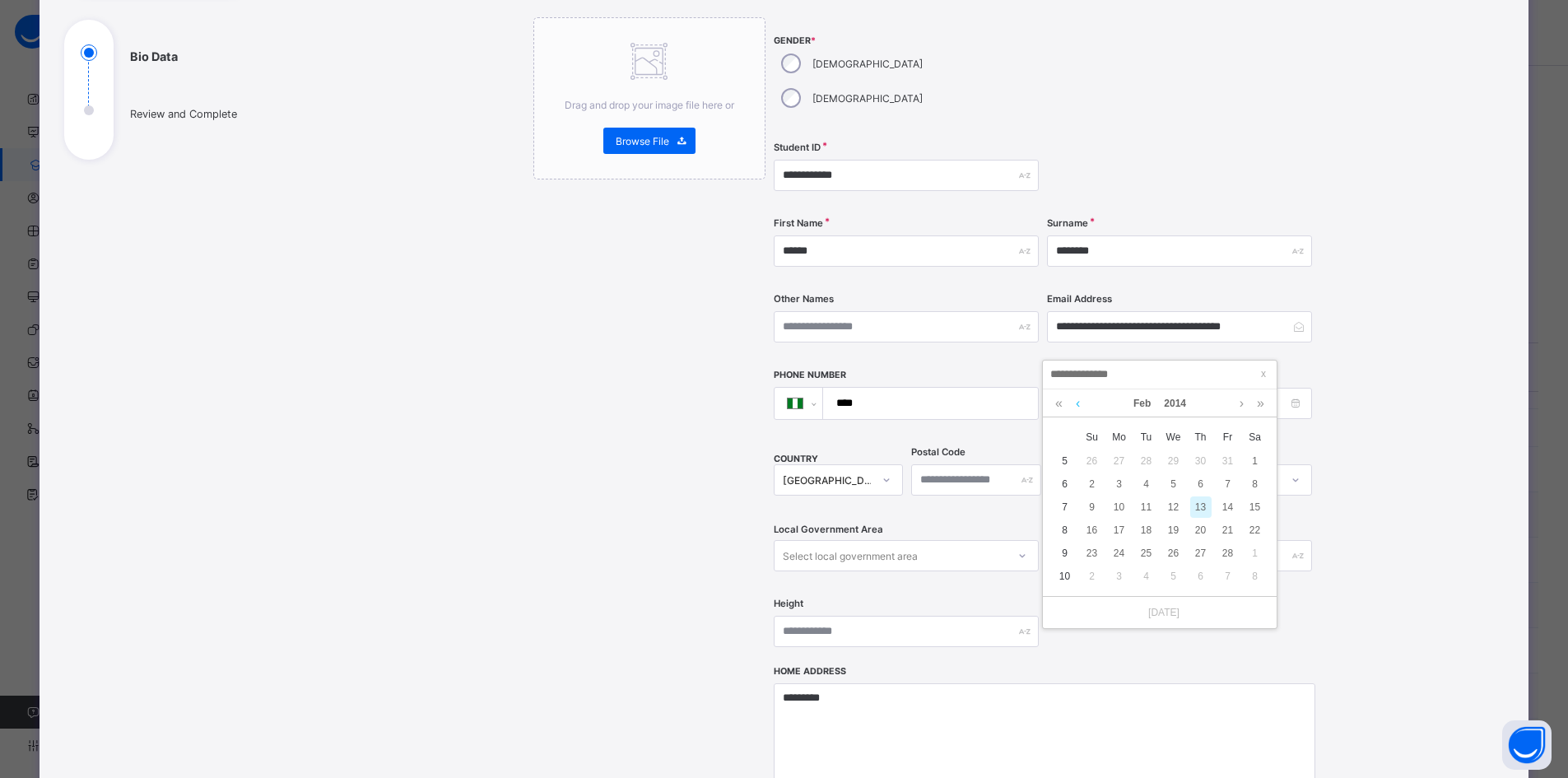
click at [1081, 405] on link at bounding box center [1078, 403] width 12 height 28
click at [1081, 407] on link at bounding box center [1078, 403] width 12 height 28
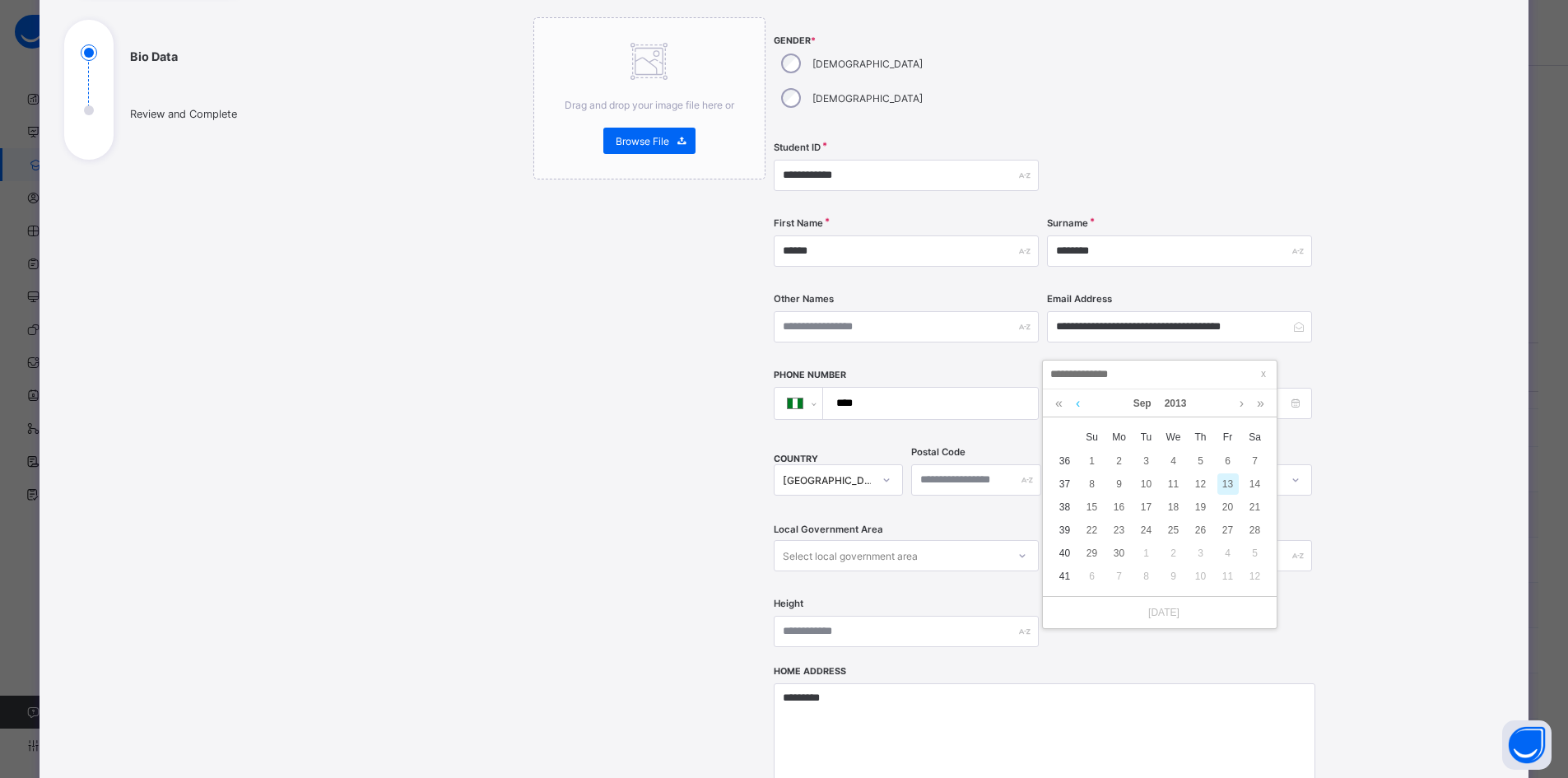
click at [1080, 405] on link at bounding box center [1078, 403] width 12 height 28
click at [1080, 404] on link at bounding box center [1078, 403] width 12 height 28
click at [1079, 404] on link at bounding box center [1078, 403] width 12 height 28
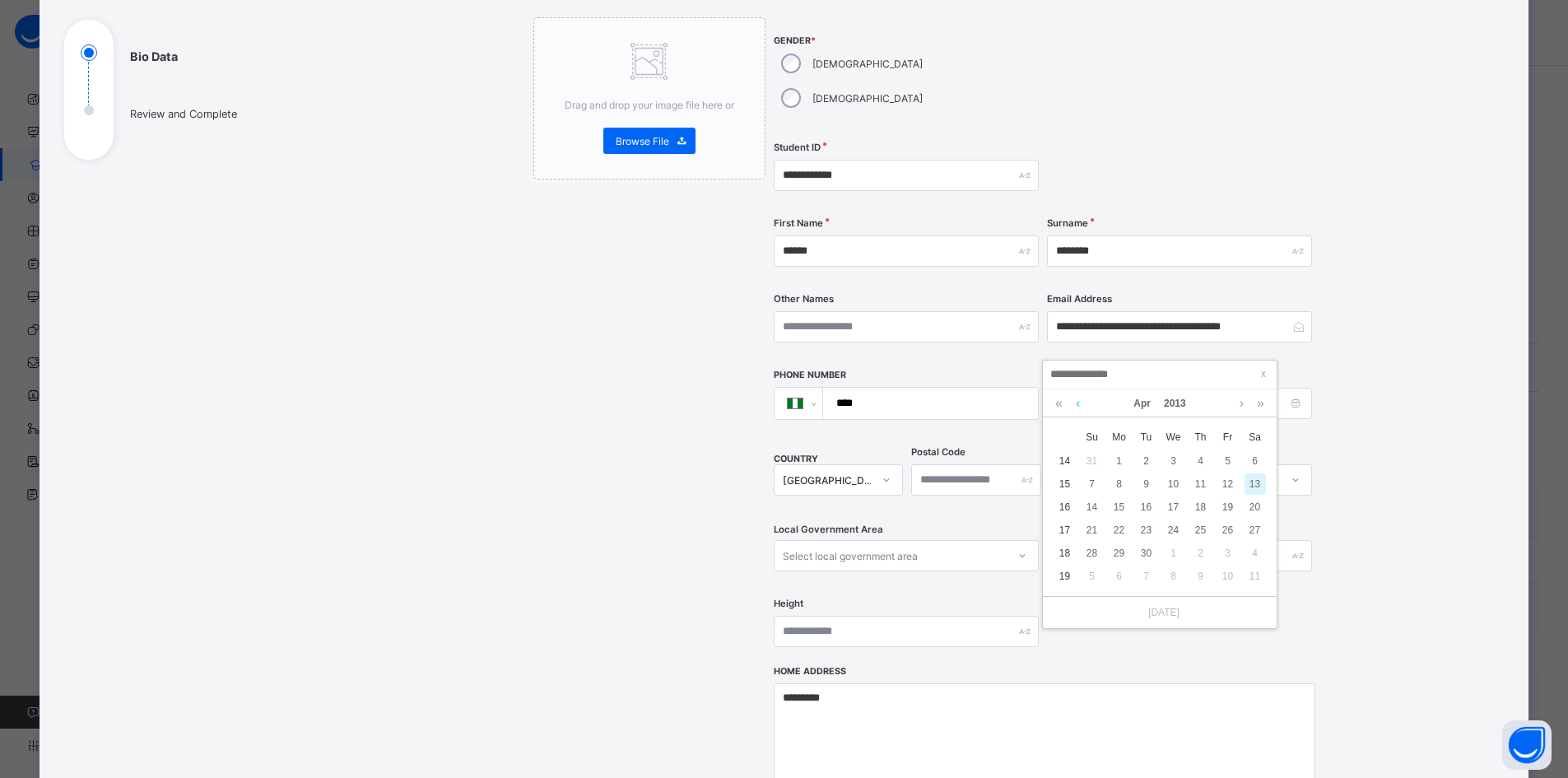
click at [1079, 404] on link at bounding box center [1078, 403] width 12 height 28
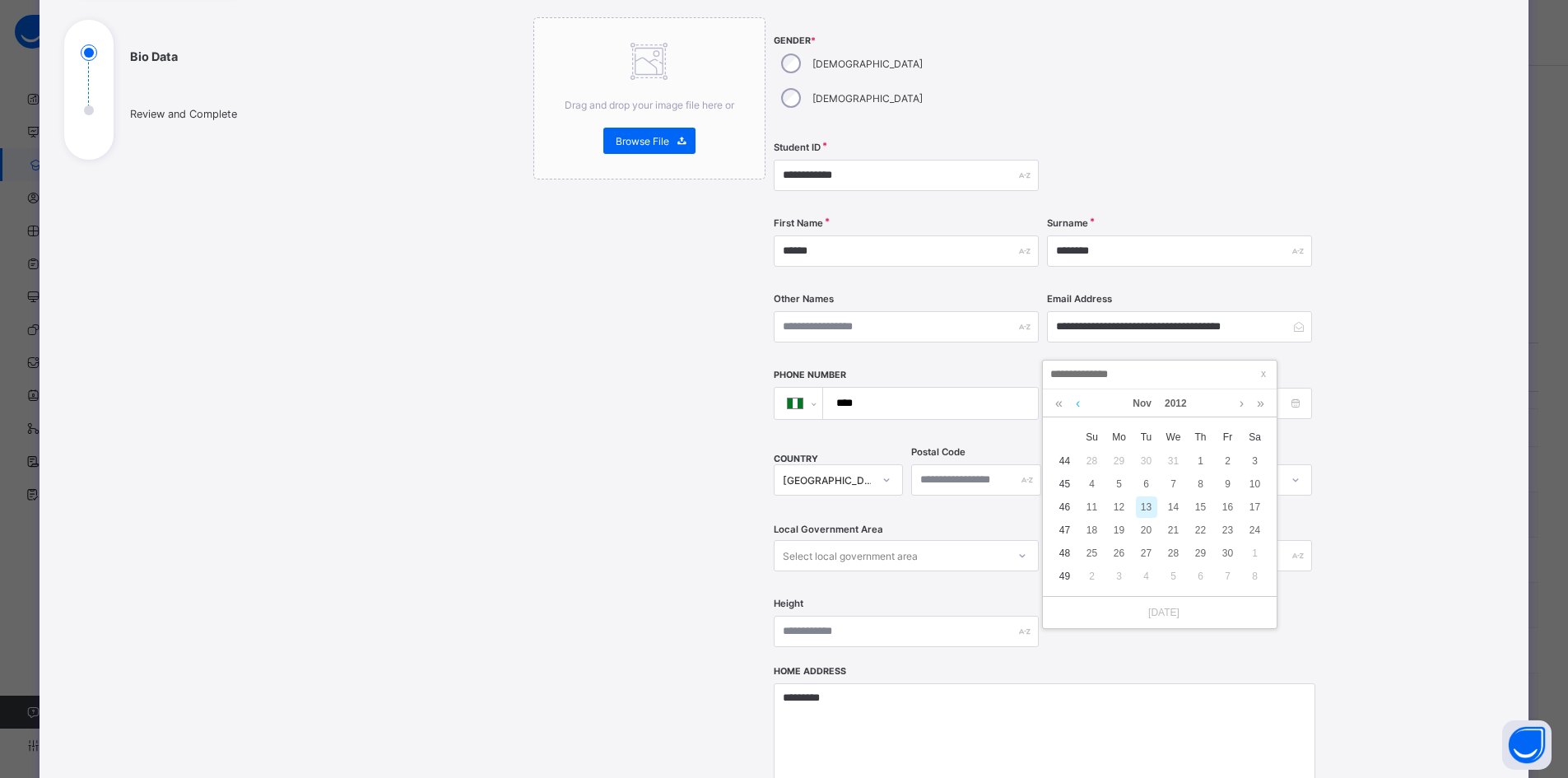
click at [1079, 404] on link at bounding box center [1078, 403] width 12 height 28
click at [1078, 405] on link at bounding box center [1078, 403] width 12 height 28
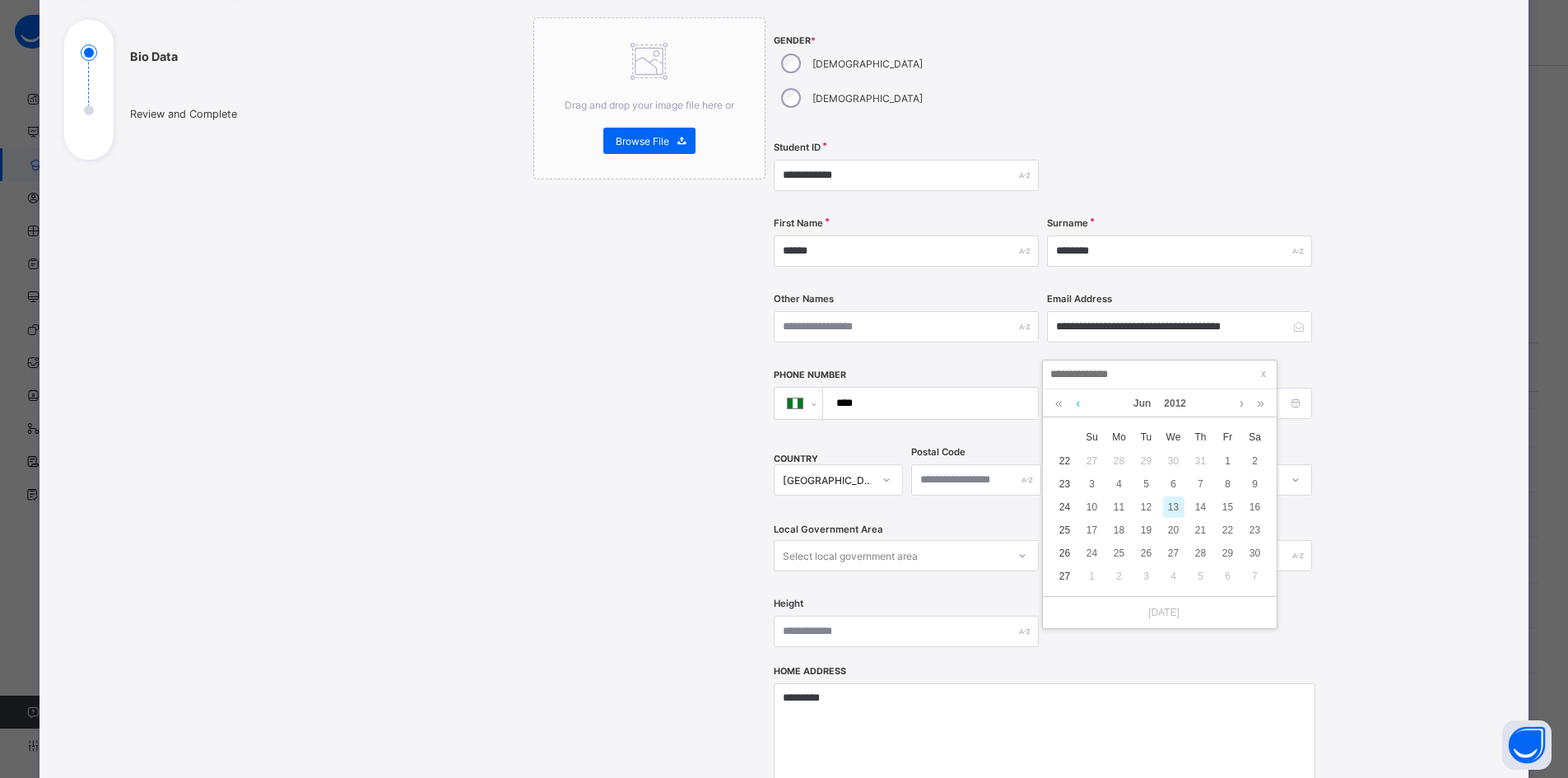
click at [1076, 405] on link at bounding box center [1078, 403] width 12 height 28
click at [1077, 405] on link at bounding box center [1078, 403] width 12 height 28
click at [1077, 404] on link at bounding box center [1078, 403] width 12 height 28
click at [1076, 404] on link at bounding box center [1078, 403] width 12 height 28
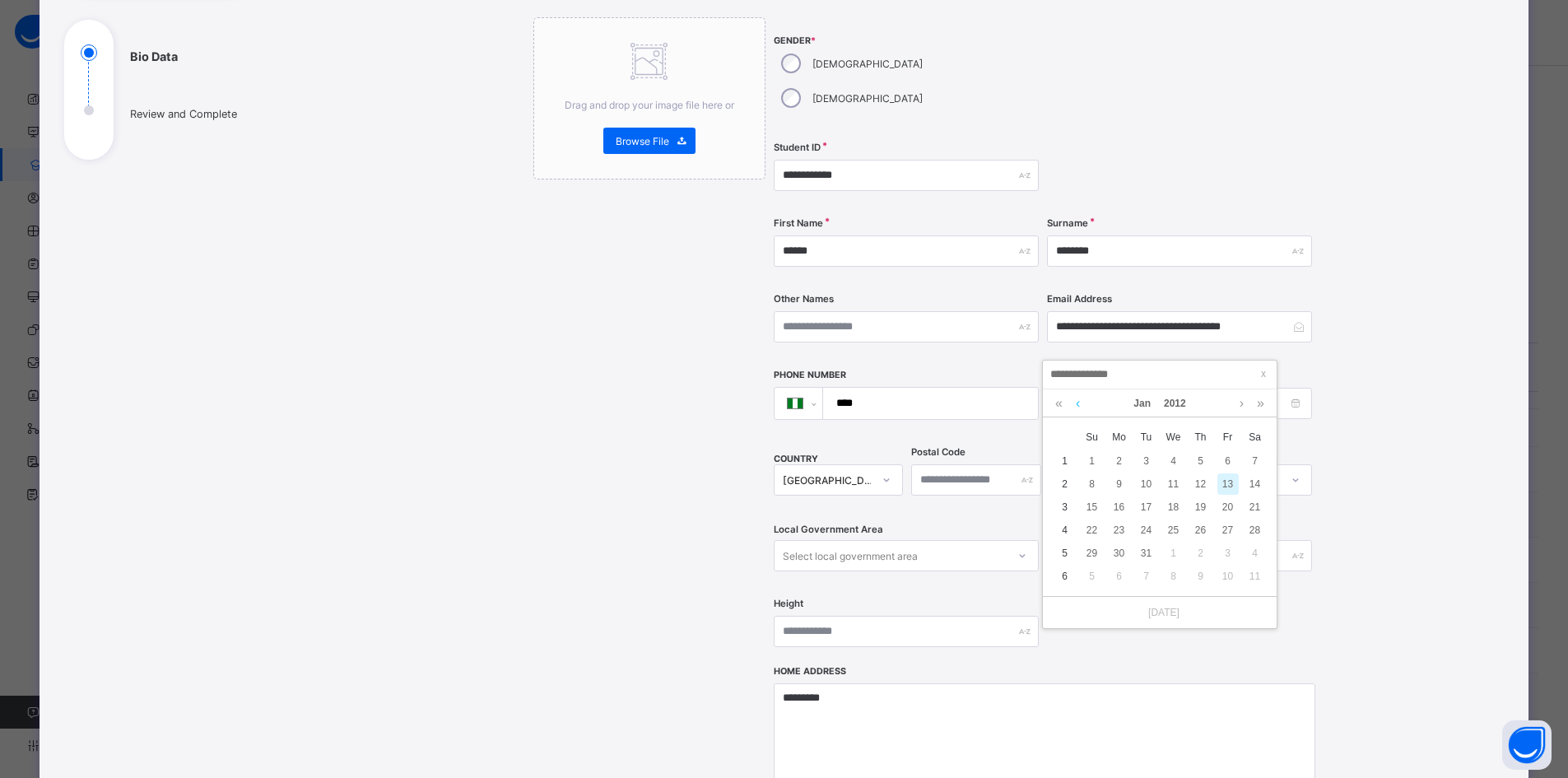
click at [1076, 404] on link at bounding box center [1078, 403] width 12 height 28
click at [1075, 403] on link at bounding box center [1078, 403] width 12 height 28
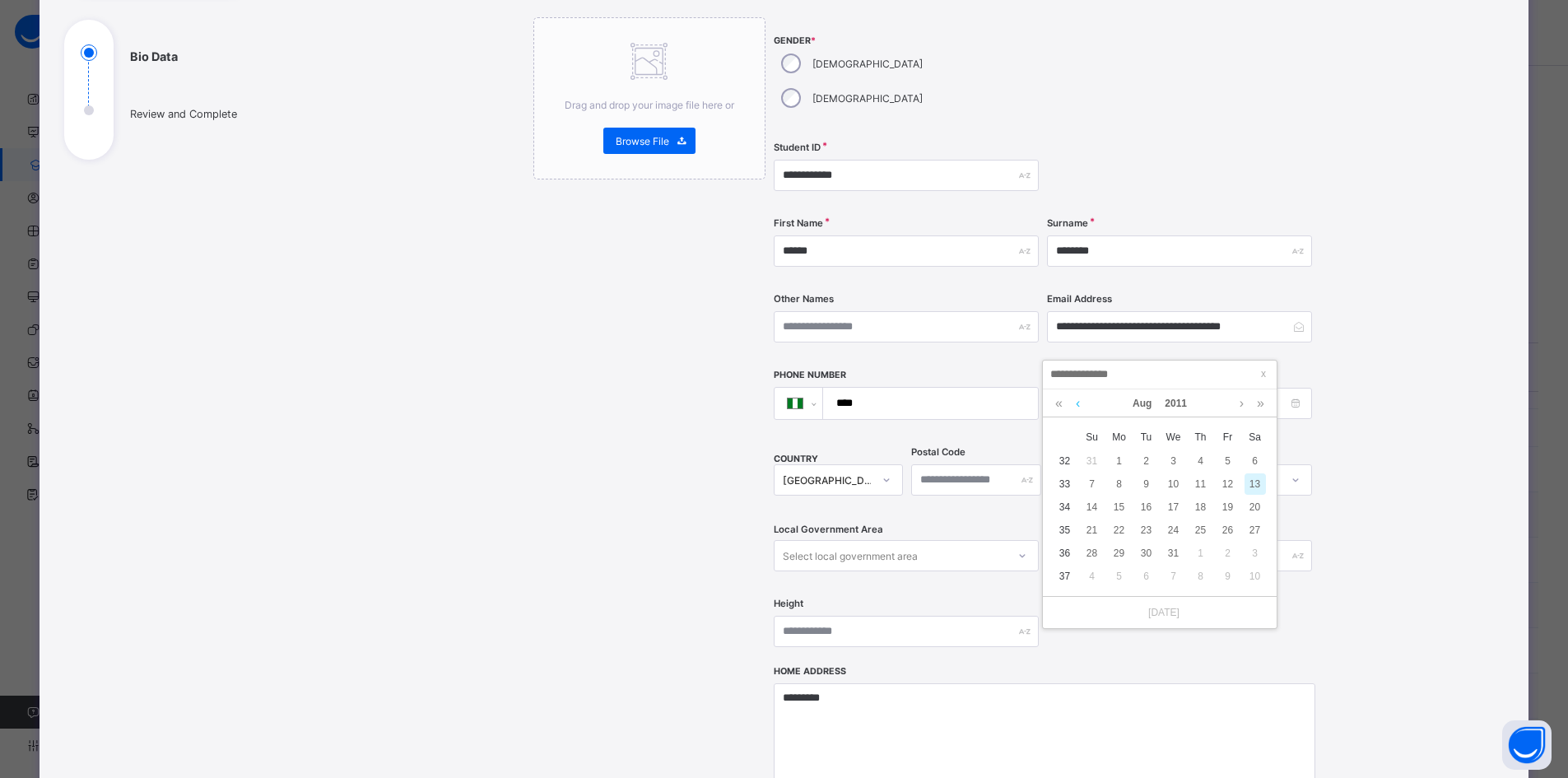
click at [1075, 403] on link at bounding box center [1078, 403] width 12 height 28
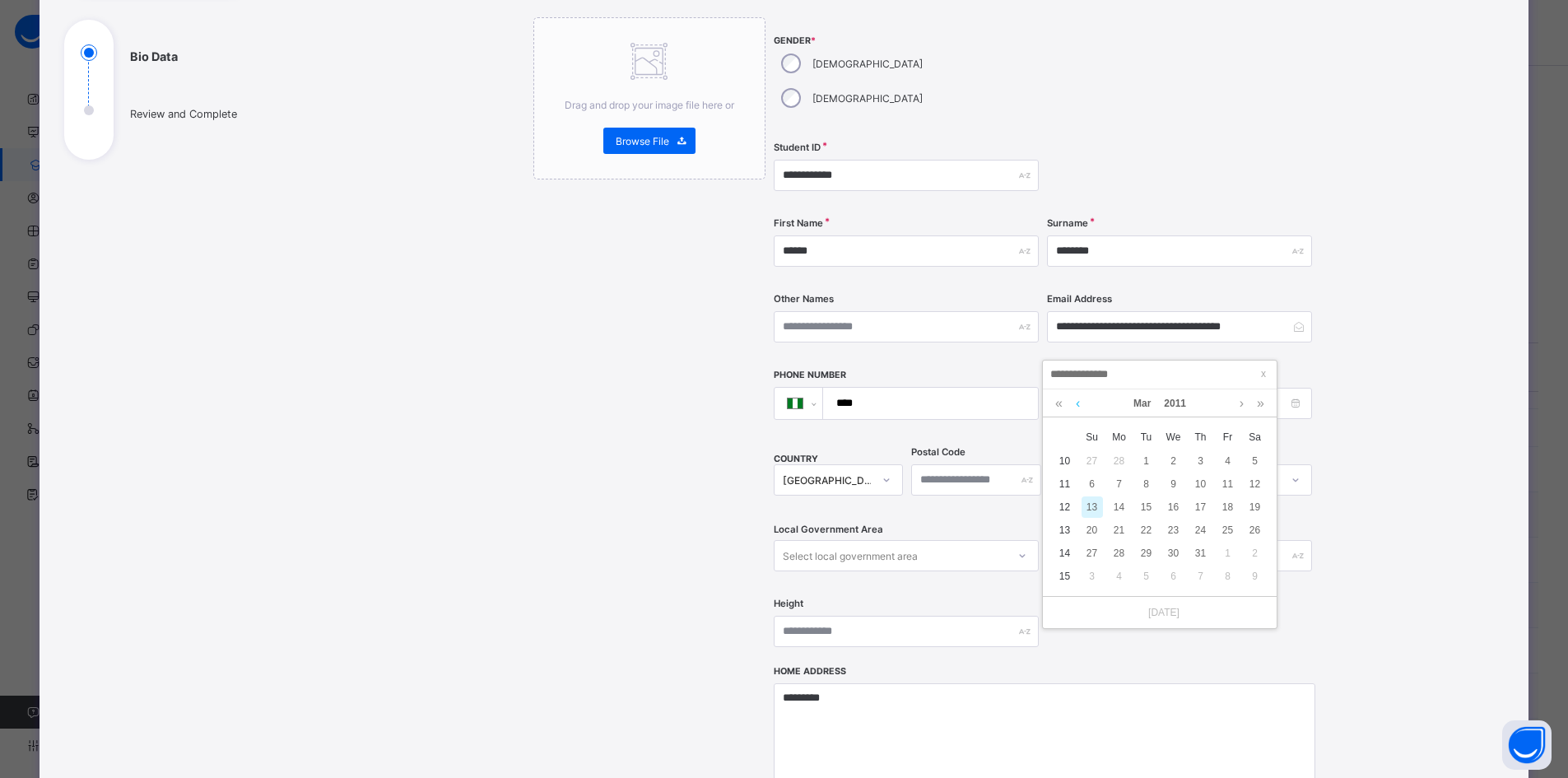
click at [1075, 403] on link at bounding box center [1078, 403] width 12 height 28
click at [1075, 401] on link at bounding box center [1078, 403] width 12 height 28
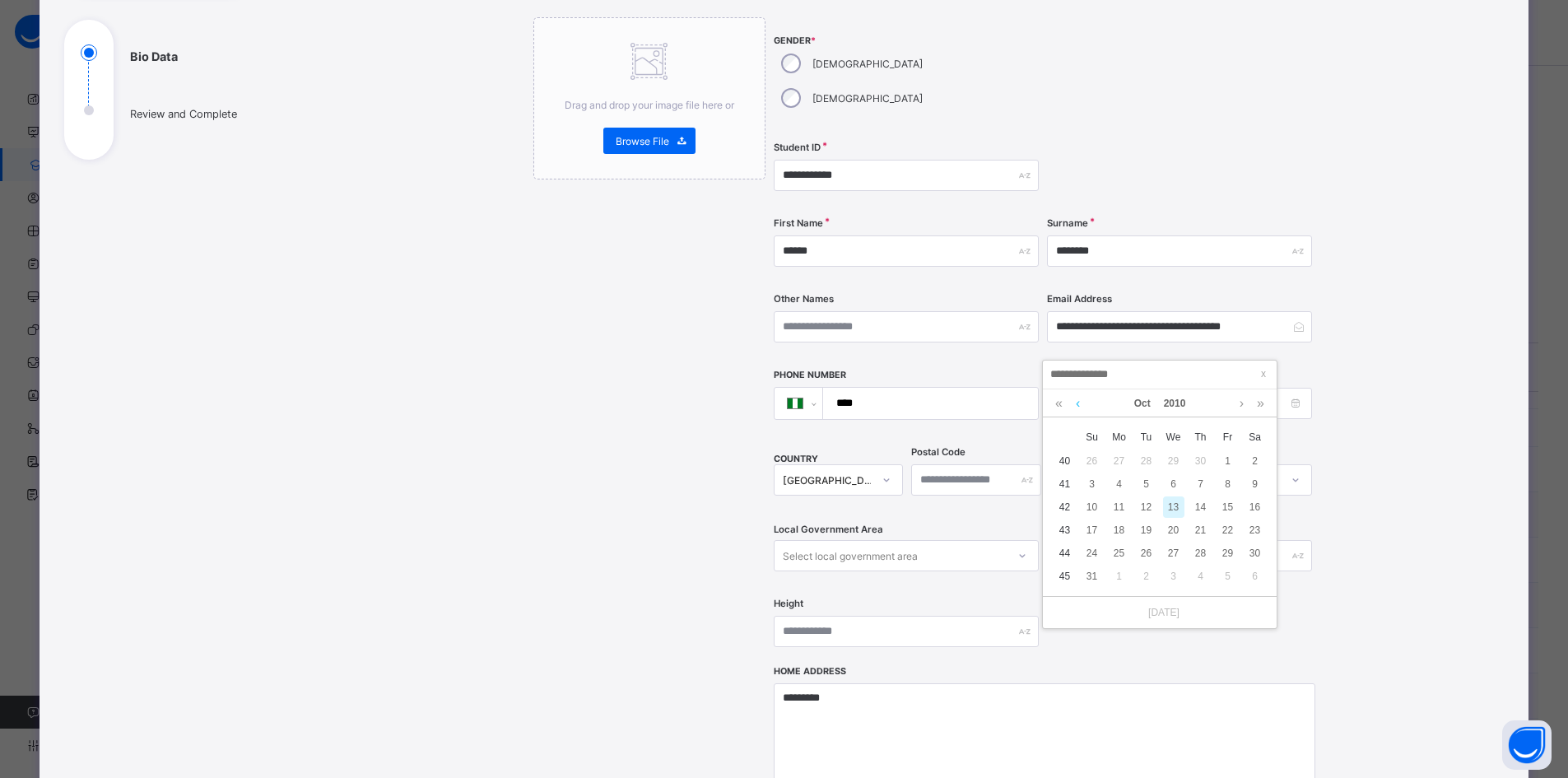
click at [1075, 401] on link at bounding box center [1078, 403] width 12 height 28
click at [1075, 400] on link at bounding box center [1078, 403] width 12 height 28
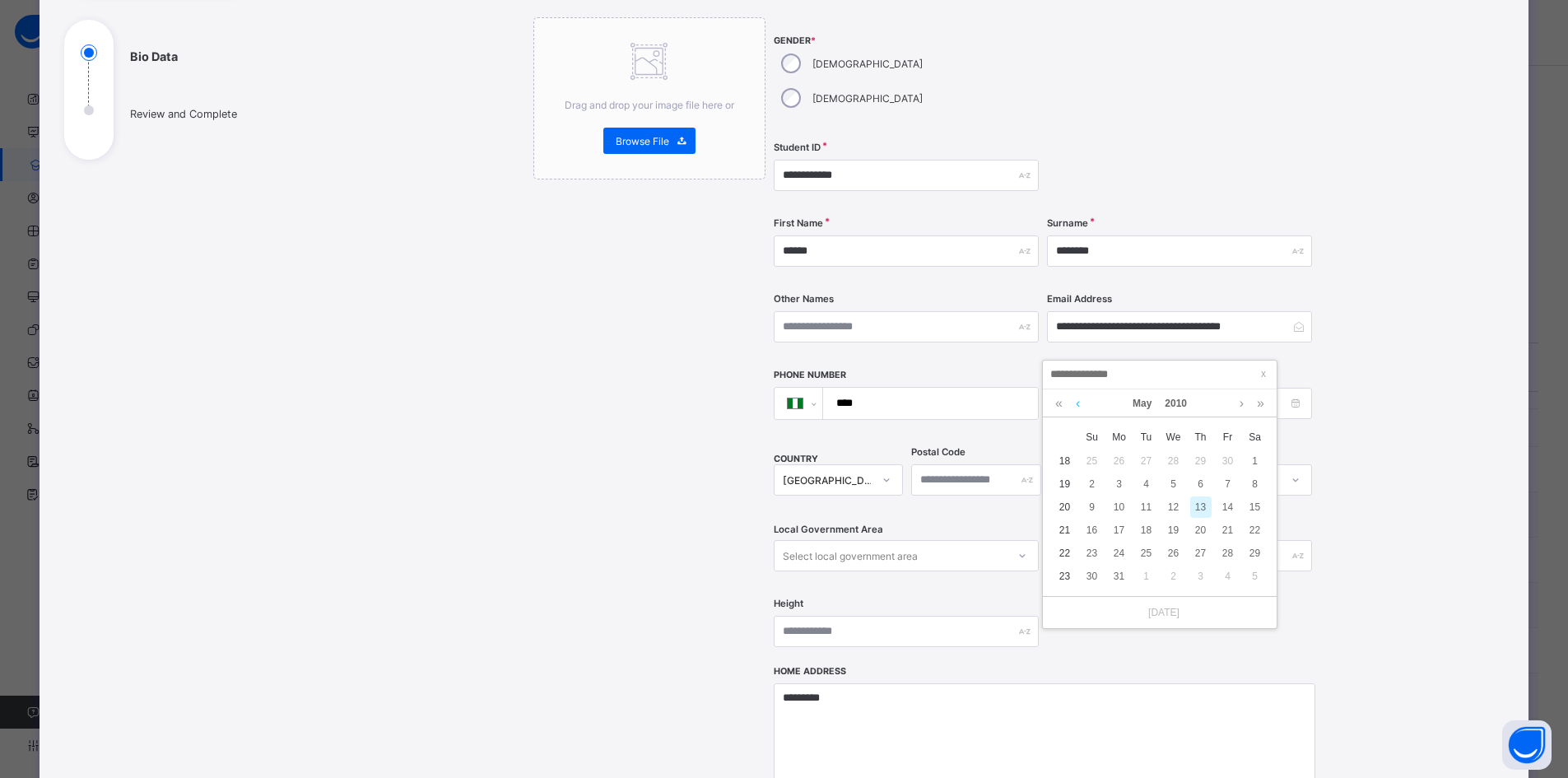
click at [1075, 400] on link at bounding box center [1078, 403] width 12 height 28
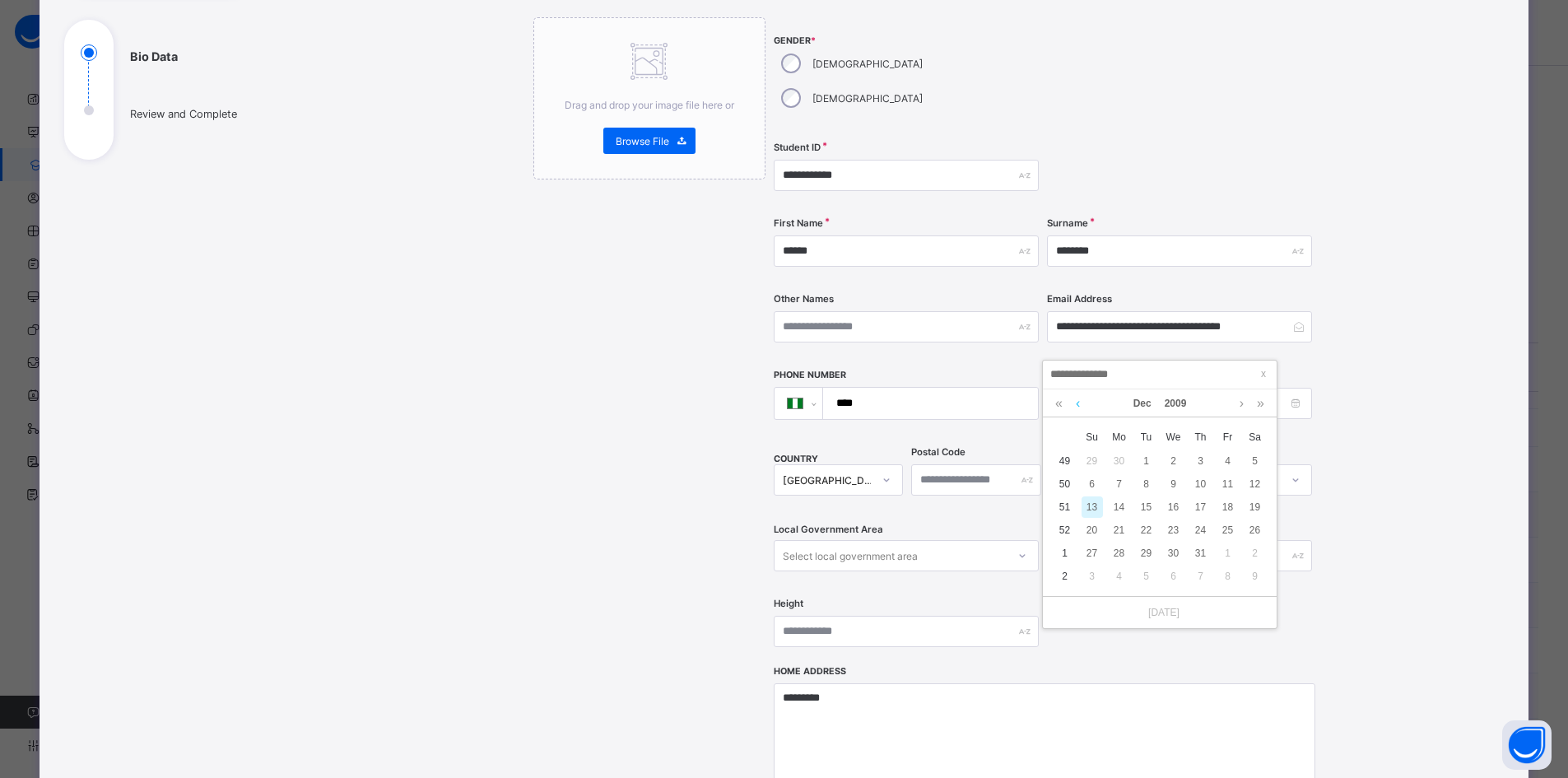
click at [1075, 400] on link at bounding box center [1078, 403] width 12 height 28
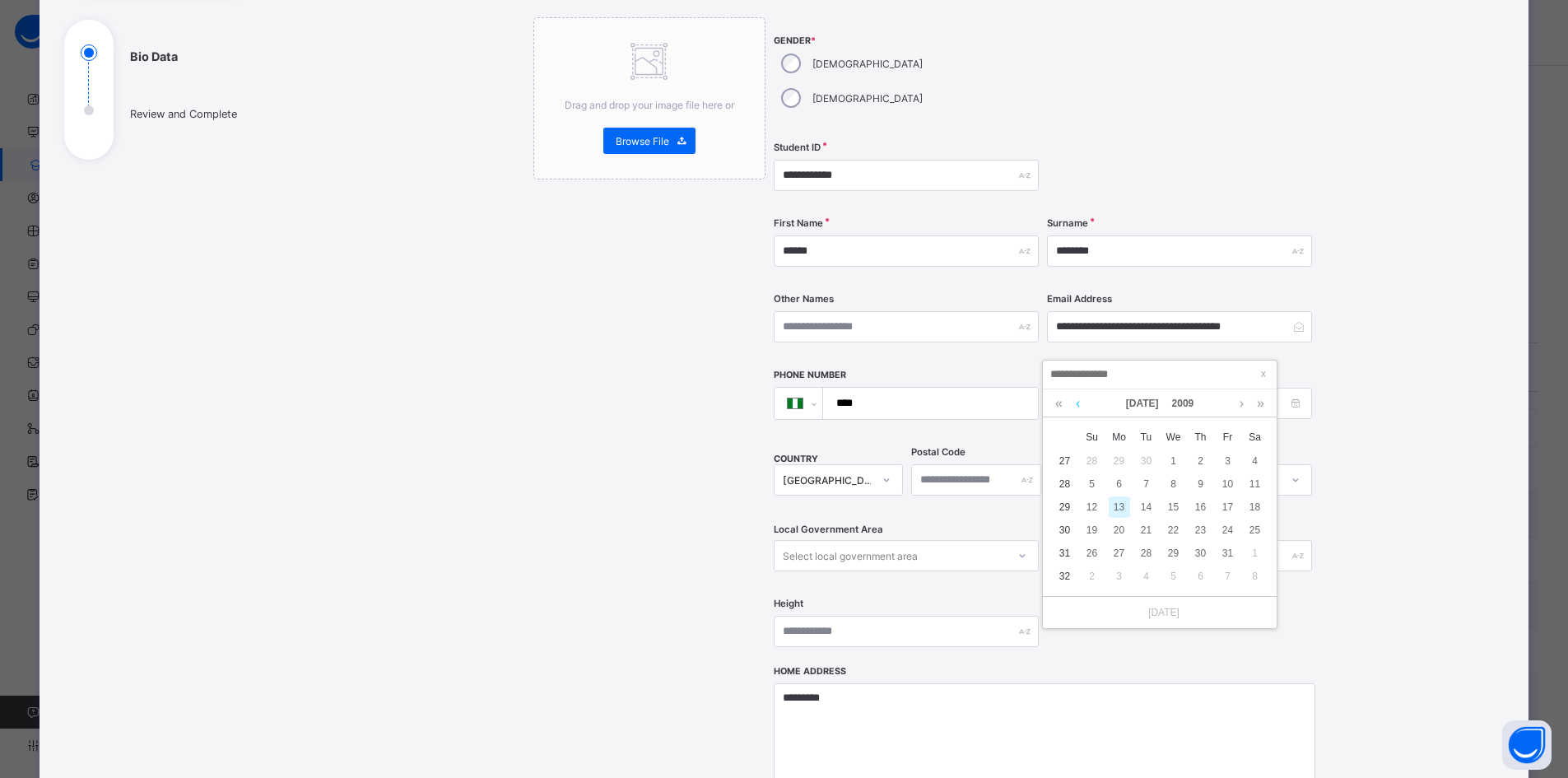
click at [1075, 400] on link at bounding box center [1078, 403] width 12 height 28
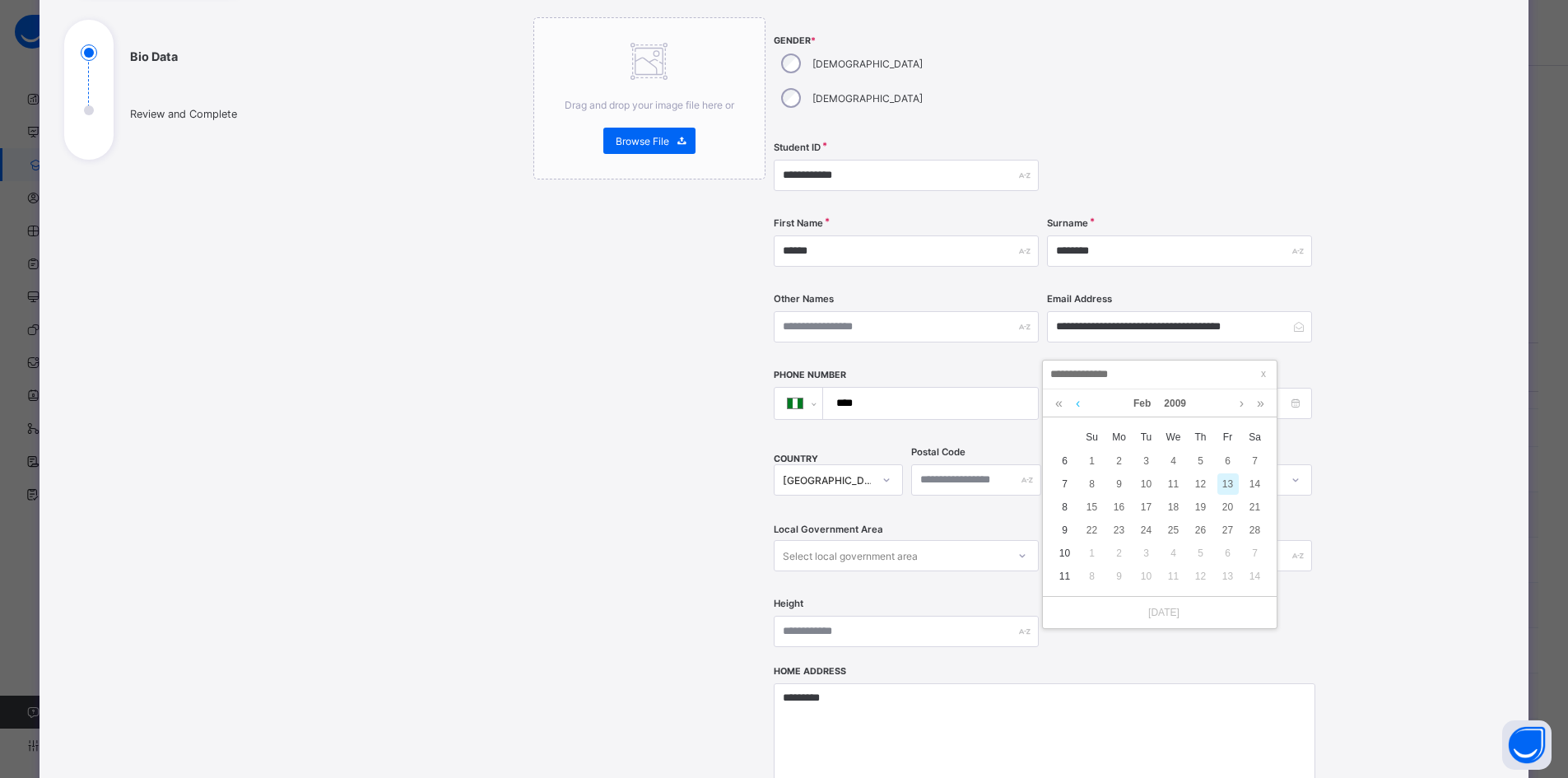
click at [1075, 400] on link at bounding box center [1078, 403] width 12 height 28
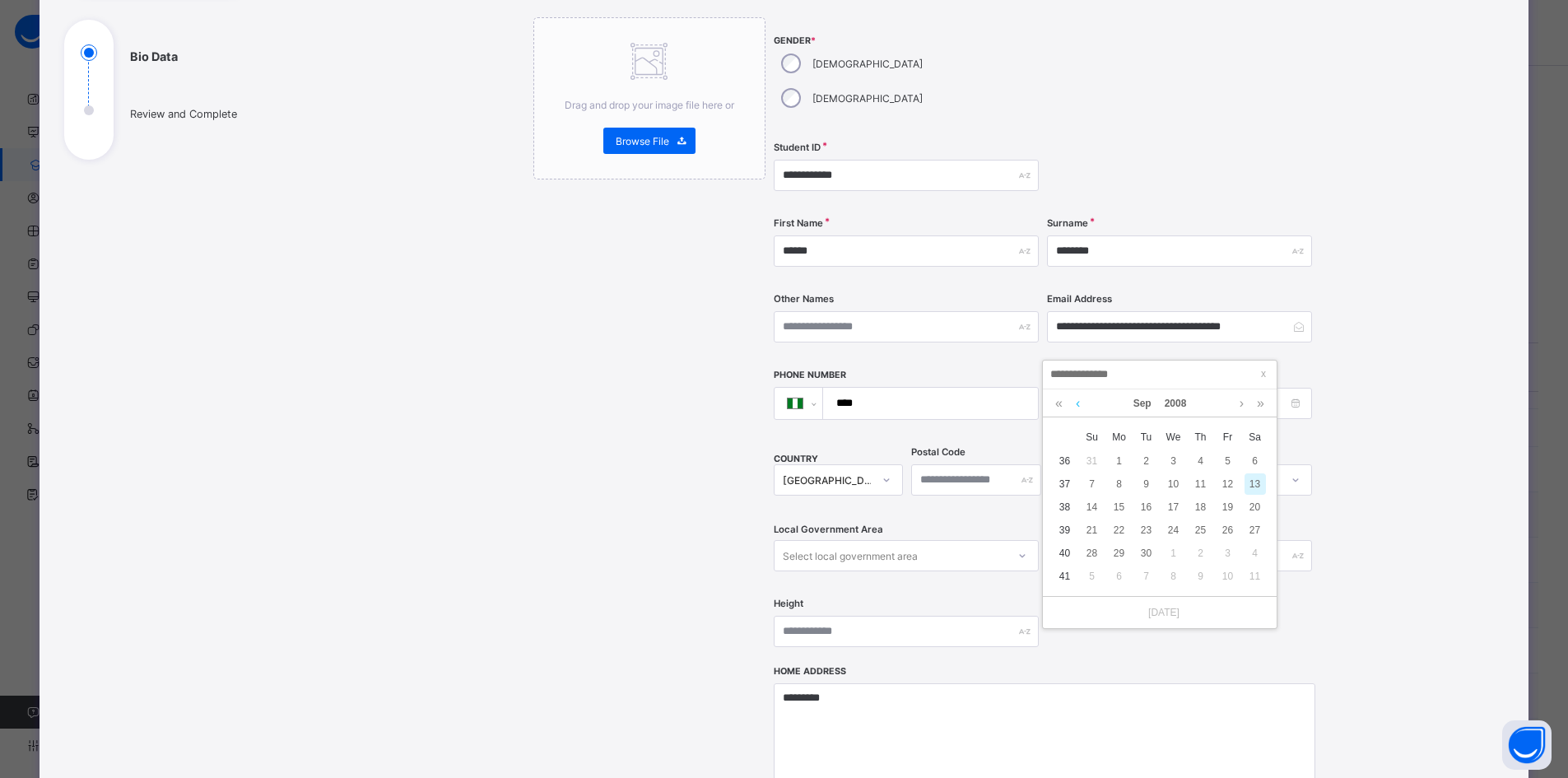
click at [1075, 400] on link at bounding box center [1078, 403] width 12 height 28
click at [1075, 399] on link at bounding box center [1078, 403] width 12 height 28
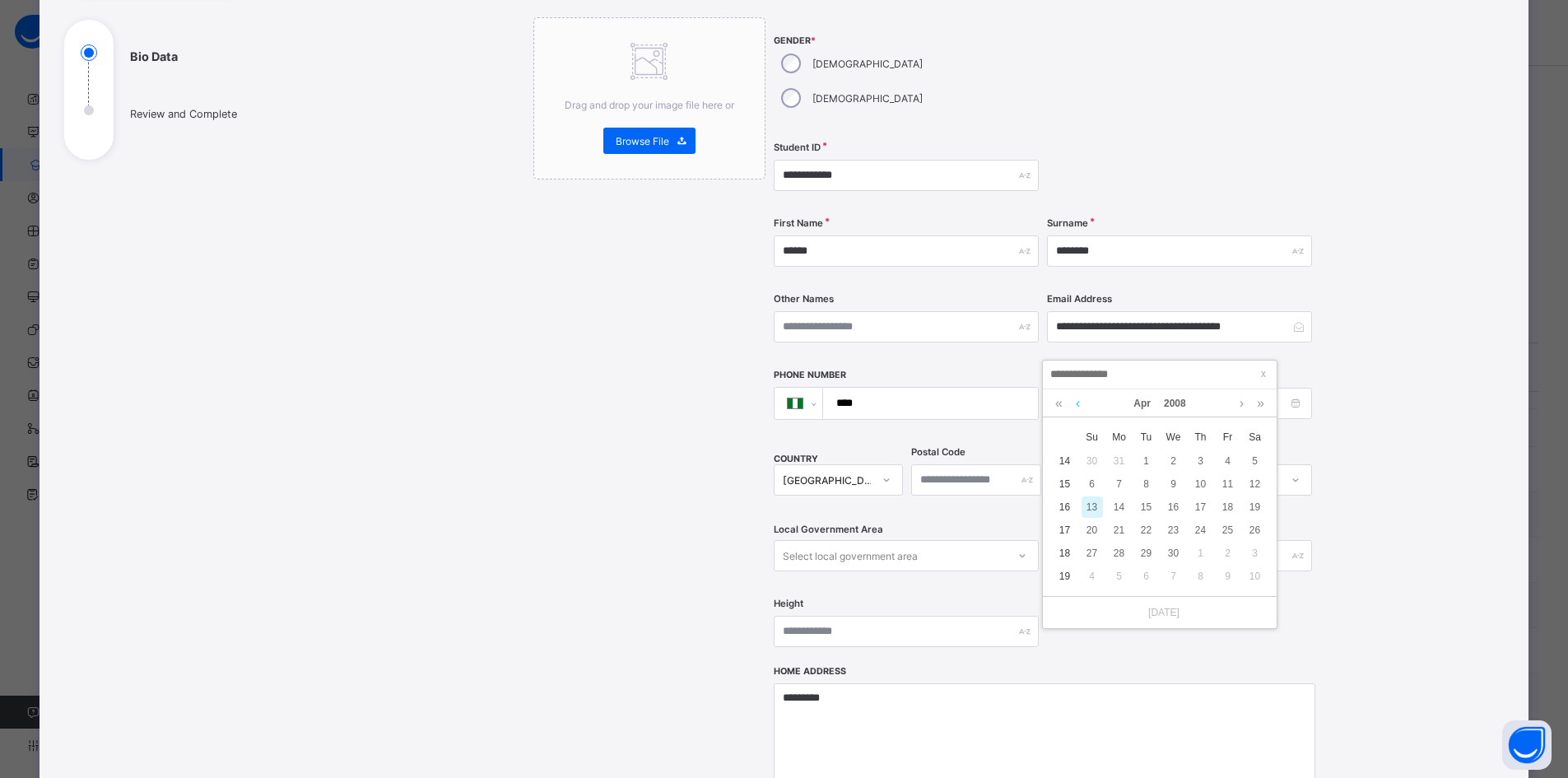
click at [1075, 399] on link at bounding box center [1078, 403] width 12 height 28
click at [1148, 531] on div "18" at bounding box center [1147, 529] width 22 height 22
type input "**********"
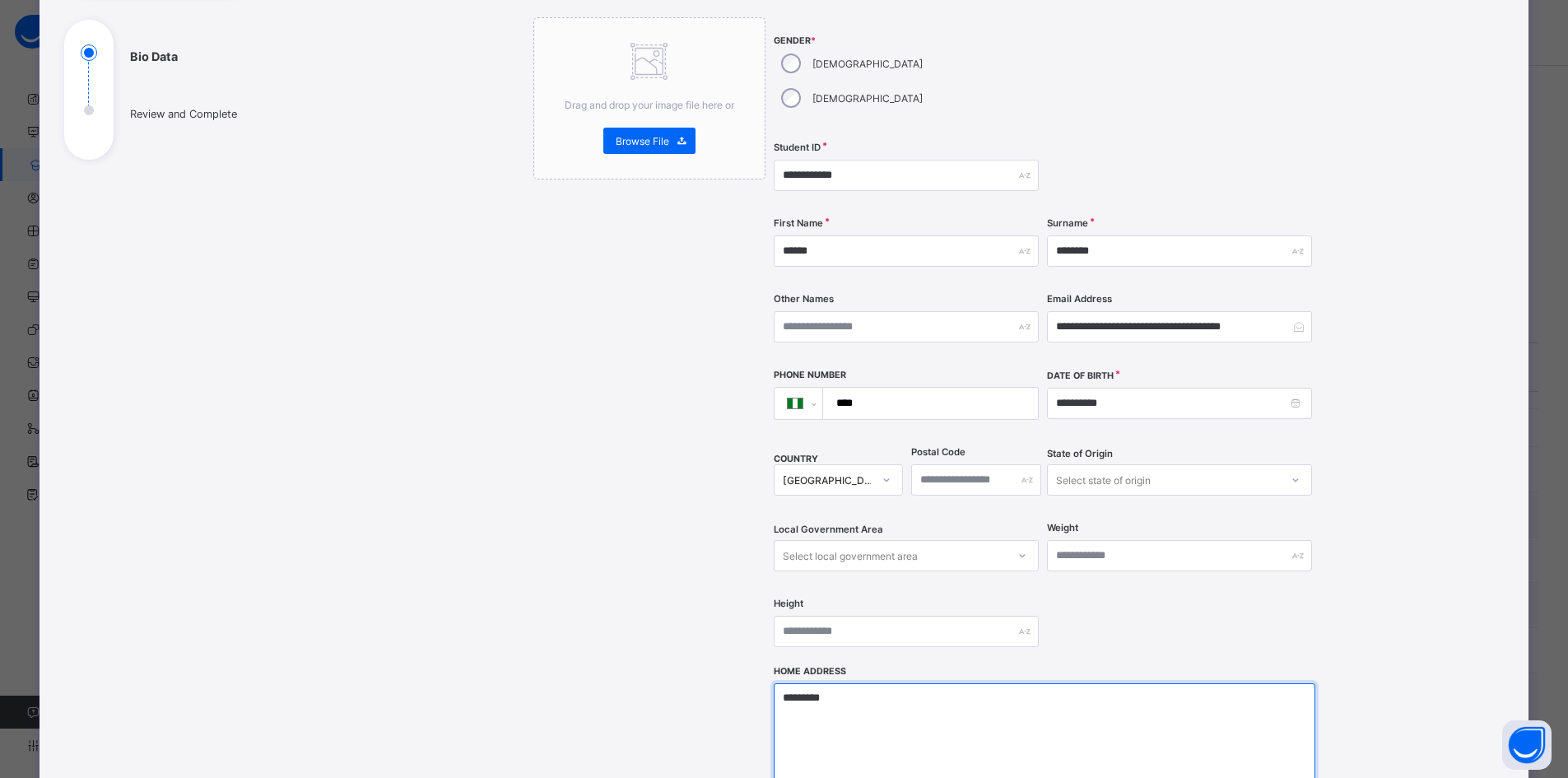
click at [842, 683] on textarea "*********" at bounding box center [1044, 765] width 542 height 165
drag, startPoint x: 842, startPoint y: 669, endPoint x: 735, endPoint y: 668, distance: 107.0
click at [735, 668] on div "**********" at bounding box center [920, 487] width 774 height 940
click at [782, 683] on textarea "**********" at bounding box center [1044, 765] width 542 height 165
type textarea "**********"
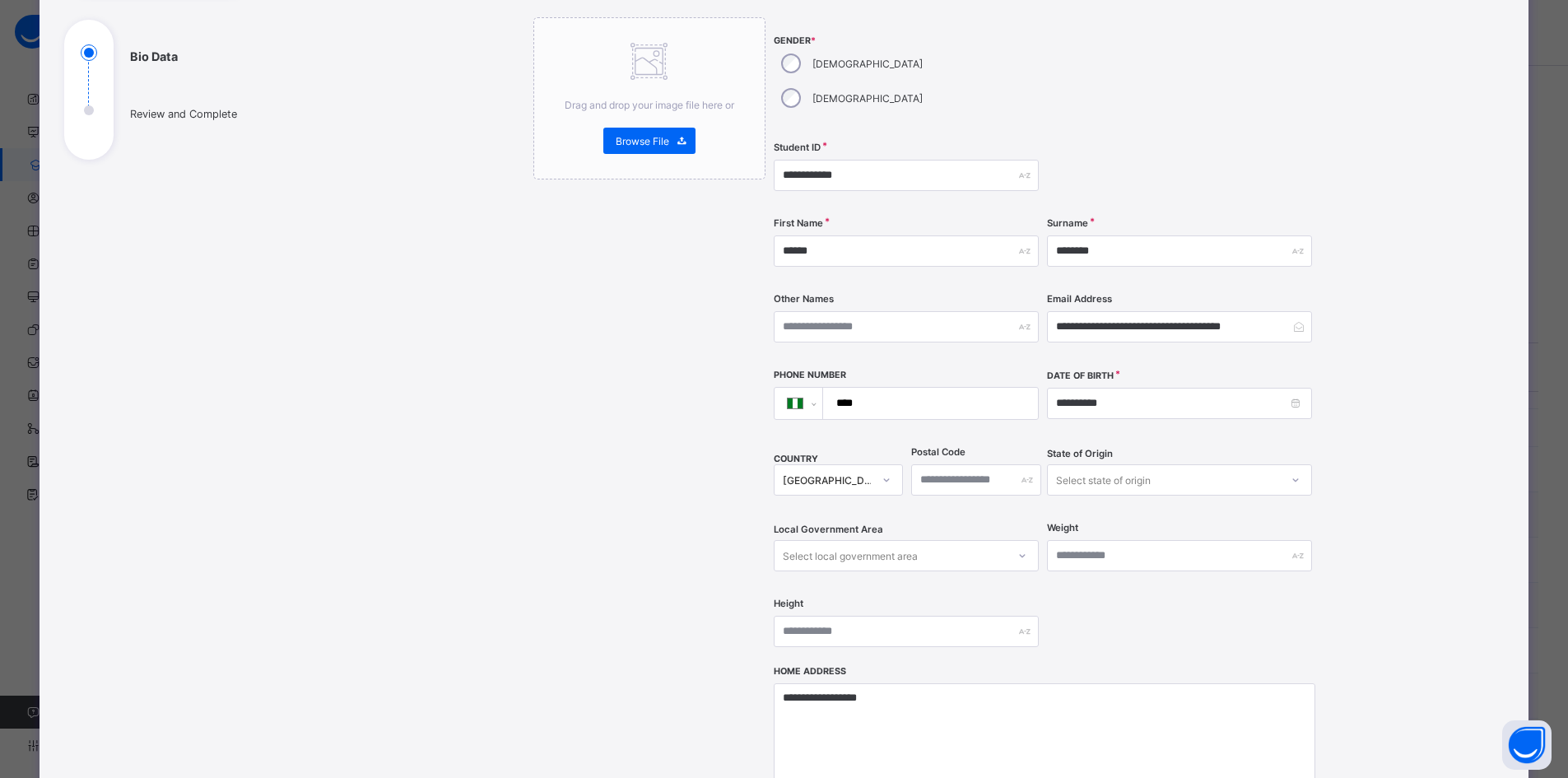
click at [875, 387] on input "****" at bounding box center [927, 402] width 202 height 31
paste input "**********"
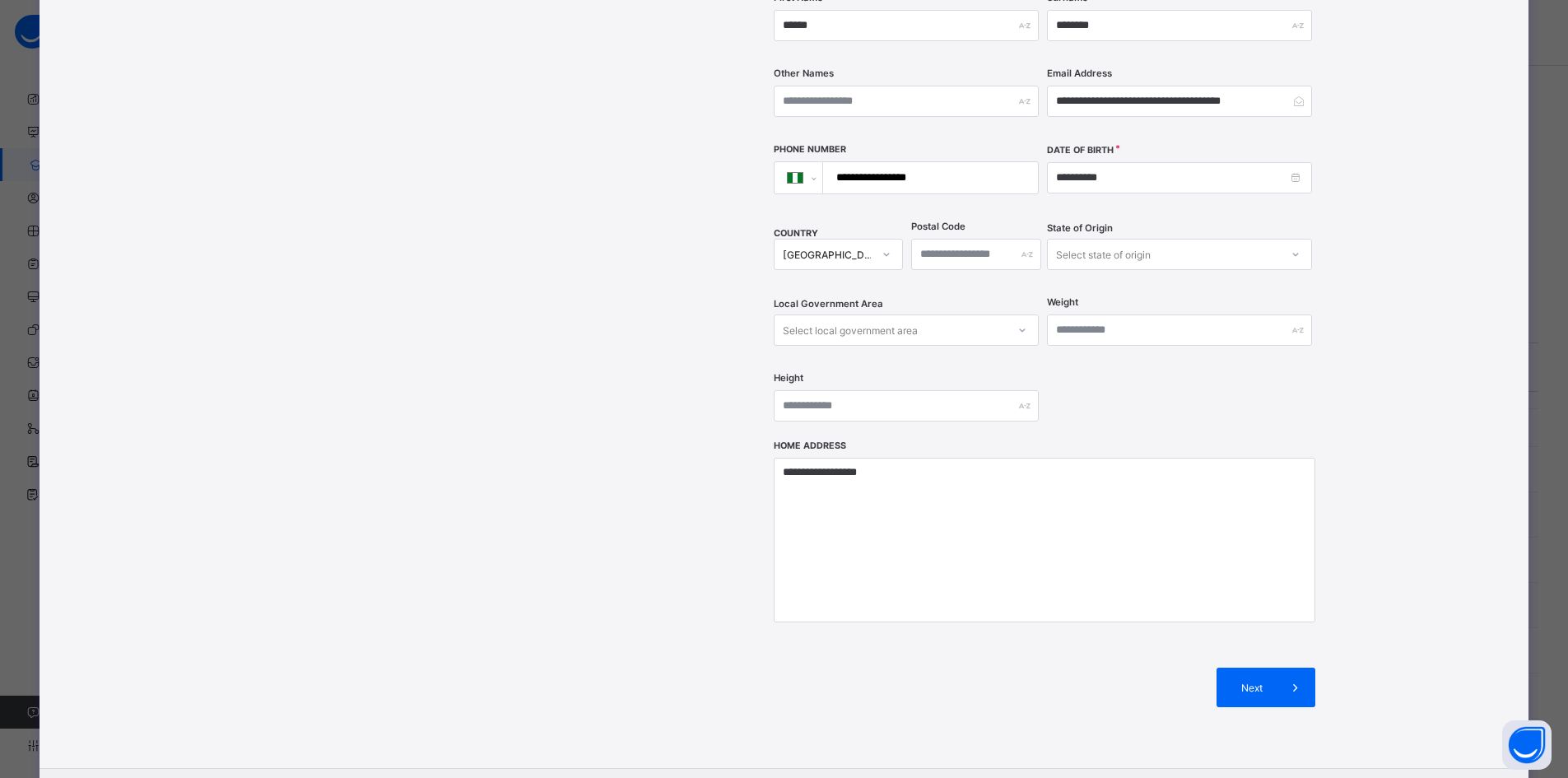
scroll to position [464, 0]
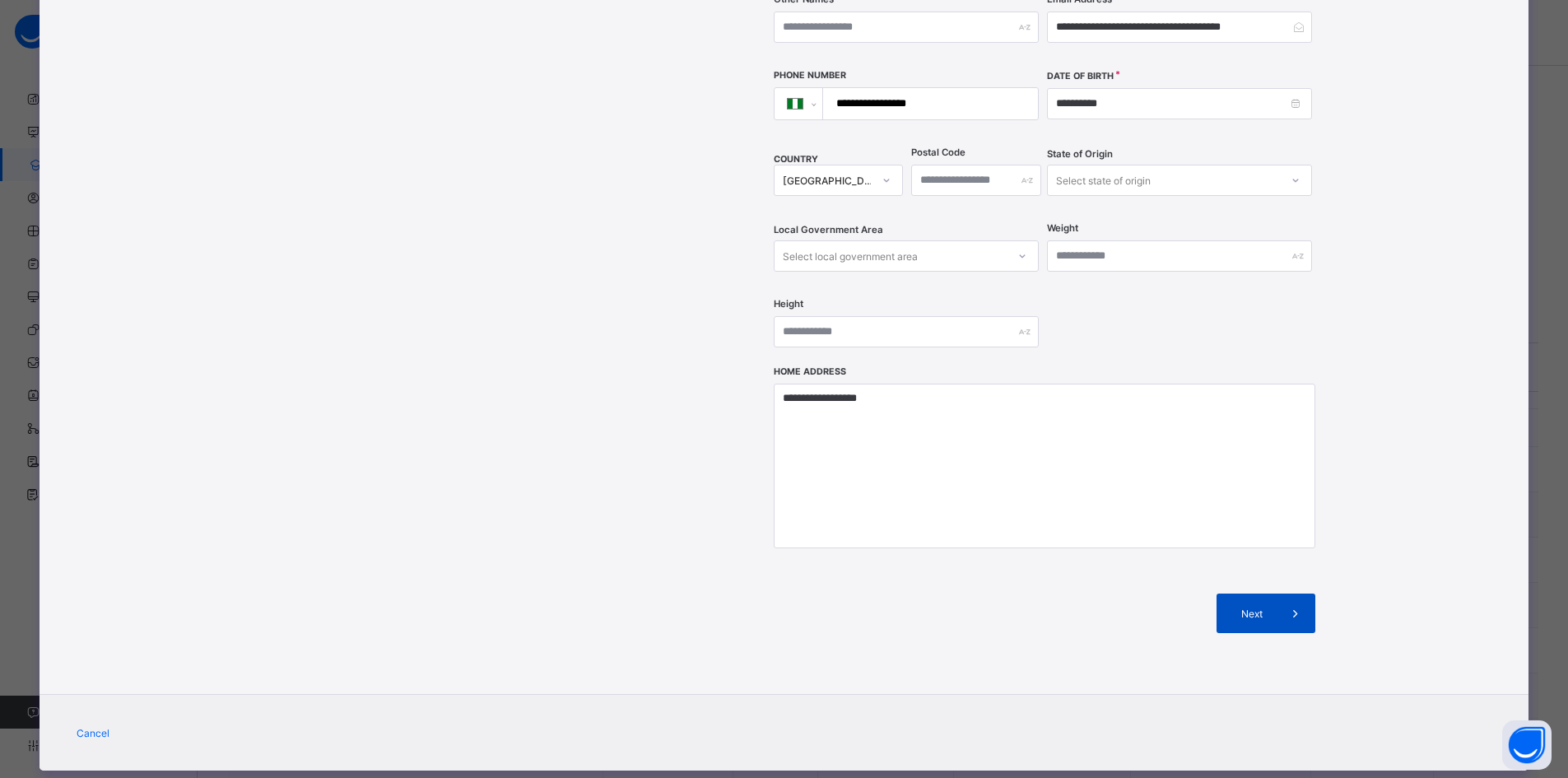
type input "**********"
click at [1265, 608] on span "Next" at bounding box center [1252, 613] width 47 height 12
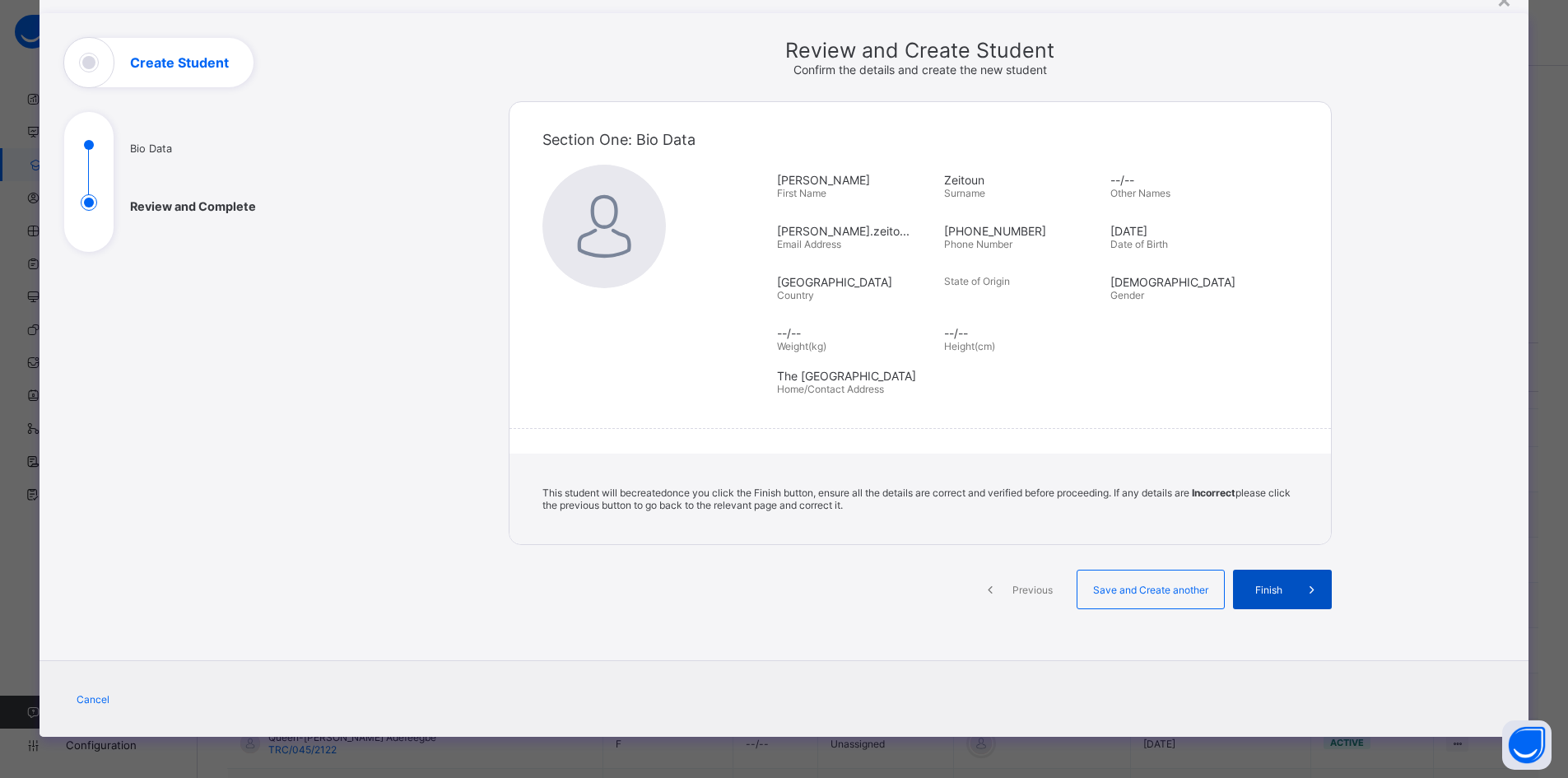
scroll to position [73, 0]
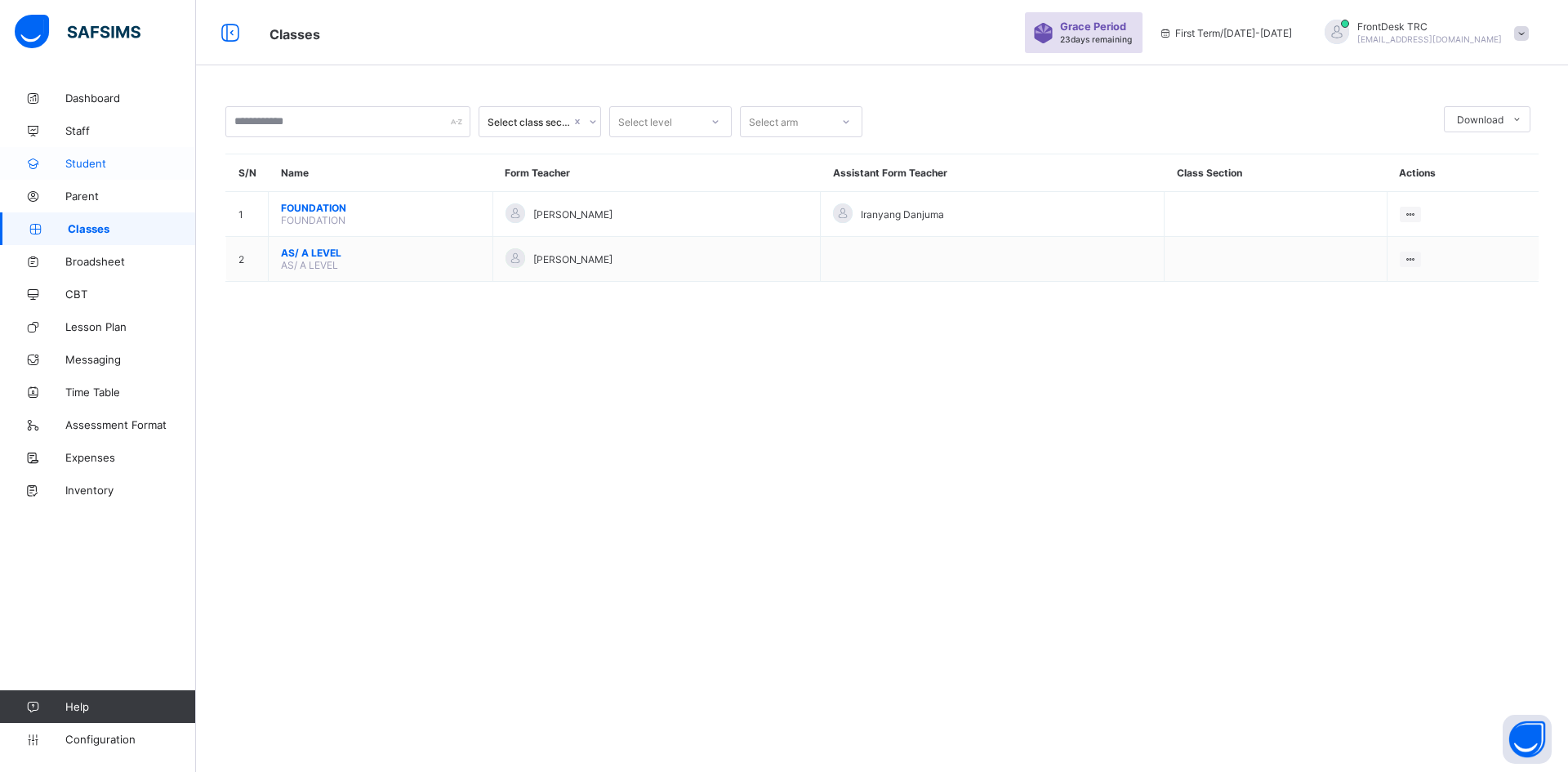
click at [101, 161] on span "Student" at bounding box center [131, 164] width 131 height 13
select select "**"
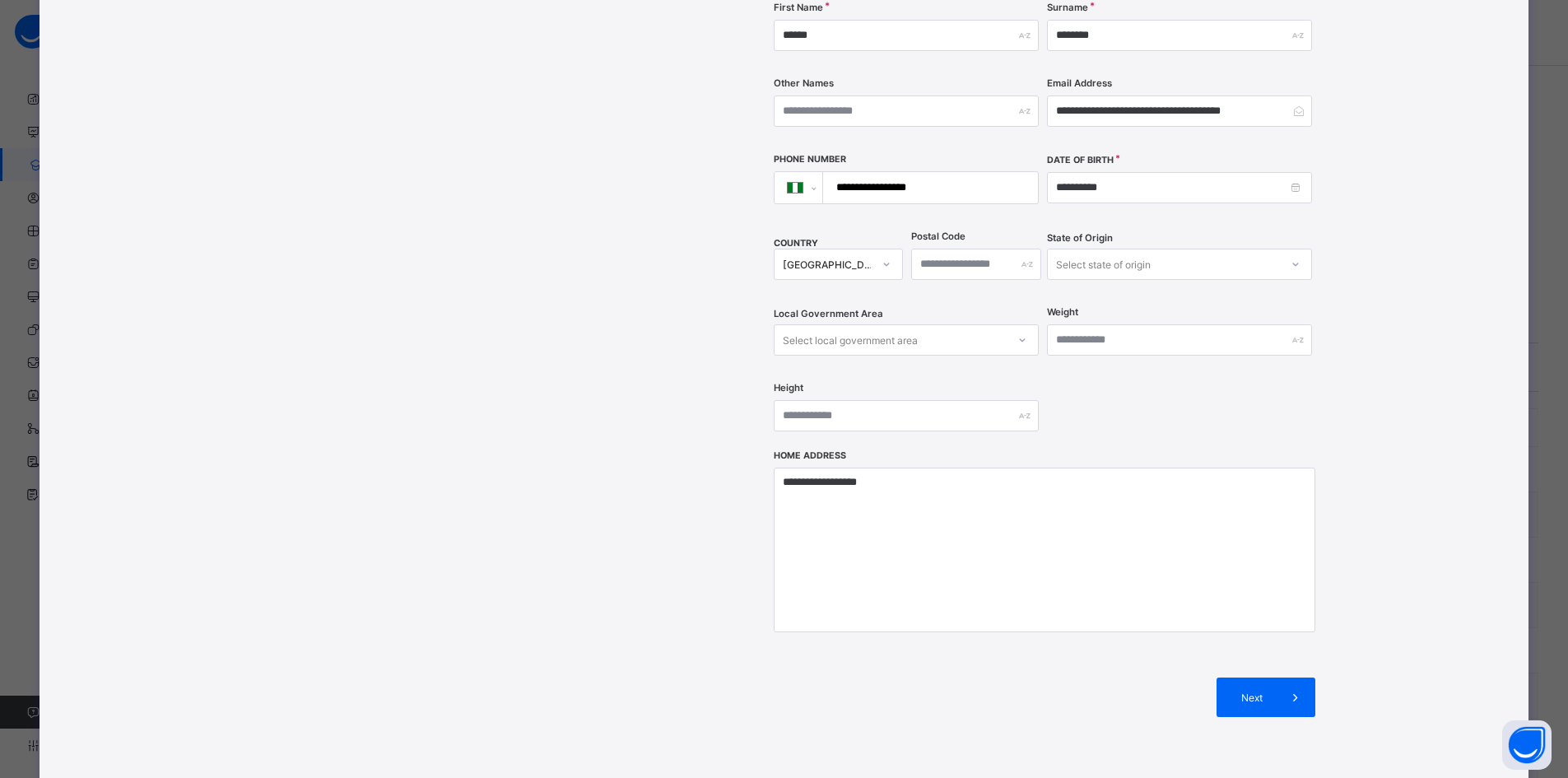
scroll to position [412, 0]
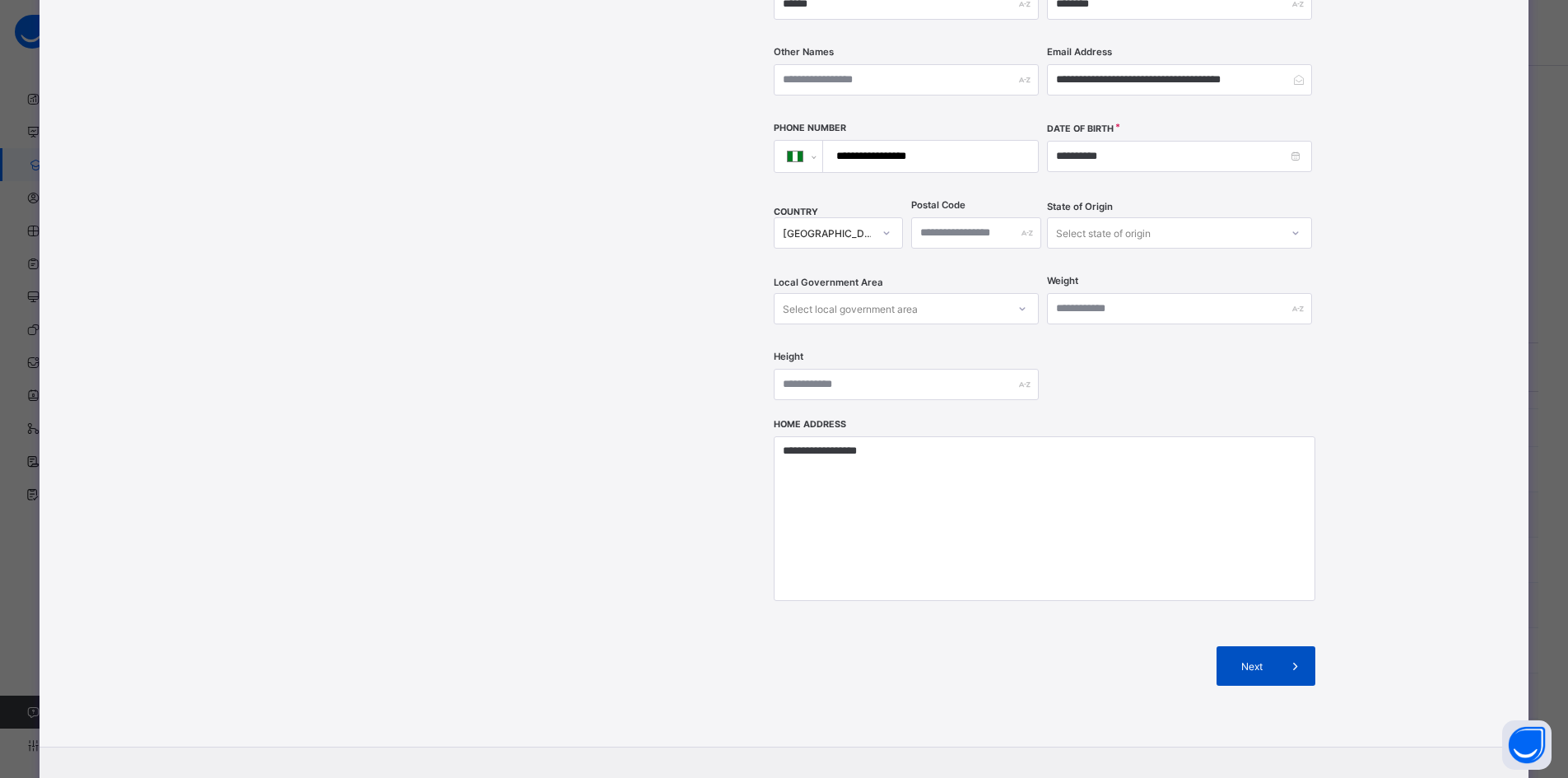
click at [1265, 660] on span "Next" at bounding box center [1252, 666] width 47 height 12
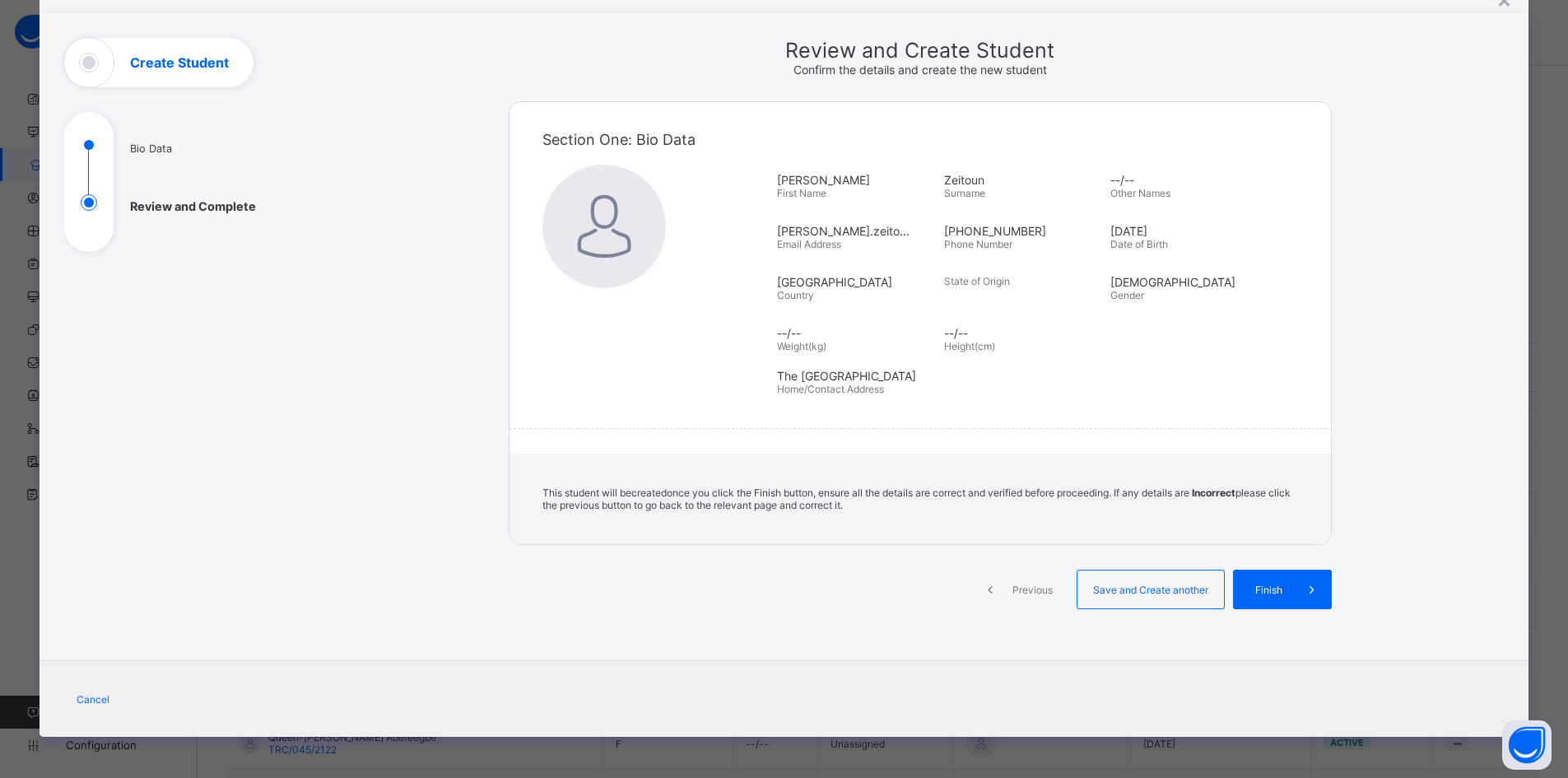
scroll to position [73, 0]
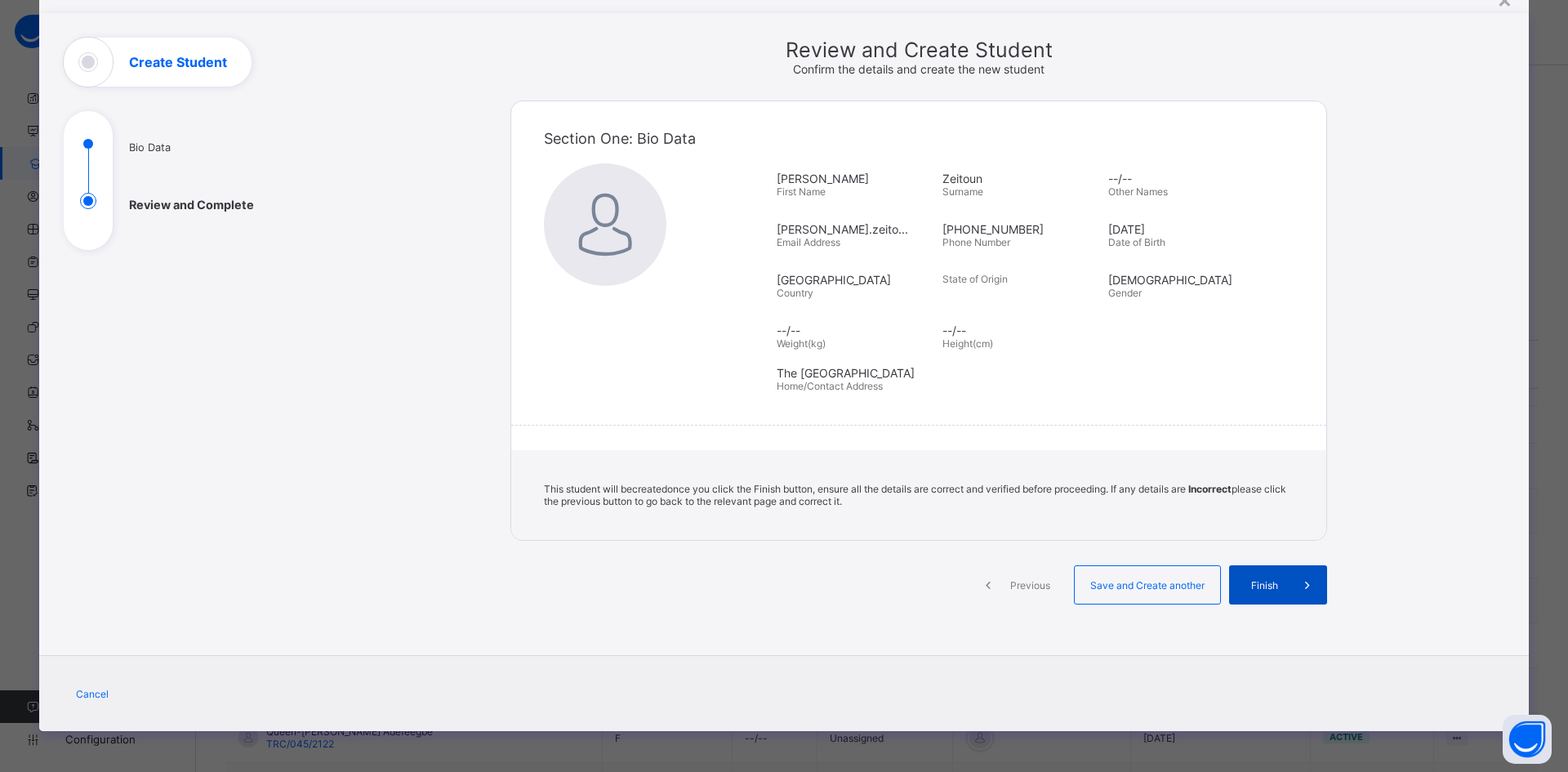
click at [1260, 587] on span "Finish" at bounding box center [1265, 584] width 47 height 12
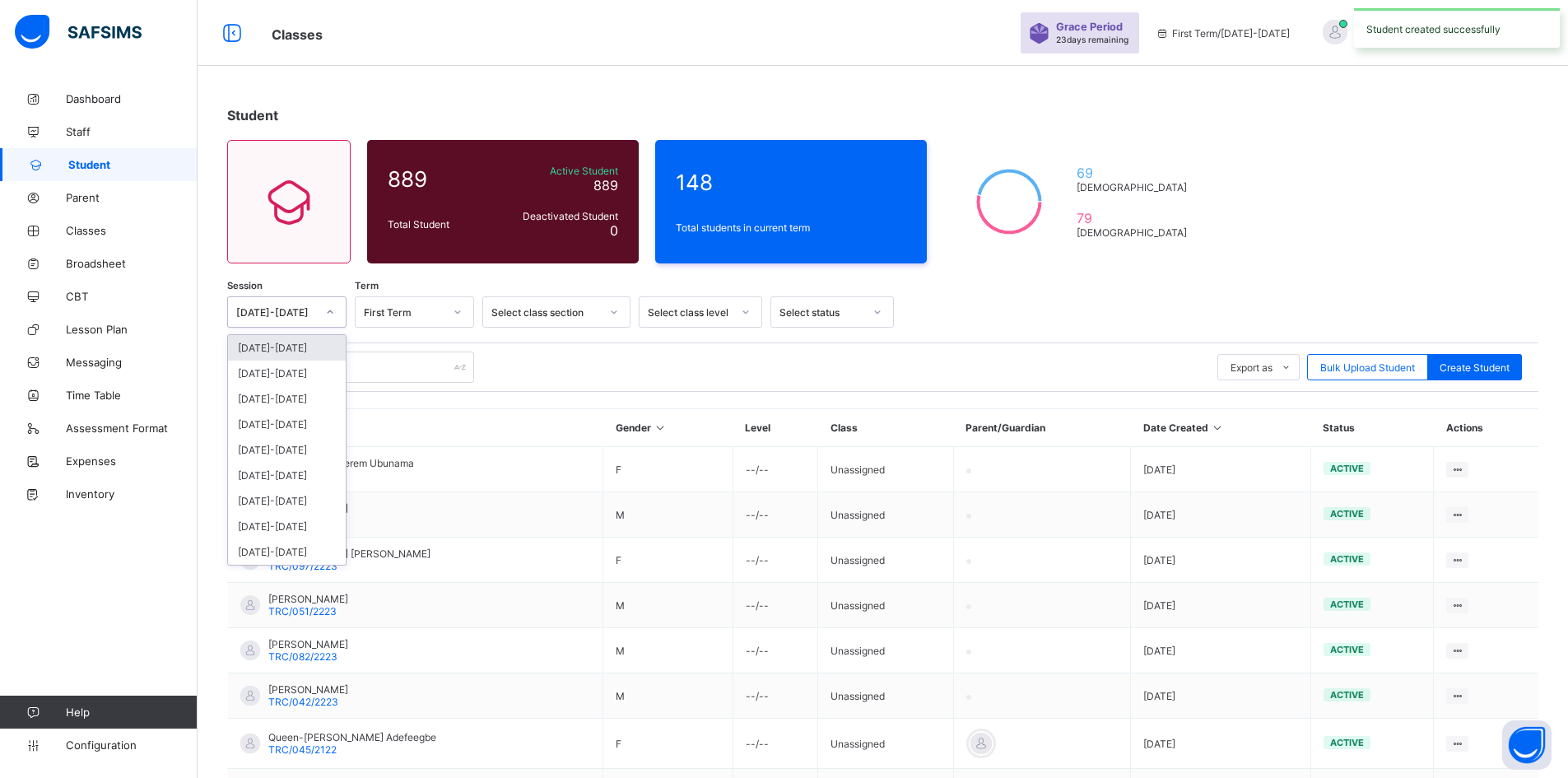
click at [333, 309] on icon at bounding box center [330, 311] width 9 height 16
click at [311, 351] on div "2025-2026" at bounding box center [286, 348] width 118 height 25
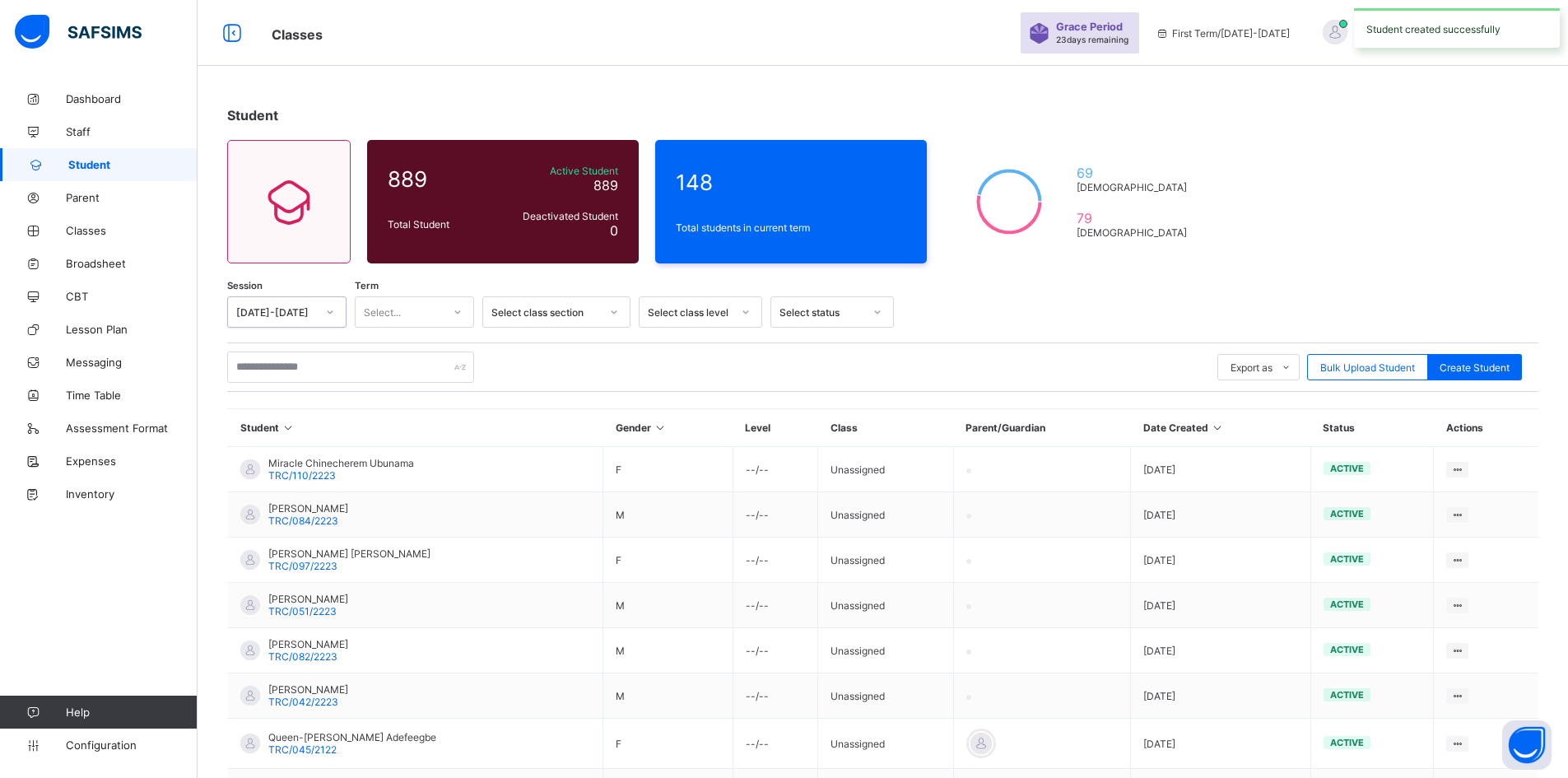
click at [457, 311] on icon at bounding box center [458, 311] width 9 height 16
click at [434, 348] on div "First Term" at bounding box center [414, 348] width 118 height 25
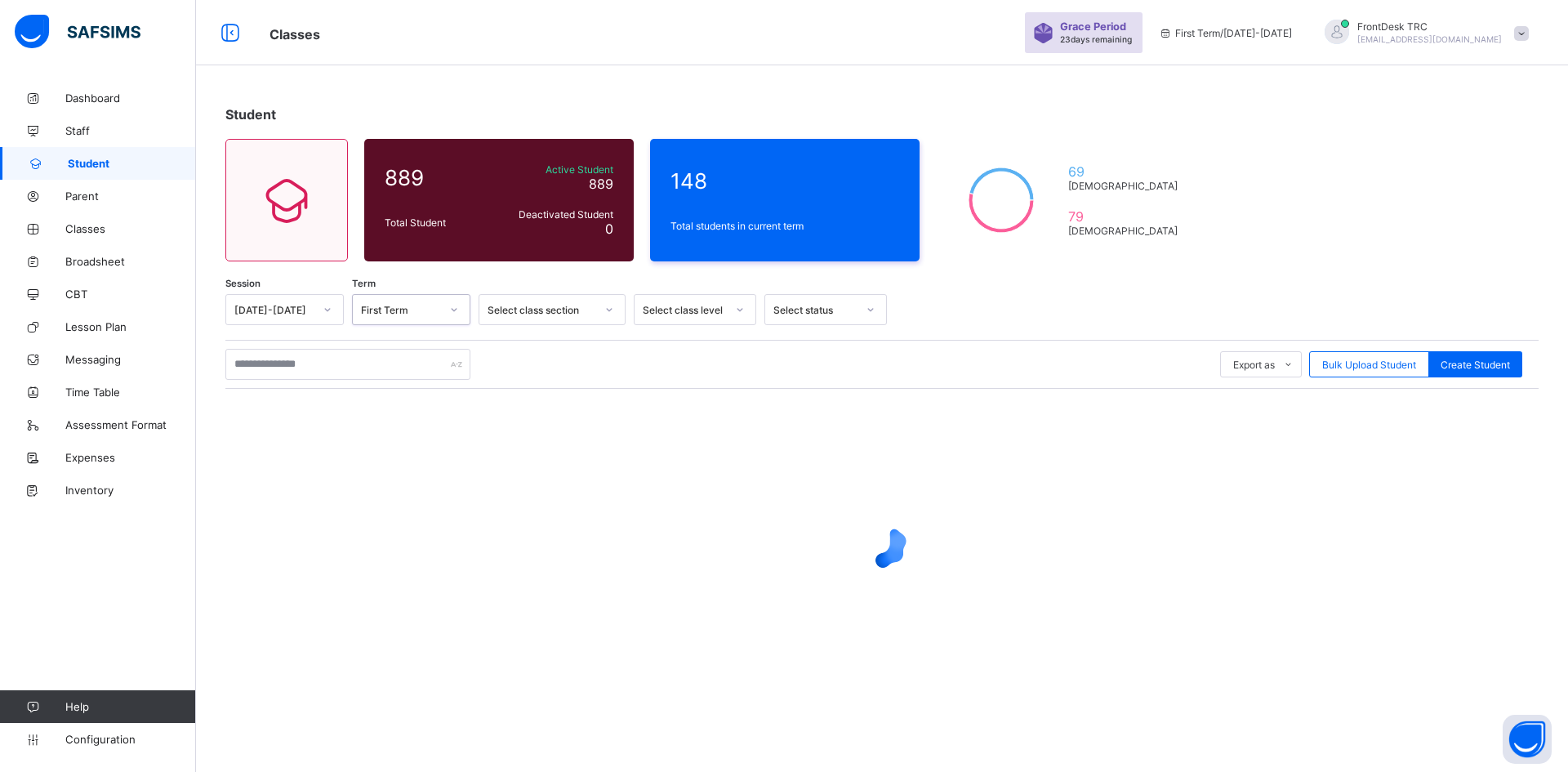
click at [741, 309] on icon at bounding box center [740, 308] width 9 height 16
click at [712, 393] on div "FOUNDATION" at bounding box center [695, 395] width 121 height 25
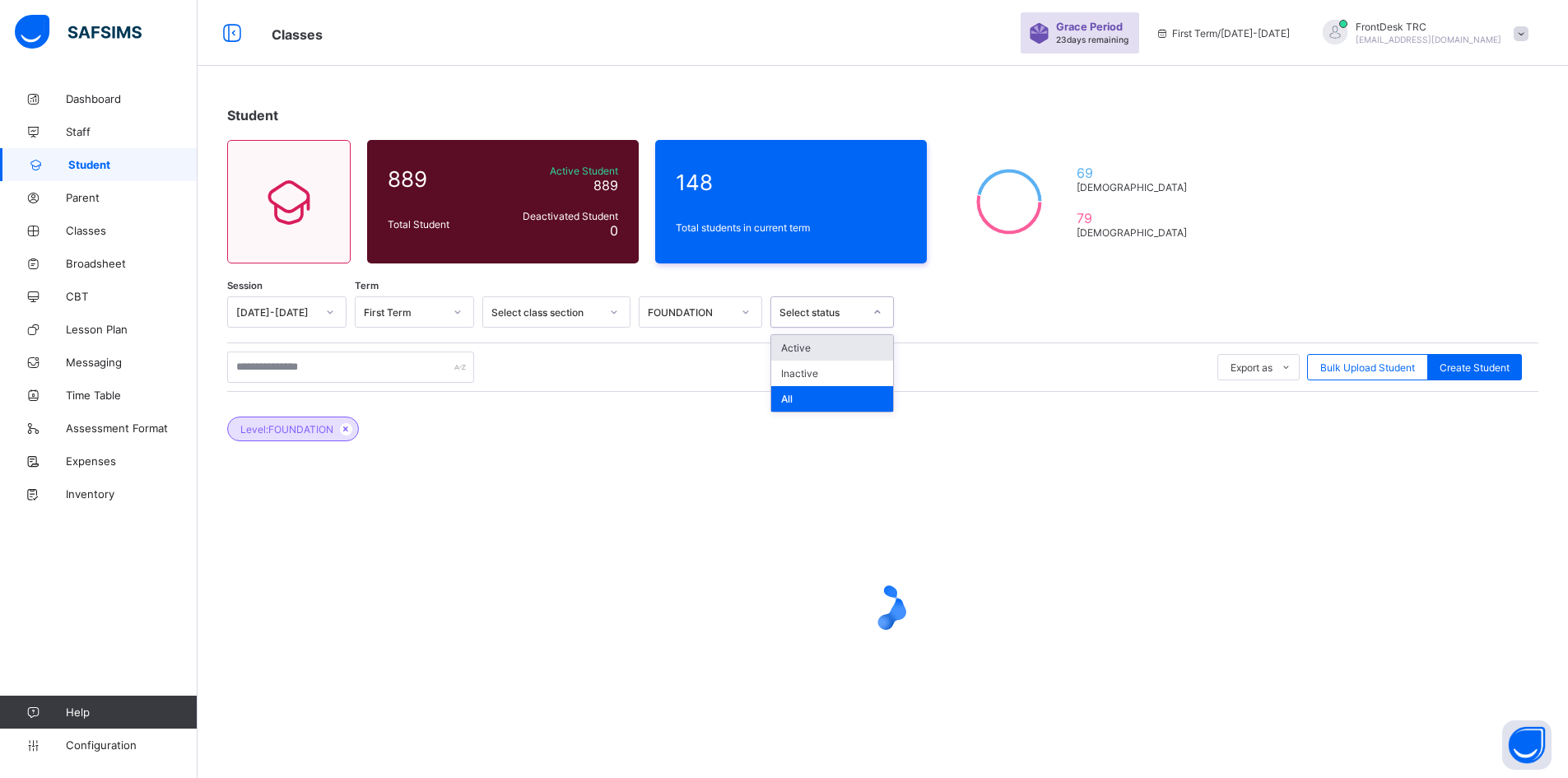
click at [880, 309] on icon at bounding box center [877, 311] width 9 height 16
click at [814, 349] on div "Active" at bounding box center [832, 348] width 122 height 25
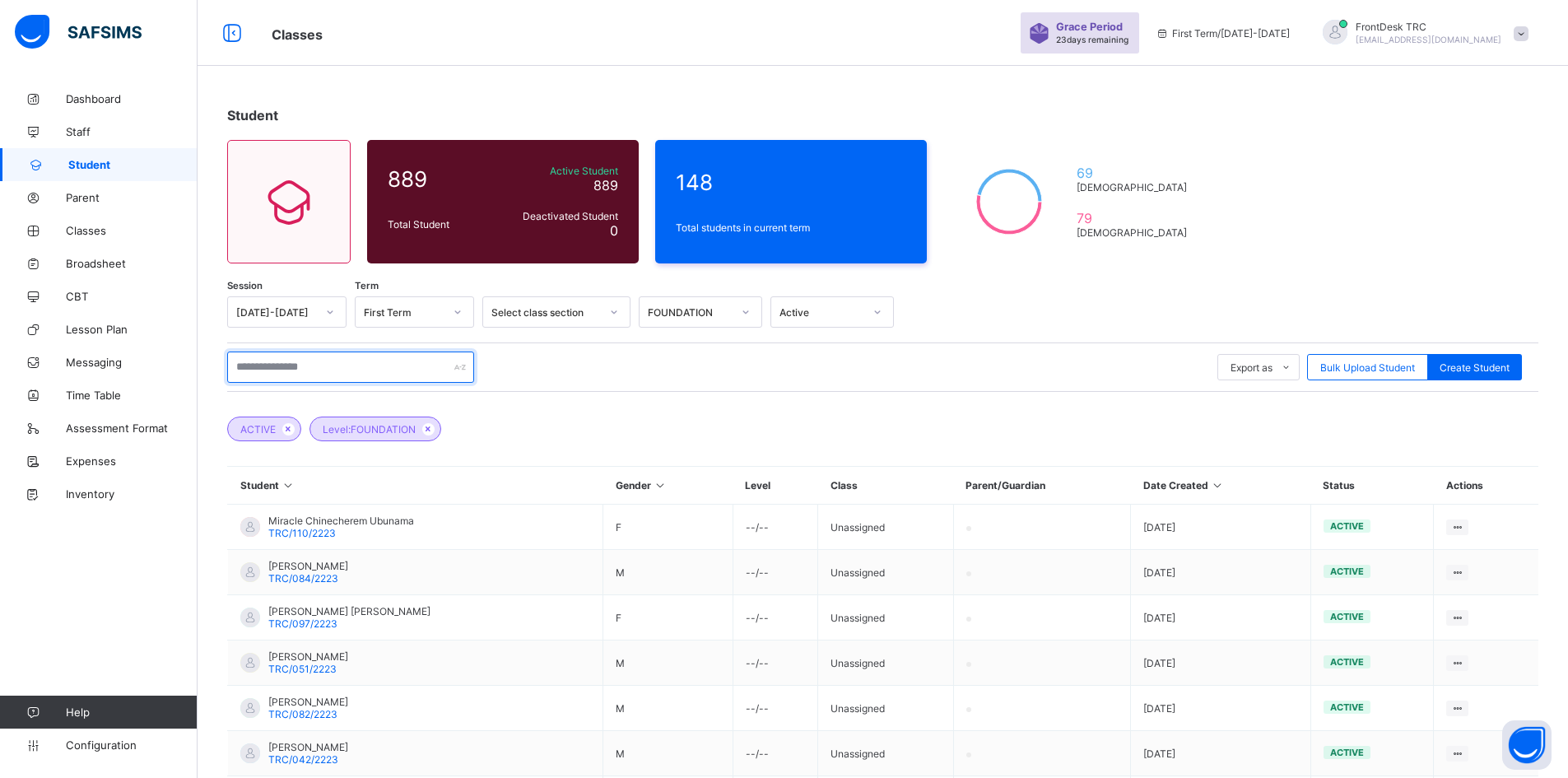
click at [329, 366] on input "text" at bounding box center [351, 366] width 247 height 31
type input "**********"
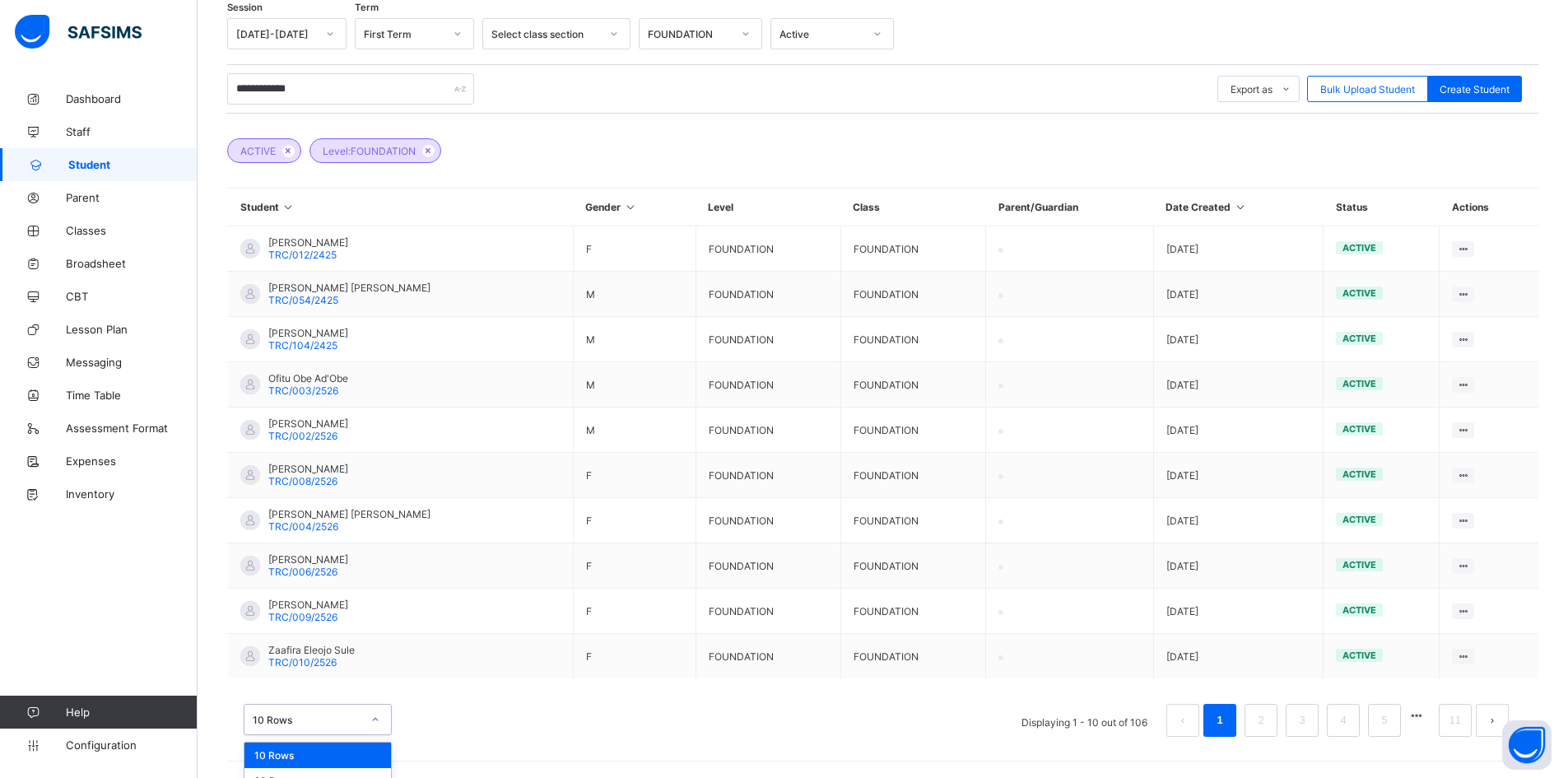
scroll to position [320, 0]
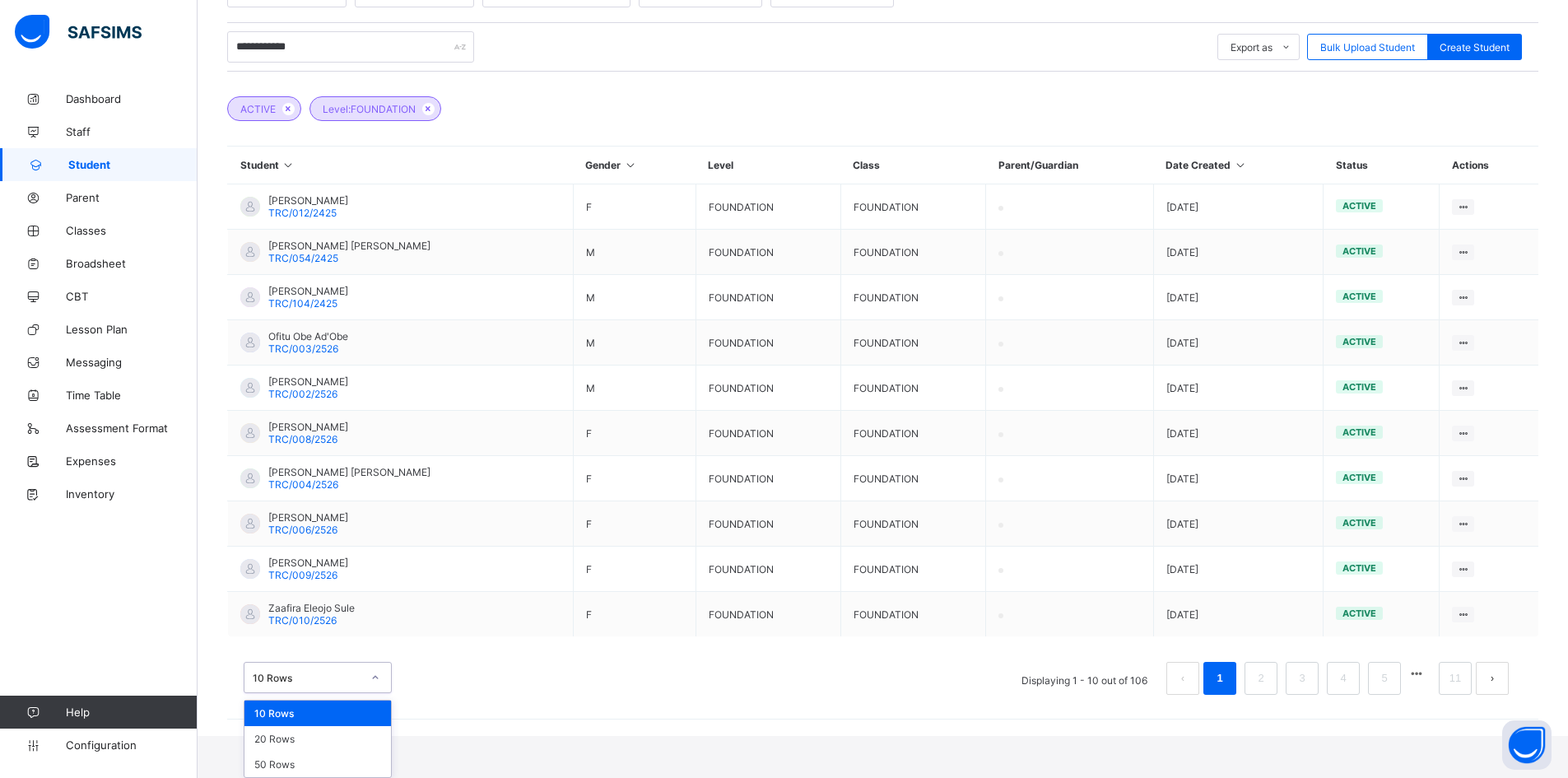
click at [372, 693] on div "option 10 Rows focused, 1 of 3. 3 results available. Use Up and Down to choose …" at bounding box center [318, 676] width 148 height 31
click at [345, 770] on div "50 Rows" at bounding box center [318, 764] width 147 height 25
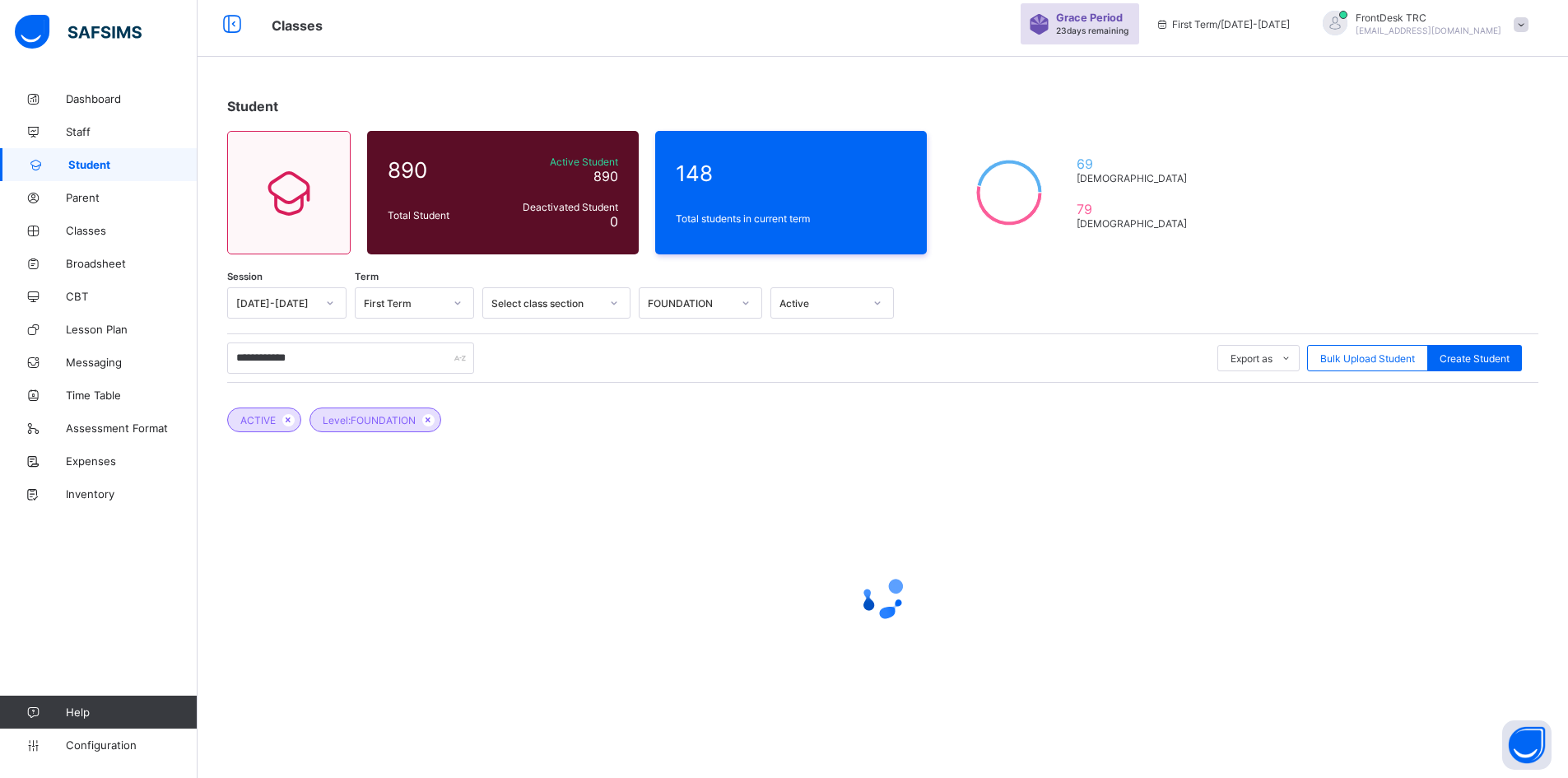
scroll to position [0, 0]
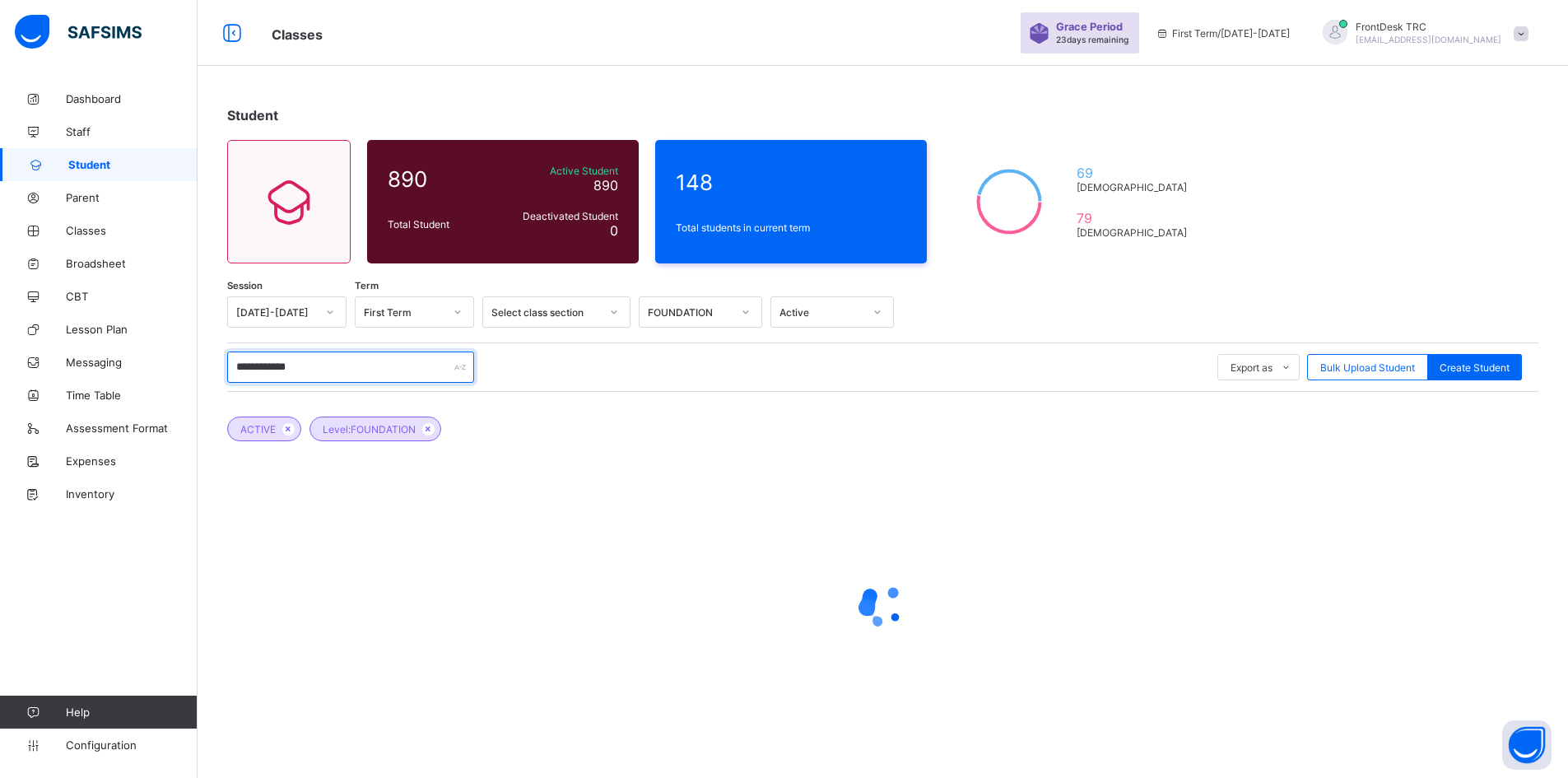
drag, startPoint x: 326, startPoint y: 371, endPoint x: 204, endPoint y: 368, distance: 122.0
click at [204, 368] on div "**********" at bounding box center [883, 434] width 1371 height 705
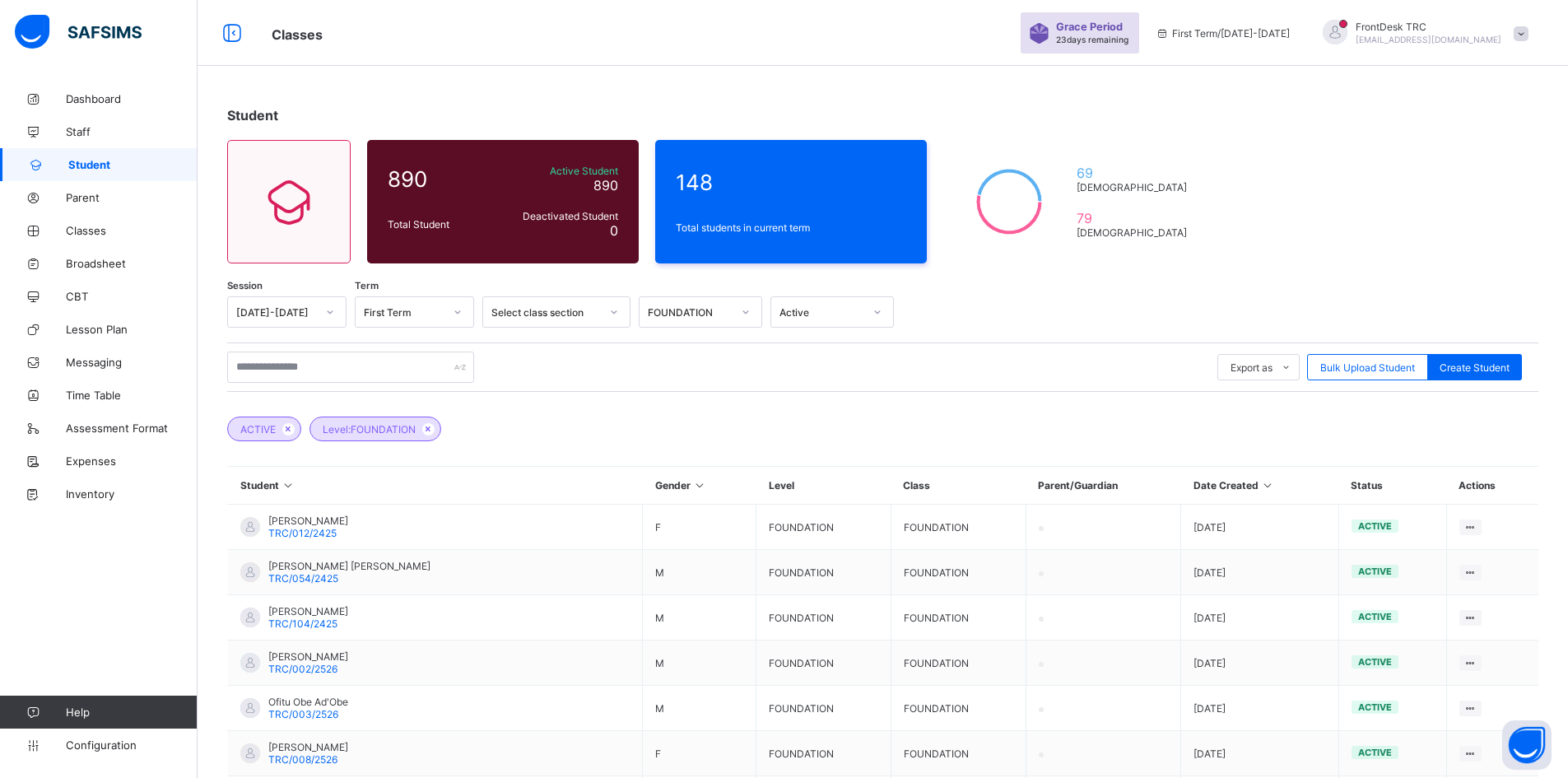
click at [747, 312] on icon at bounding box center [745, 311] width 9 height 16
click at [713, 375] on div "AS/ A LEVEL" at bounding box center [700, 373] width 122 height 25
click at [122, 235] on span "Classes" at bounding box center [132, 231] width 132 height 13
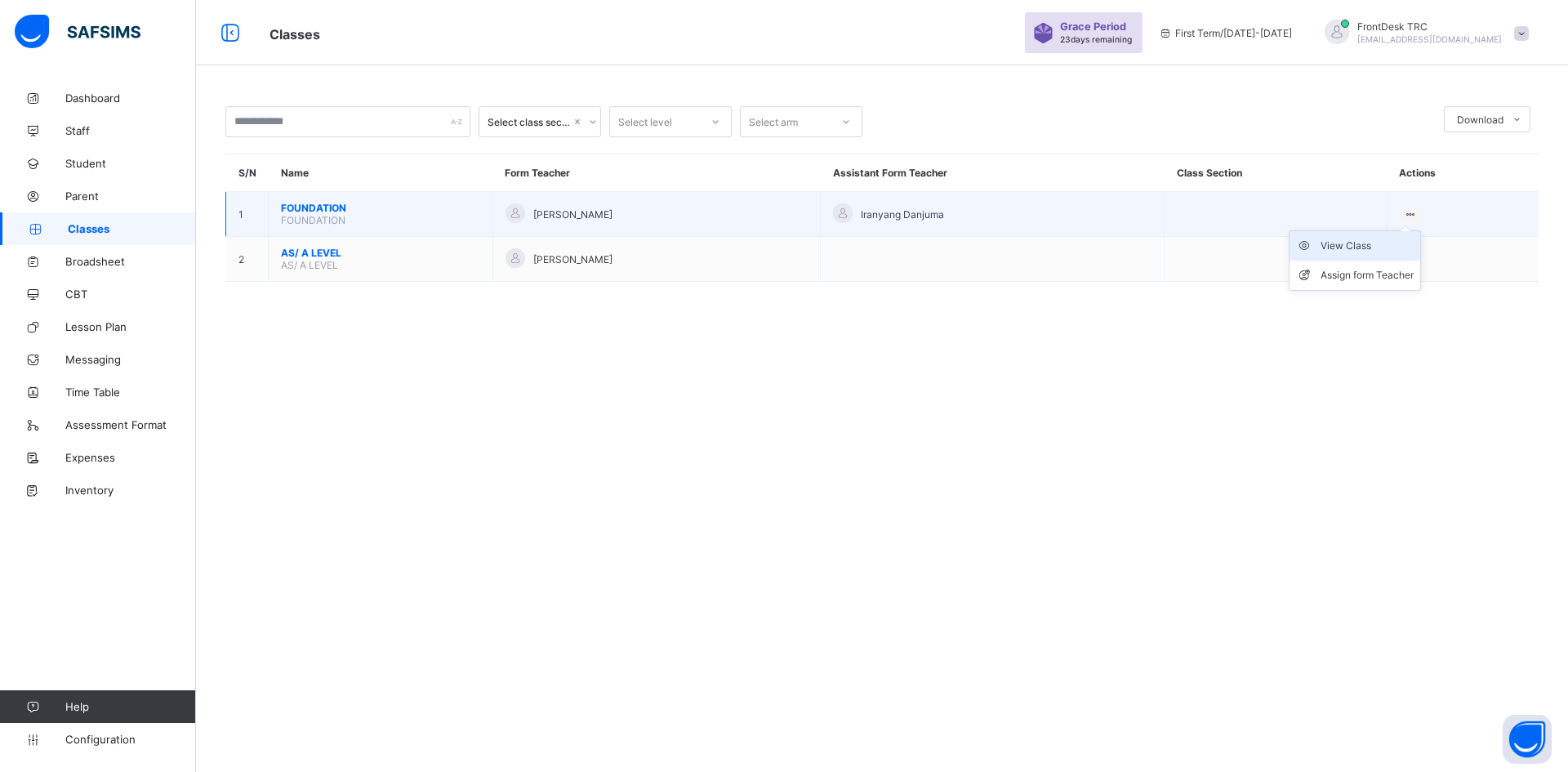
click at [1338, 244] on div "View Class" at bounding box center [1368, 245] width 94 height 16
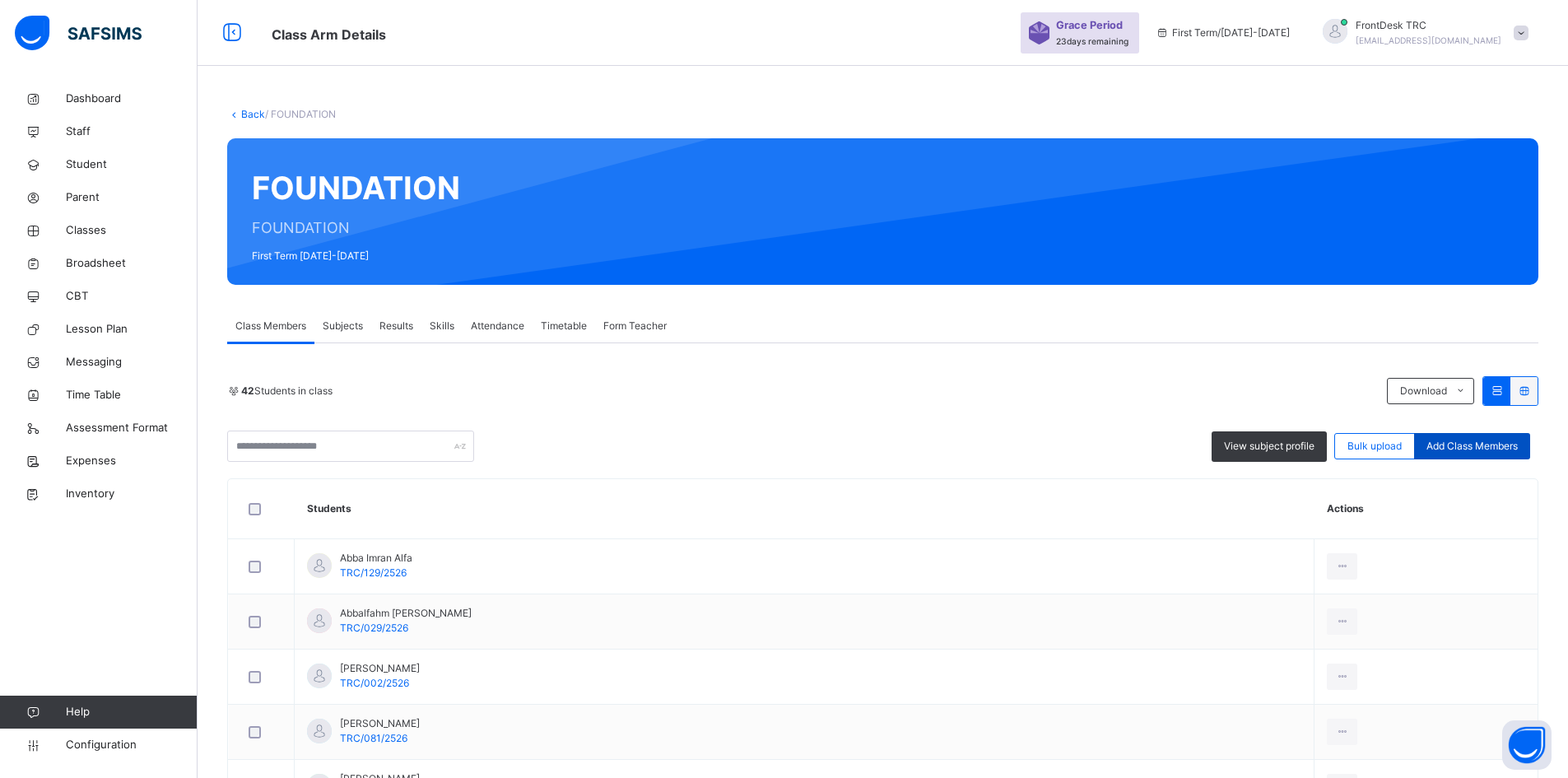
click at [1457, 450] on span "Add Class Members" at bounding box center [1472, 446] width 91 height 15
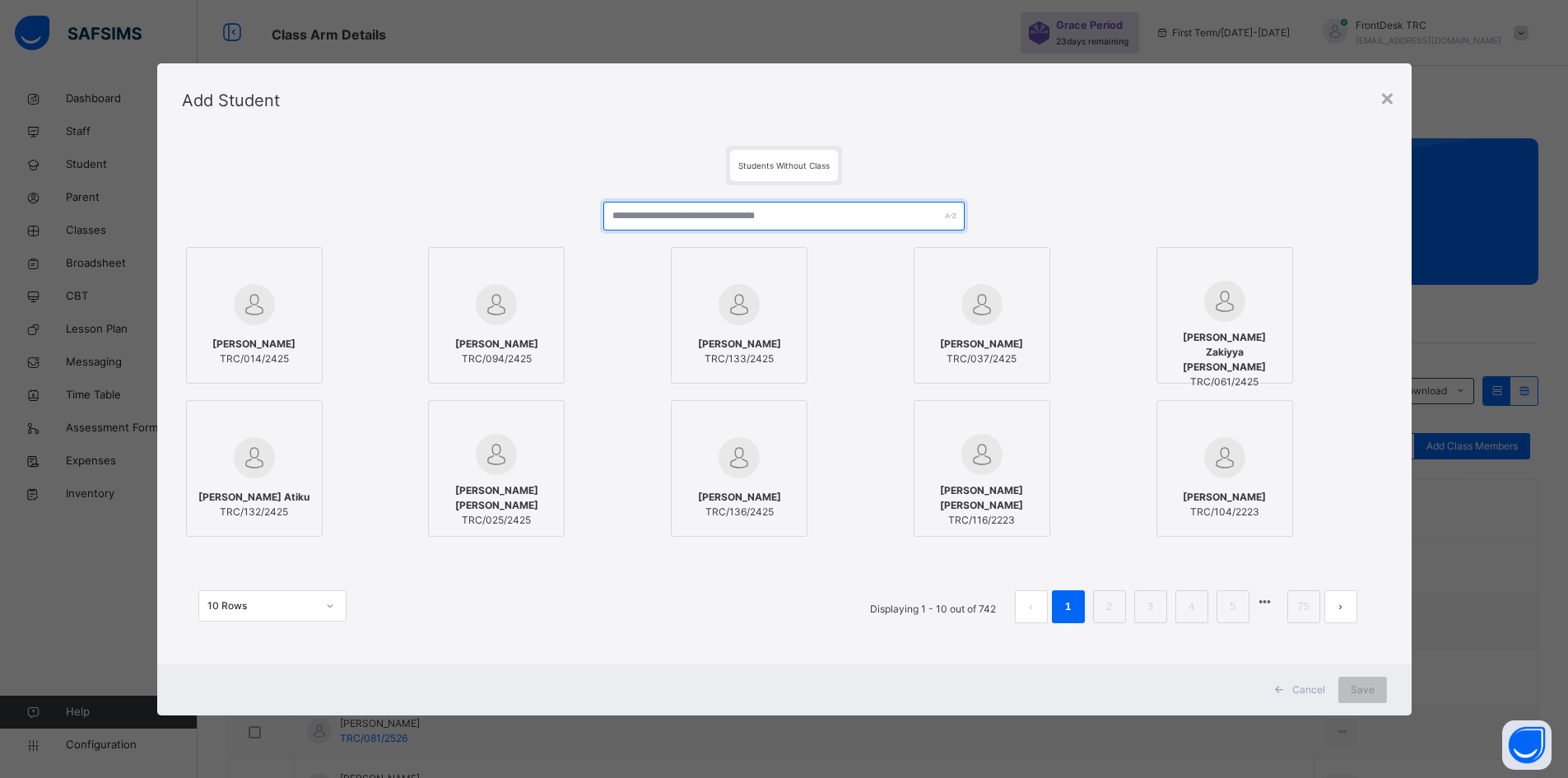
click at [702, 217] on input "text" at bounding box center [784, 216] width 362 height 29
paste input "**********"
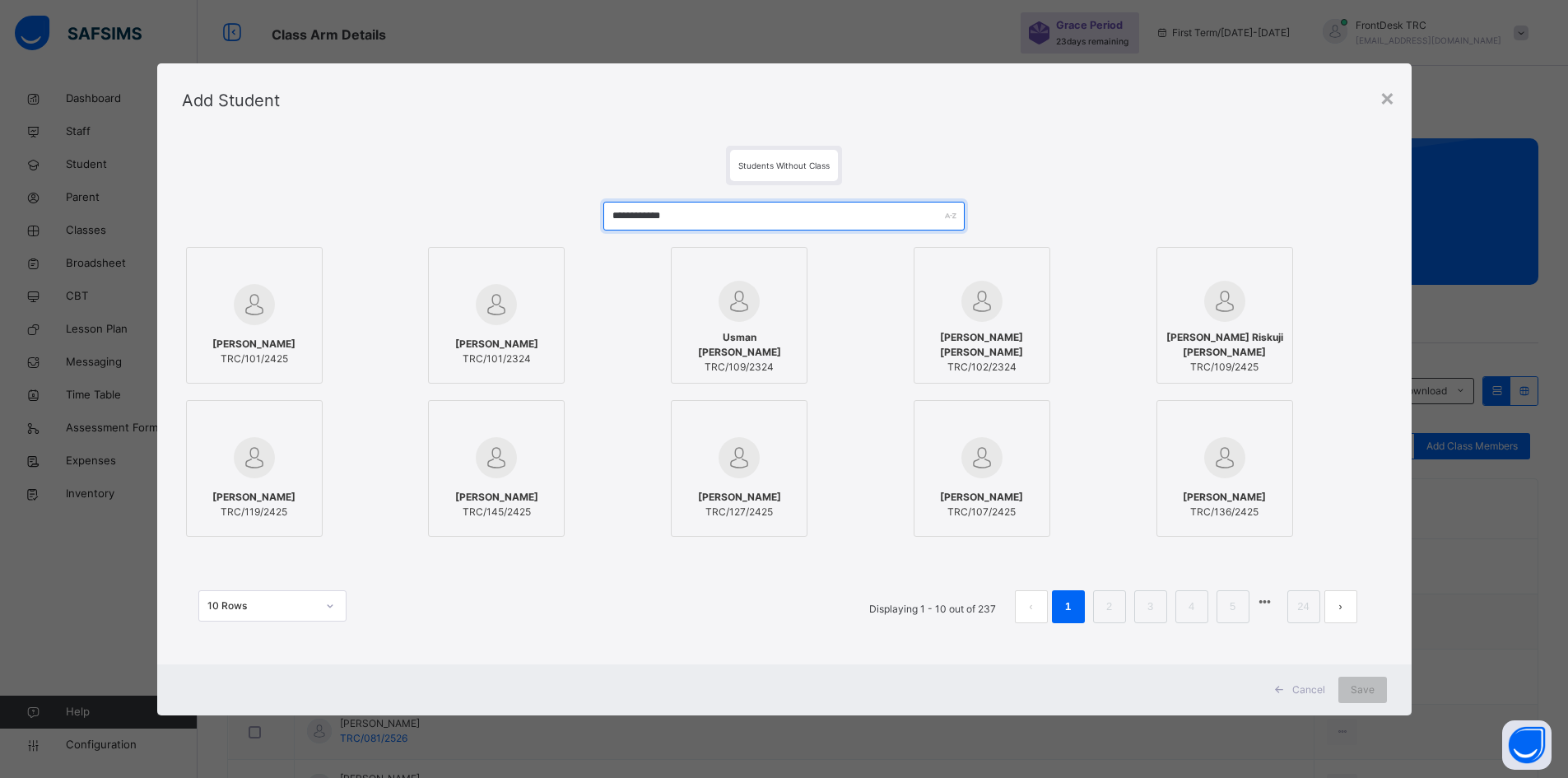
type input "**********"
click at [269, 329] on div "Sandro Zeitoun TRC/101/2425" at bounding box center [254, 351] width 119 height 46
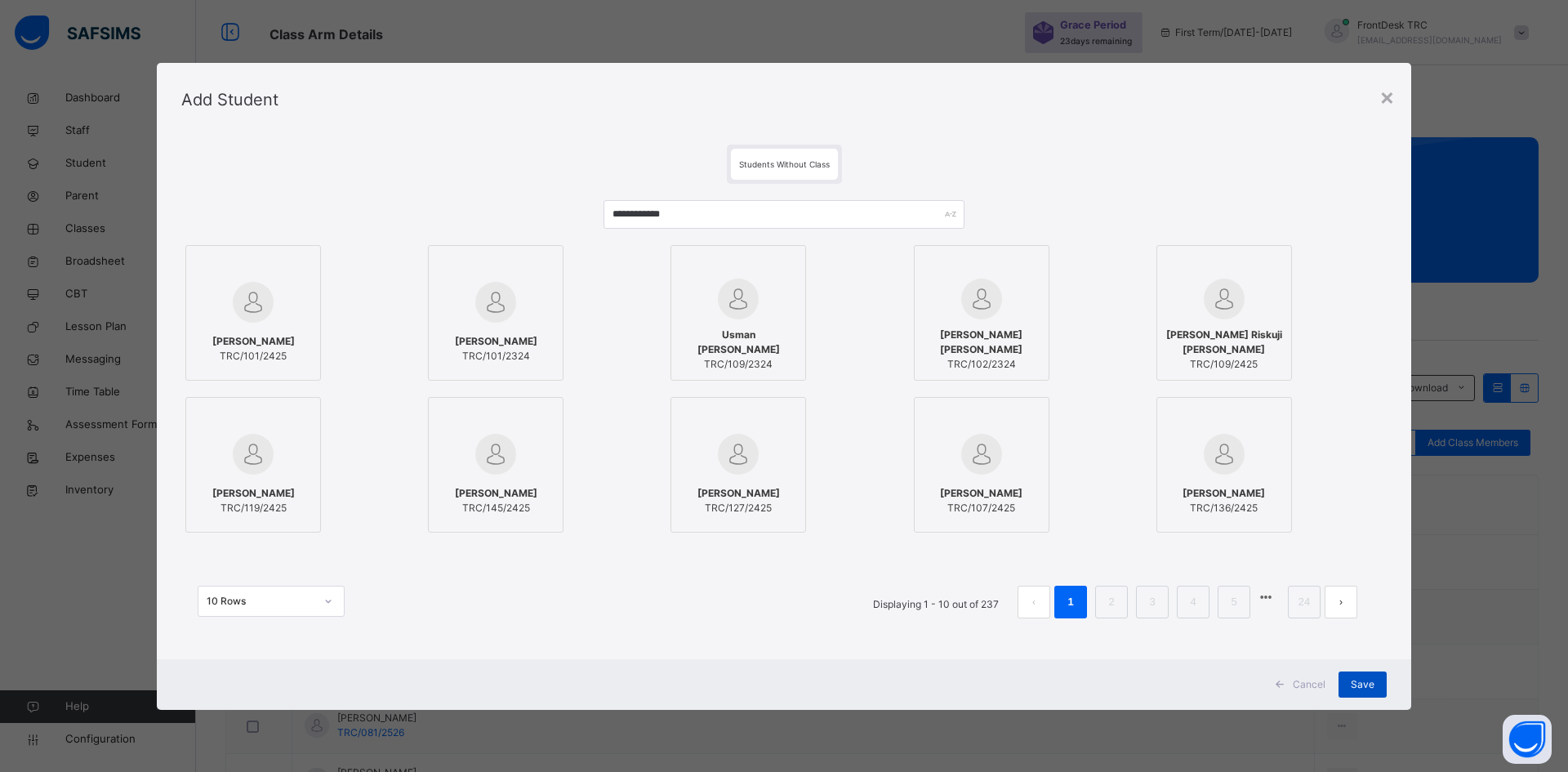
click at [1361, 689] on span "Save" at bounding box center [1362, 684] width 23 height 15
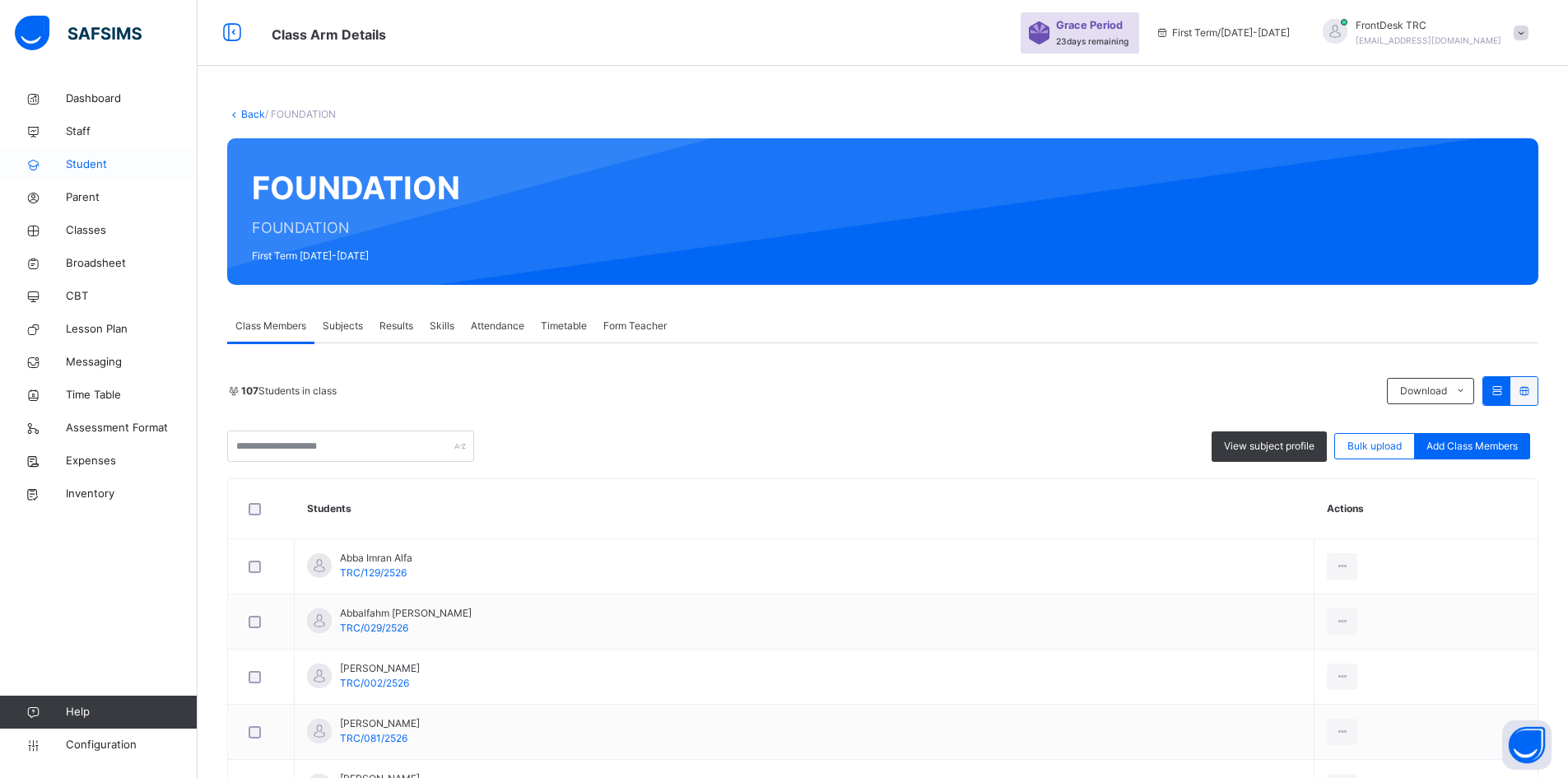
click at [86, 166] on span "Student" at bounding box center [132, 164] width 132 height 16
